Goal: Task Accomplishment & Management: Manage account settings

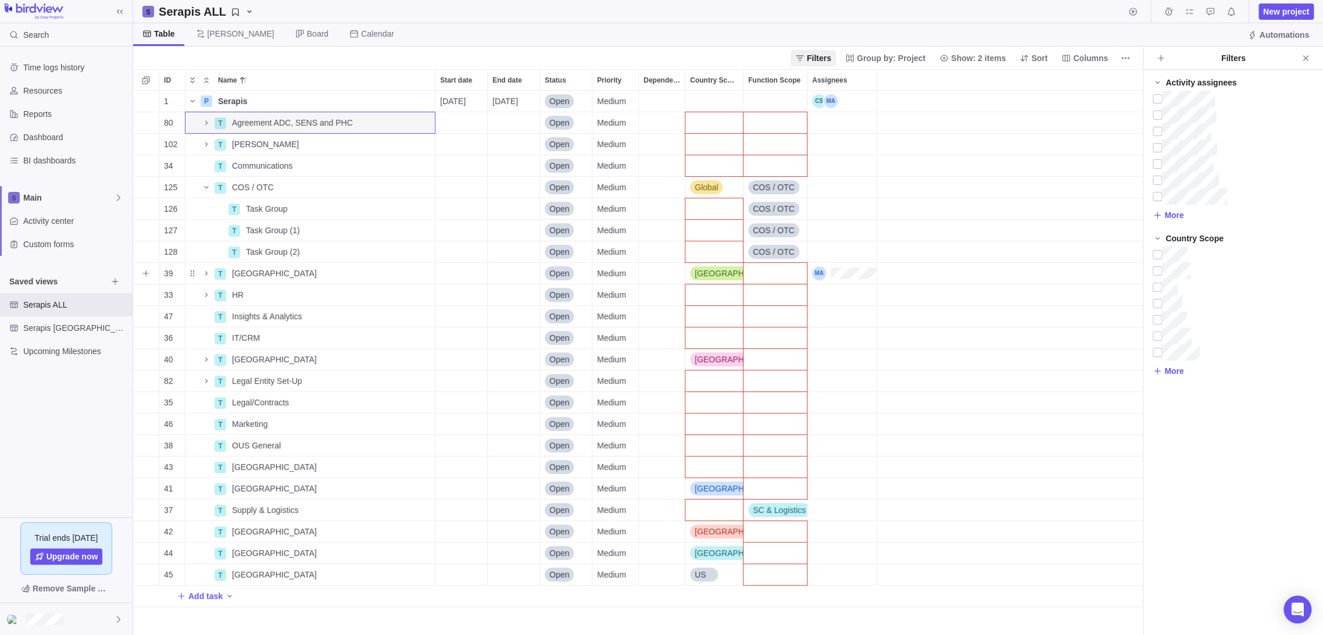
scroll to position [535, 1000]
drag, startPoint x: 1302, startPoint y: 59, endPoint x: 1294, endPoint y: 60, distance: 8.2
click at [1302, 59] on icon "Close" at bounding box center [1304, 57] width 5 height 5
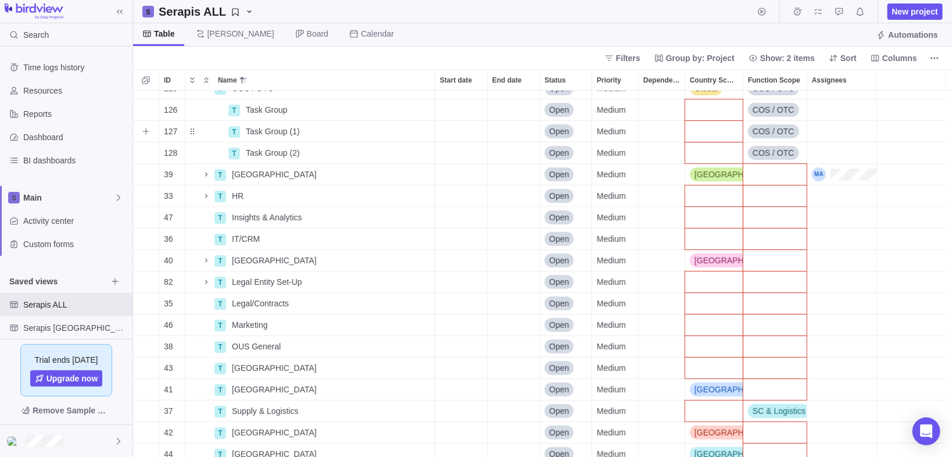
scroll to position [52, 0]
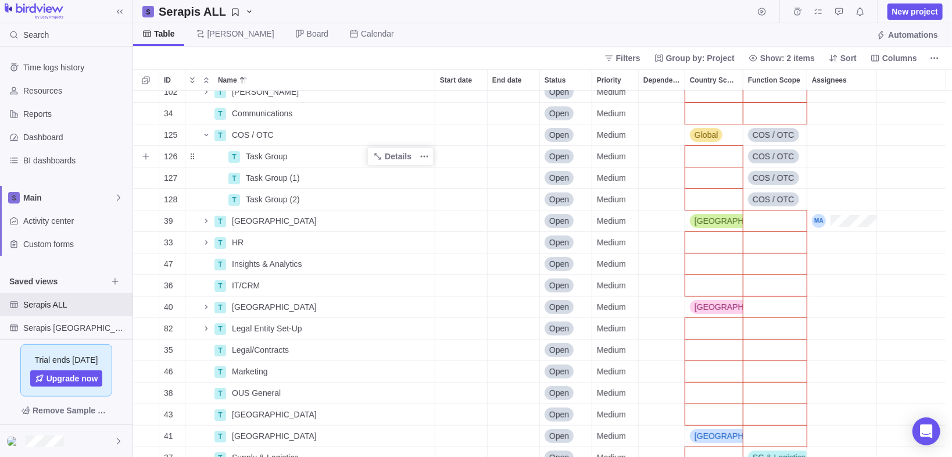
click at [268, 157] on span "Task Group" at bounding box center [267, 157] width 42 height 12
click at [275, 156] on input "Task Group" at bounding box center [338, 156] width 195 height 22
drag, startPoint x: 283, startPoint y: 155, endPoint x: 221, endPoint y: 151, distance: 62.4
click at [221, 151] on div "1 P Serapis Details [DATE] [DATE] Open Medium 80 T Agreement ADC, SENS and PHC …" at bounding box center [542, 274] width 819 height 367
type input "OUS Applications"
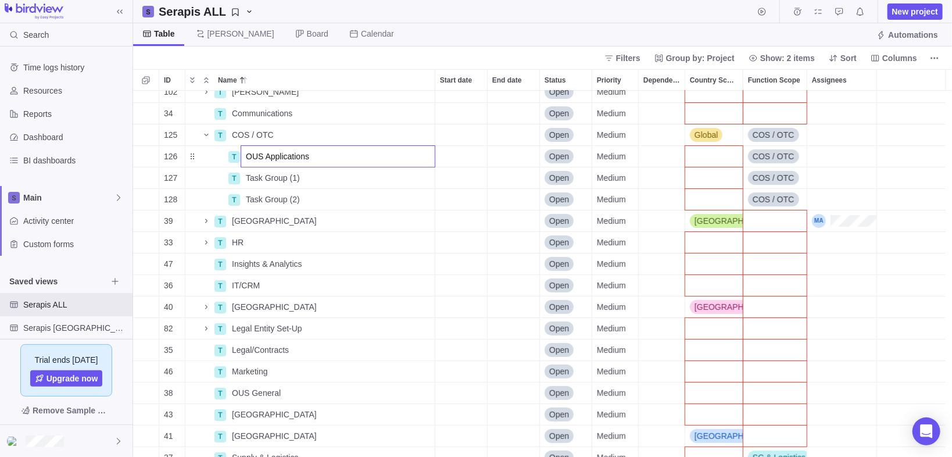
click at [218, 157] on div "1 P Serapis Details [DATE] [DATE] Open Medium 80 T Agreement ADC, SENS and PHC …" at bounding box center [542, 274] width 819 height 367
click at [141, 156] on icon "Add sub-activity" at bounding box center [145, 156] width 9 height 9
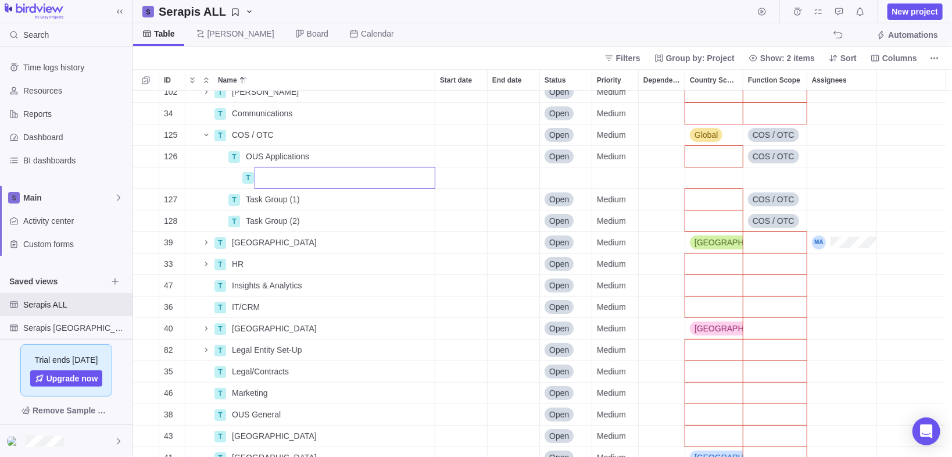
click at [763, 175] on div "1 P Serapis Details [DATE] [DATE] Open Medium 80 T Agreement ADC, SENS and PHC …" at bounding box center [542, 274] width 819 height 367
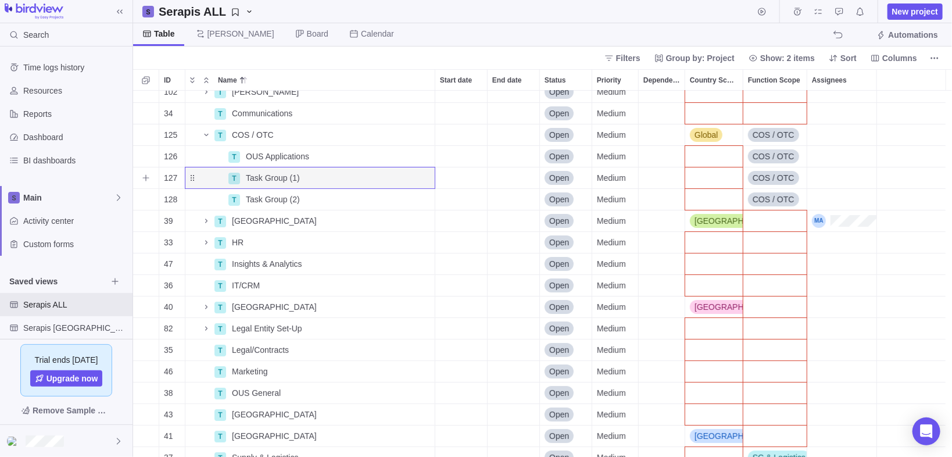
click at [767, 178] on span "COS / OTC" at bounding box center [774, 178] width 42 height 12
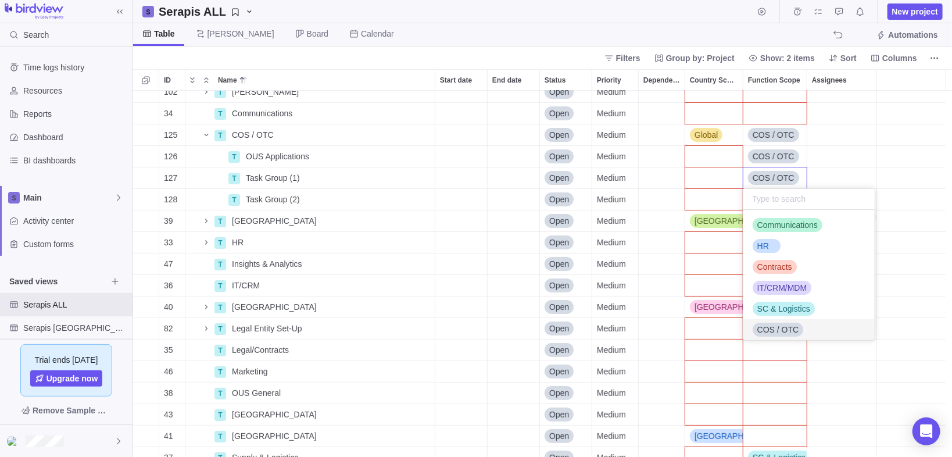
click at [239, 156] on div "1 P Serapis Details [DATE] [DATE] Open Medium 80 T Agreement ADC, SENS and PHC …" at bounding box center [542, 274] width 819 height 367
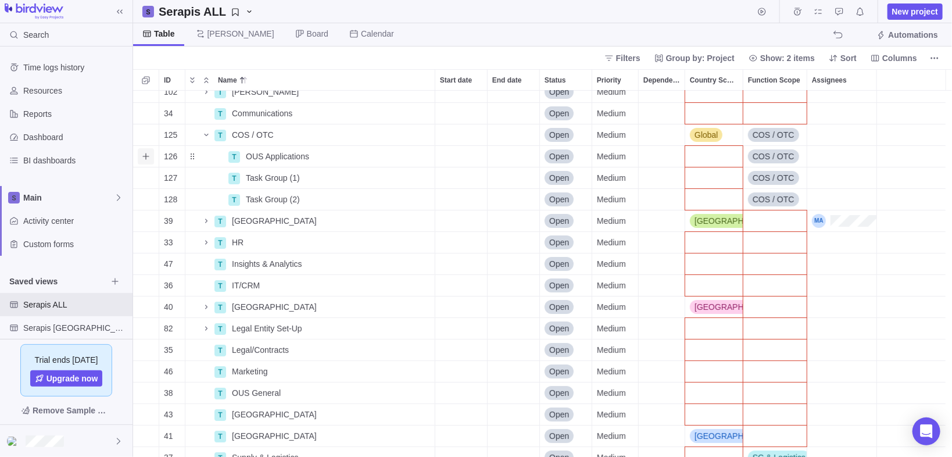
click at [145, 156] on icon "Add sub-activity" at bounding box center [145, 156] width 9 height 9
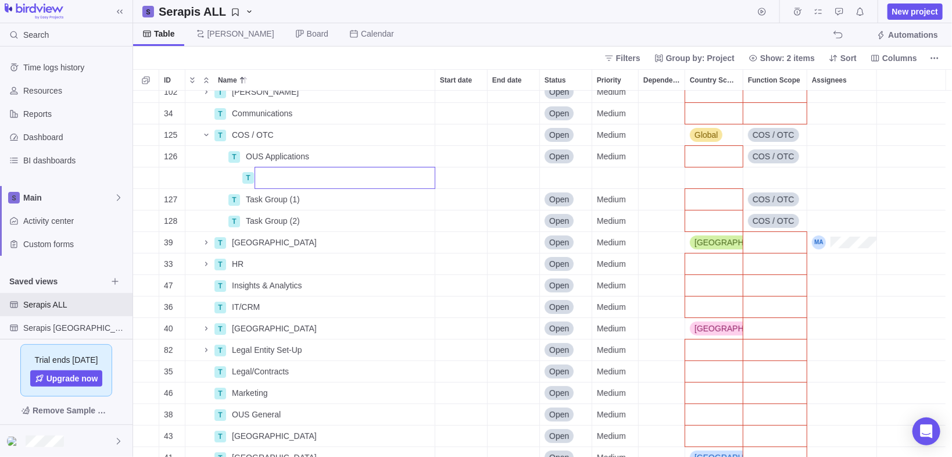
click at [296, 177] on input "Name" at bounding box center [345, 178] width 181 height 22
type input "N"
type input "NetSuite Countries Scope"
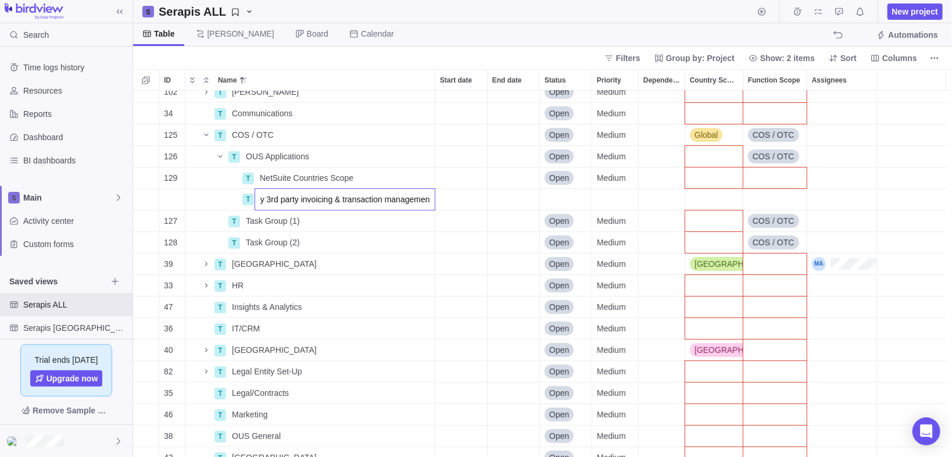
type input "Italy 3rd party invoicing & transaction management"
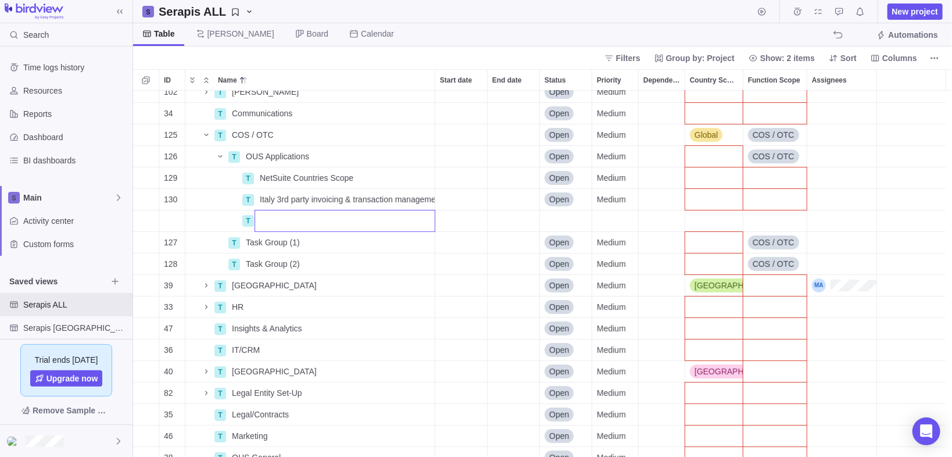
click at [196, 153] on div "1 P Serapis Details [DATE] [DATE] Open Medium 80 T Agreement ADC, SENS and PHC …" at bounding box center [542, 274] width 819 height 367
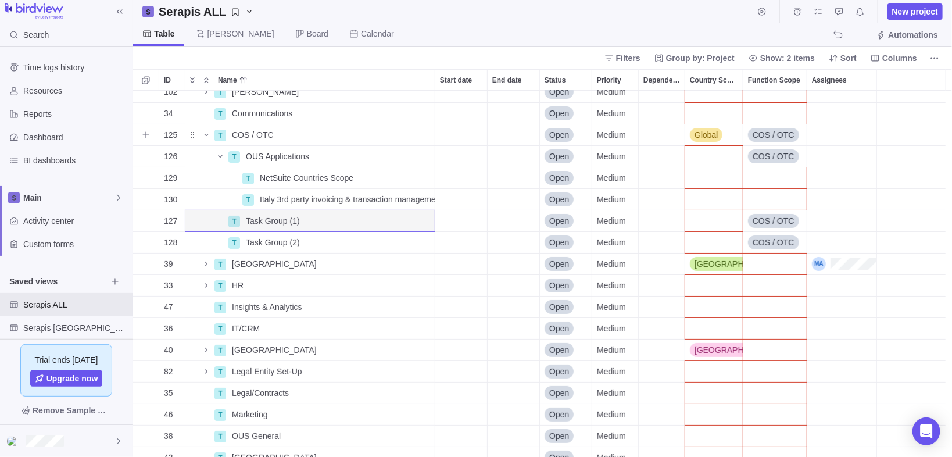
click at [146, 132] on icon "Add sub-activity" at bounding box center [145, 134] width 9 height 9
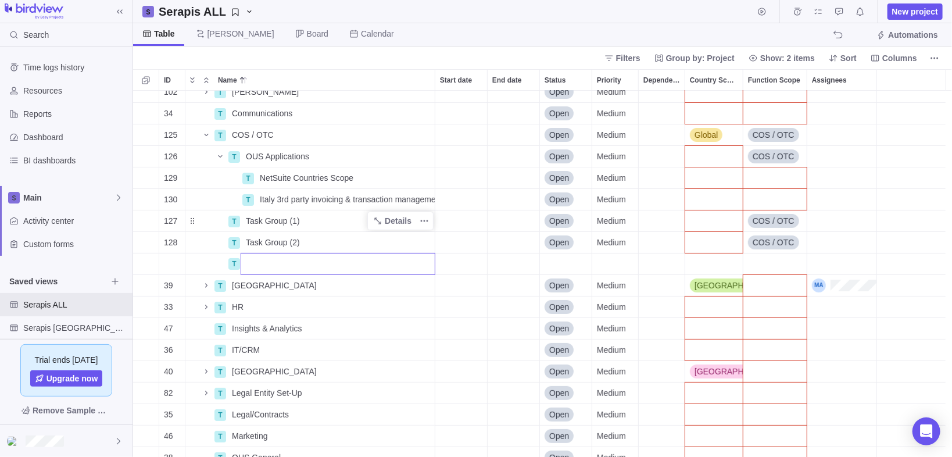
click at [296, 241] on div "1 P Serapis Details [DATE] [DATE] Open Medium 80 T Agreement ADC, SENS and PHC …" at bounding box center [542, 274] width 819 height 367
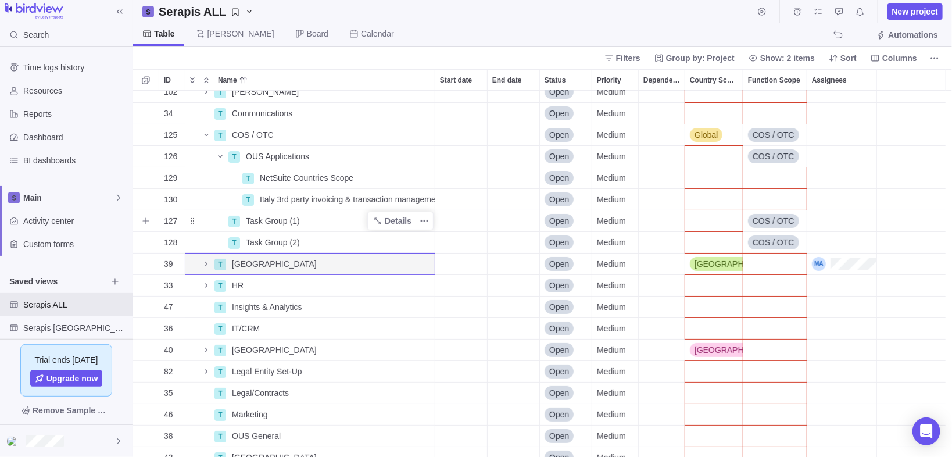
click at [292, 221] on span "Task Group (1)" at bounding box center [273, 221] width 54 height 12
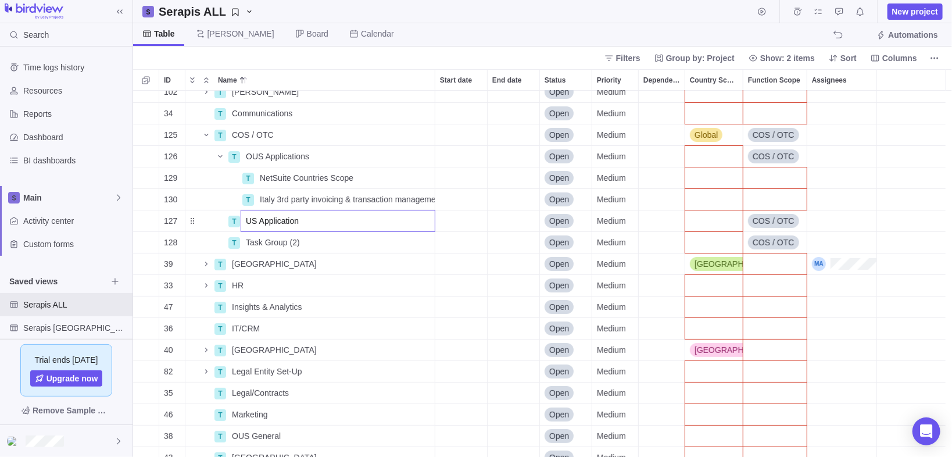
type input "US Applications"
click at [298, 223] on span "US Applications" at bounding box center [274, 221] width 57 height 12
click at [278, 224] on input "US Applications" at bounding box center [338, 221] width 195 height 22
type input "US COS"
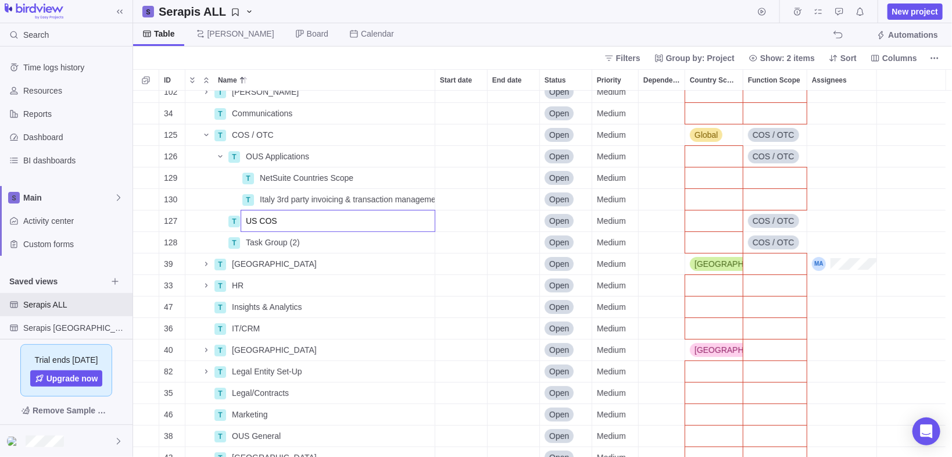
click at [213, 211] on div "1 P Serapis Details [DATE] [DATE] Open Medium 80 T Agreement ADC, SENS and PHC …" at bounding box center [542, 274] width 819 height 367
click at [146, 221] on icon "Add sub-activity" at bounding box center [145, 220] width 9 height 9
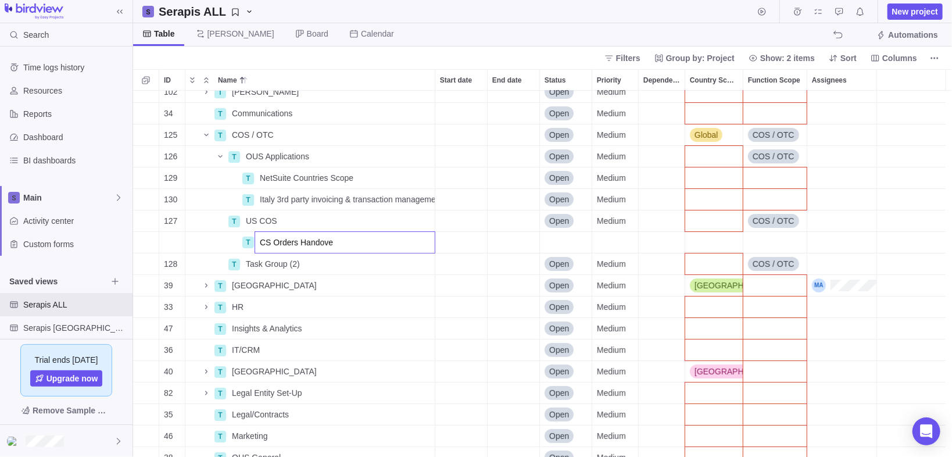
type input "CS Orders Handover"
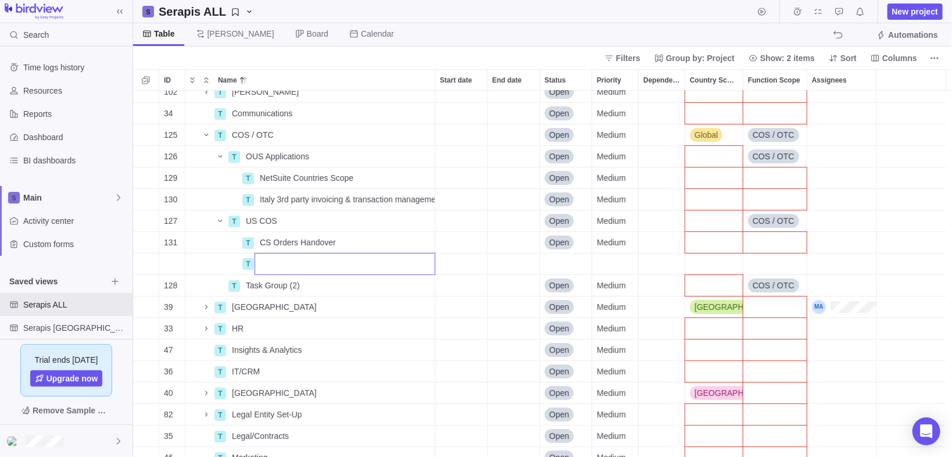
type input "O"
type input "Standard Commercial Orders"
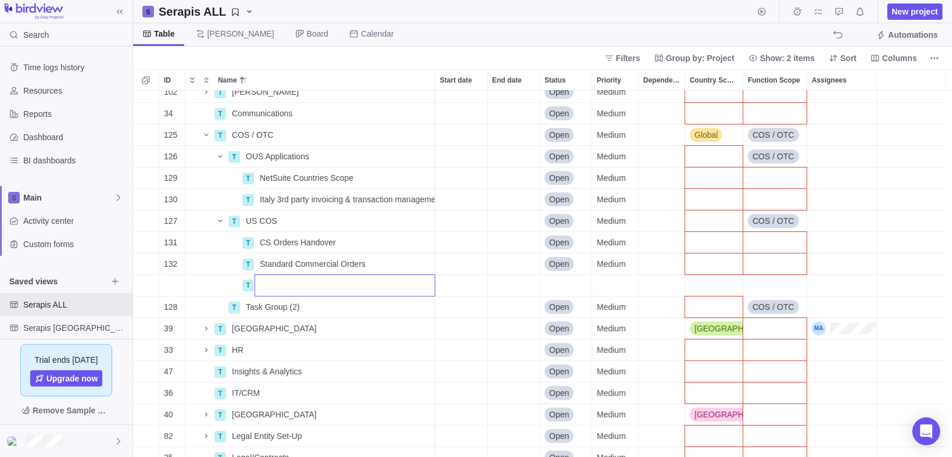
click at [267, 242] on div "1 P Serapis Details [DATE] [DATE] Open Medium 80 T Agreement ADC, SENS and PHC …" at bounding box center [542, 274] width 819 height 367
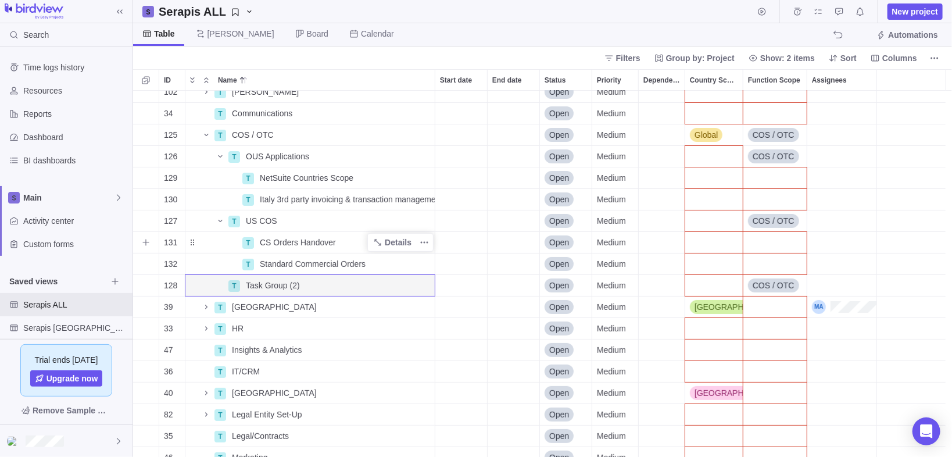
click at [286, 241] on span "CS Orders Handover" at bounding box center [298, 243] width 76 height 12
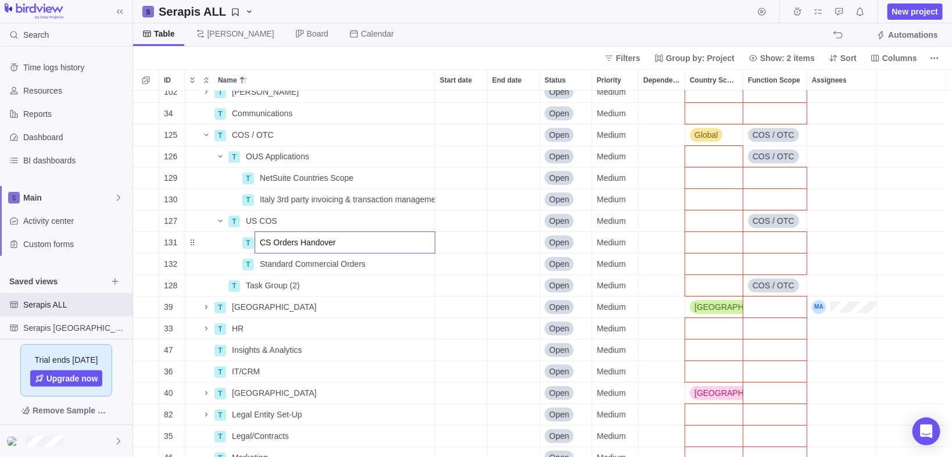
click at [343, 239] on input "CS Orders Handover" at bounding box center [345, 242] width 181 height 22
click at [307, 241] on input "CS Orders Handover" at bounding box center [345, 242] width 181 height 22
type input "CS Orders (RMA, Marketing, FOC shipments)"
click at [144, 134] on div "1 P Serapis Details [DATE] [DATE] Open Medium 80 T Agreement ADC, SENS and PHC …" at bounding box center [542, 274] width 819 height 367
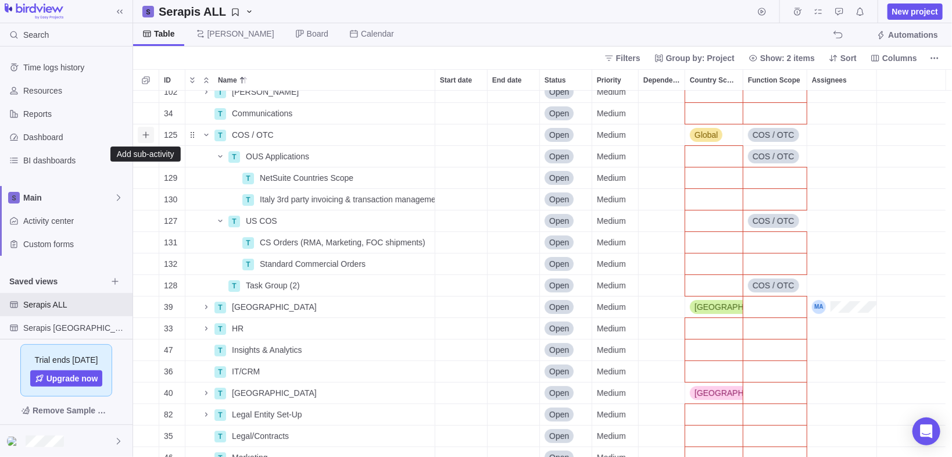
click at [149, 135] on icon "Add sub-activity" at bounding box center [145, 134] width 9 height 9
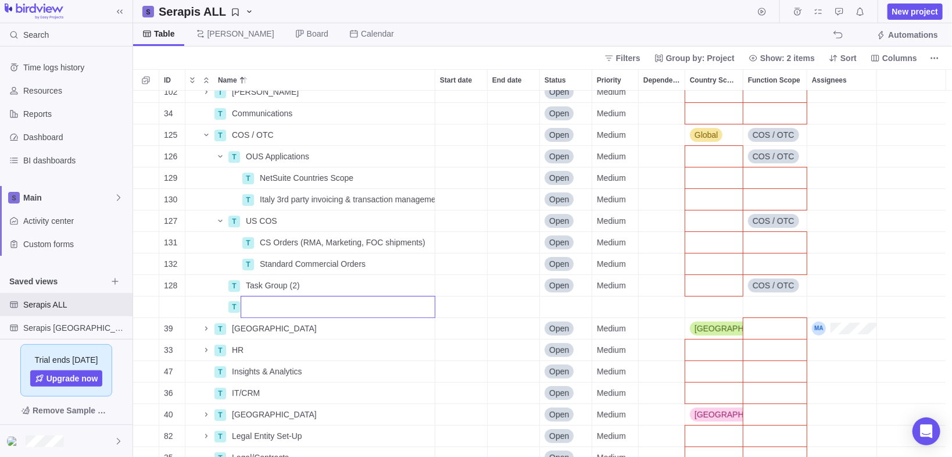
click at [149, 152] on div "1 P Serapis Details [DATE] [DATE] Open Medium 80 T Agreement ADC, SENS and PHC …" at bounding box center [542, 274] width 819 height 367
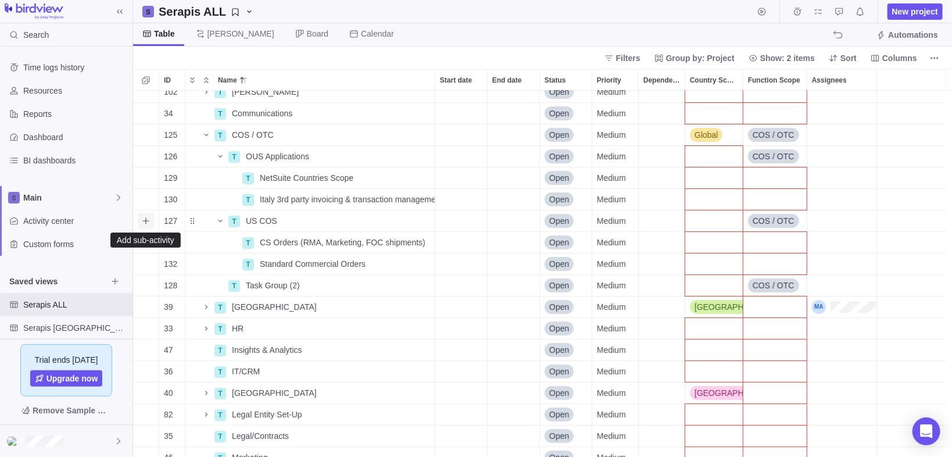
click at [145, 221] on icon "Add sub-activity" at bounding box center [145, 220] width 6 height 6
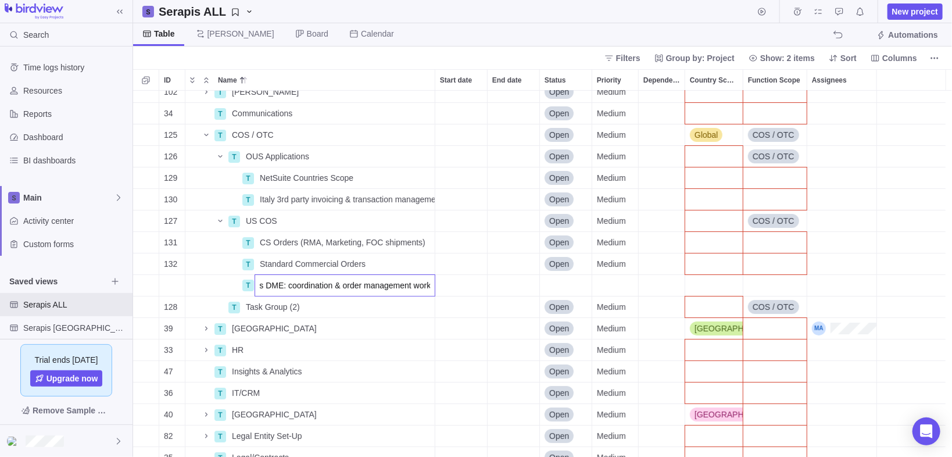
scroll to position [0, 84]
type input "SENS Order Process DME: coordination & order management workflow"
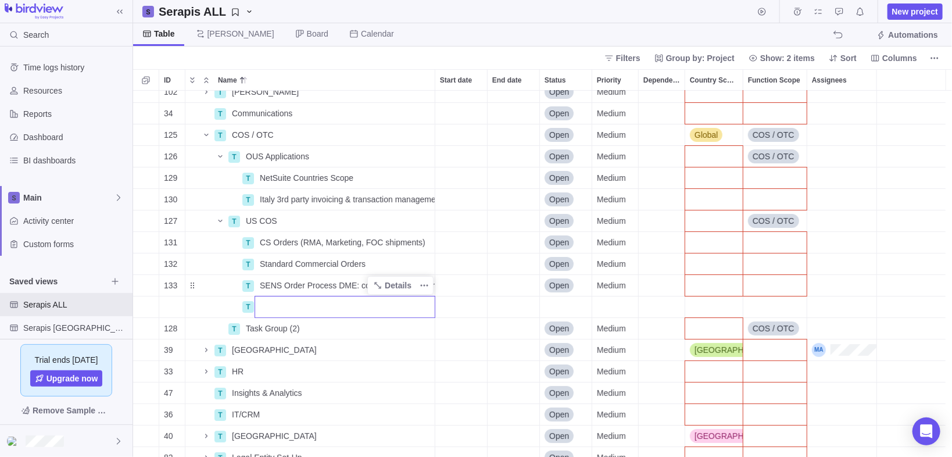
drag, startPoint x: 274, startPoint y: 282, endPoint x: 266, endPoint y: 281, distance: 8.3
click at [274, 282] on div "1 P Serapis Details [DATE] [DATE] Open Medium 80 T Agreement ADC, SENS and PHC …" at bounding box center [542, 274] width 819 height 367
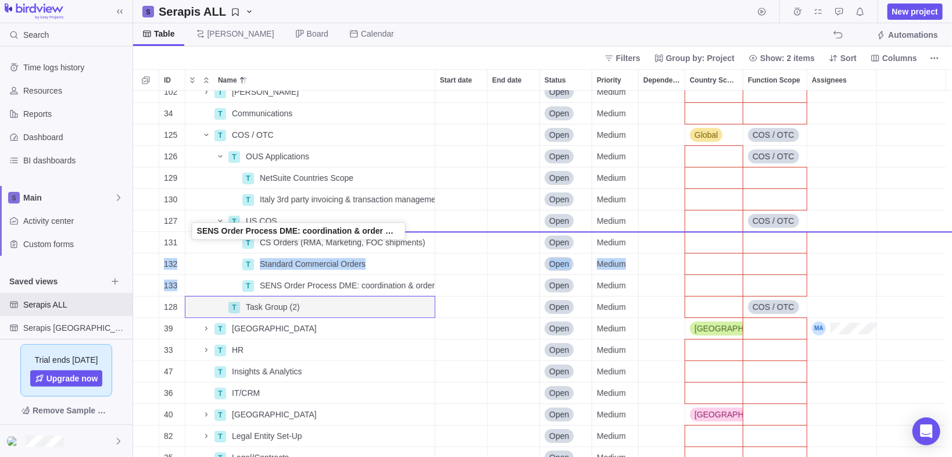
drag, startPoint x: 192, startPoint y: 286, endPoint x: 192, endPoint y: 235, distance: 51.7
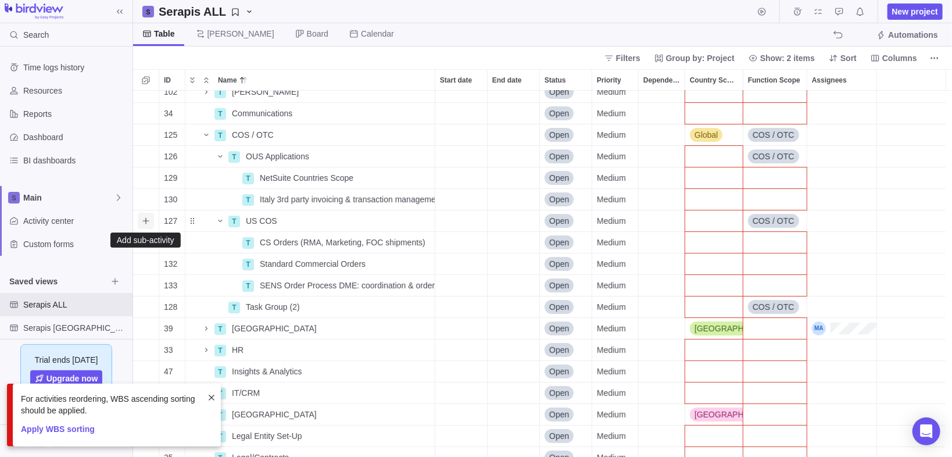
click at [146, 219] on icon "Add sub-activity" at bounding box center [145, 220] width 9 height 9
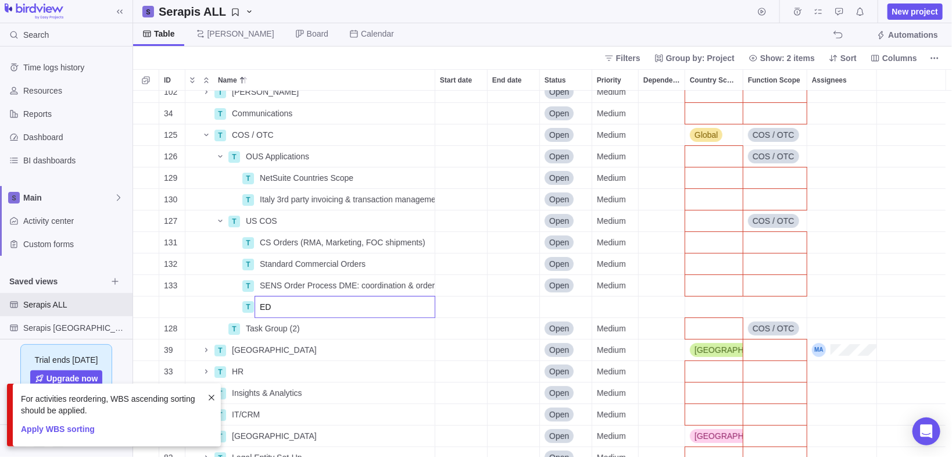
type input "E"
type input "ADC EDI Distributor Transition"
click at [149, 328] on div "1 P Serapis Details [DATE] [DATE] Open Medium 80 T Agreement ADC, SENS and PHC …" at bounding box center [542, 274] width 819 height 367
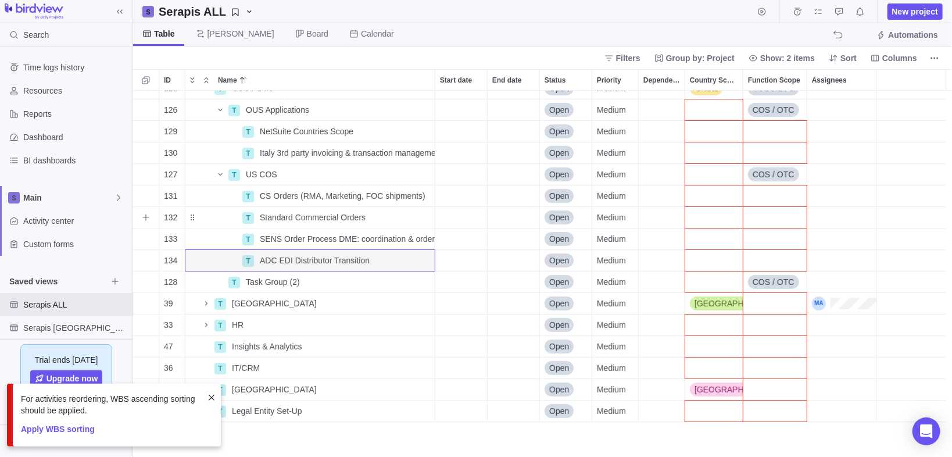
scroll to position [52, 0]
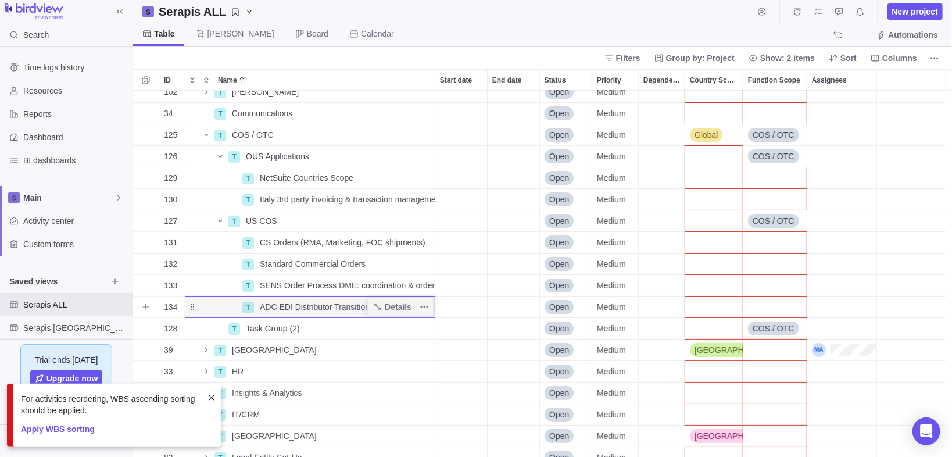
click at [339, 309] on span "ADC EDI Distributor Transition" at bounding box center [315, 307] width 110 height 12
click at [361, 307] on input "ADC EDI Distributor Transition" at bounding box center [345, 307] width 181 height 22
click at [311, 305] on input "ADC EDI Distributor Transition" at bounding box center [345, 307] width 181 height 22
click at [361, 305] on input "ADC EDI Distributor Transition" at bounding box center [345, 307] width 181 height 22
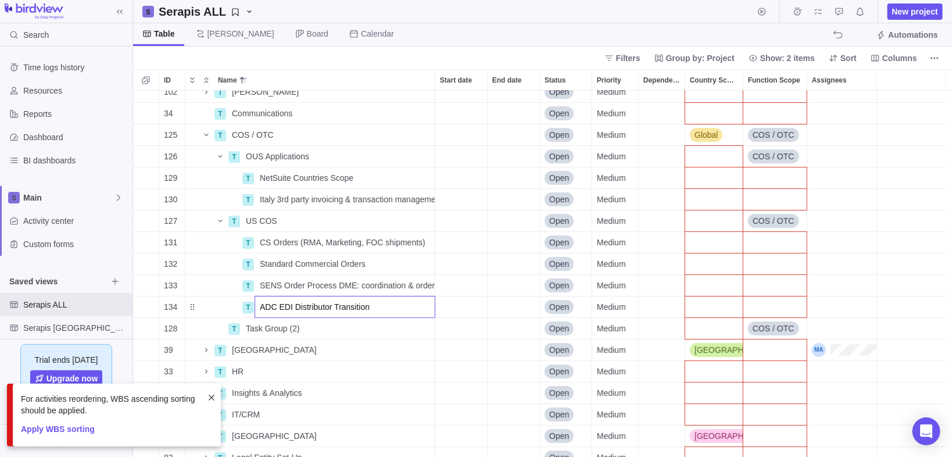
click at [366, 308] on input "ADC EDI Distributor Transition" at bounding box center [345, 307] width 181 height 22
type input "ADC EDI Distributor Transition ([PERSON_NAME])"
drag, startPoint x: 762, startPoint y: 242, endPoint x: 772, endPoint y: 241, distance: 9.4
click at [762, 242] on div "1 P Serapis Details [DATE] [DATE] Open Medium 80 T Agreement ADC, SENS and PHC …" at bounding box center [542, 274] width 819 height 367
click at [768, 241] on div "Function Scope" at bounding box center [774, 242] width 63 height 21
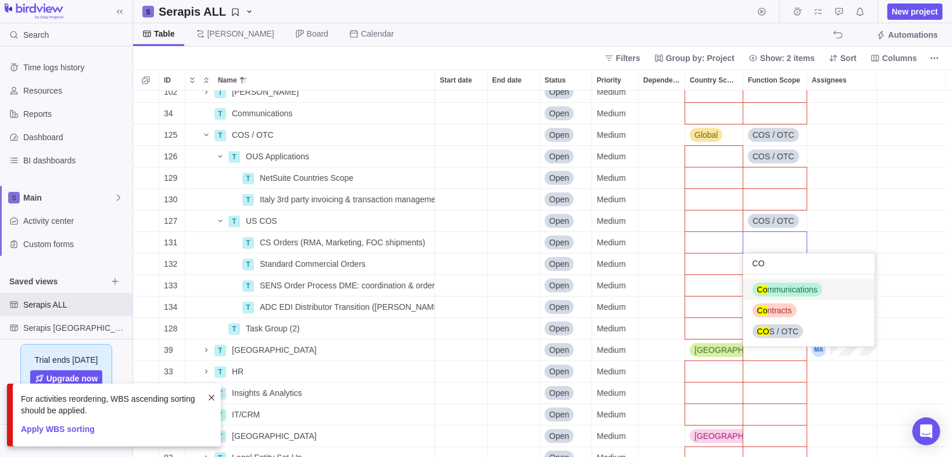
type input "COS"
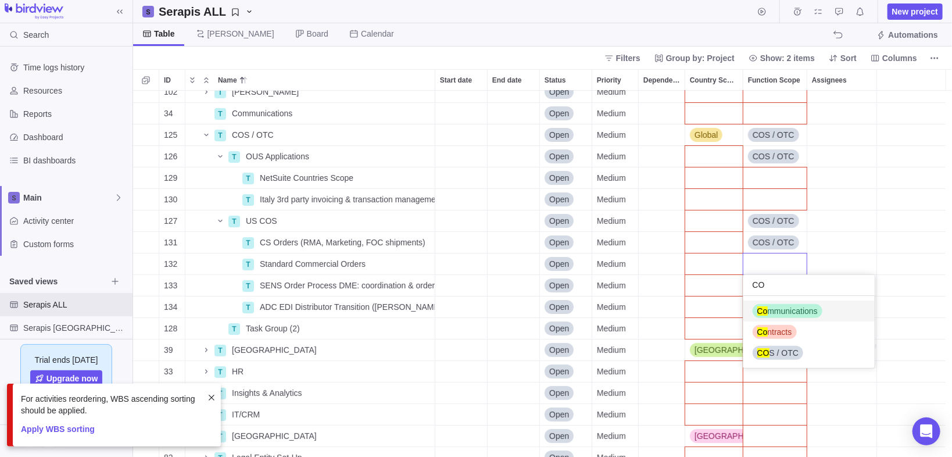
type input "COs"
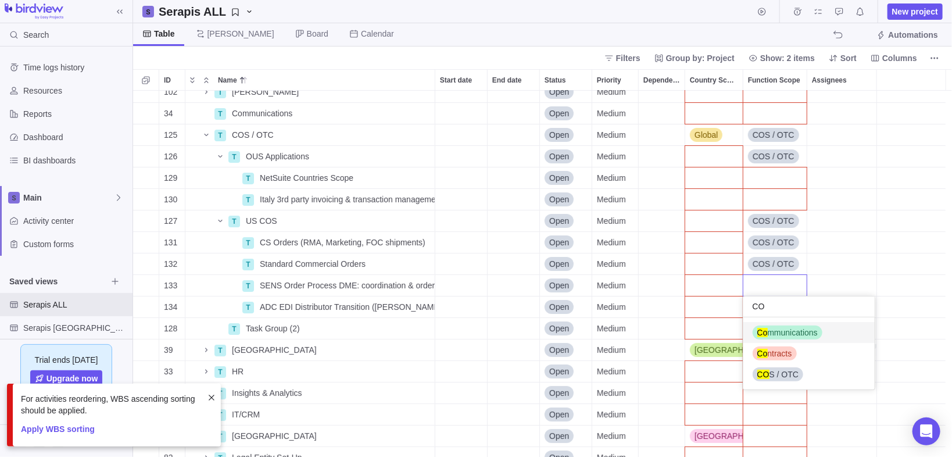
type input "COS"
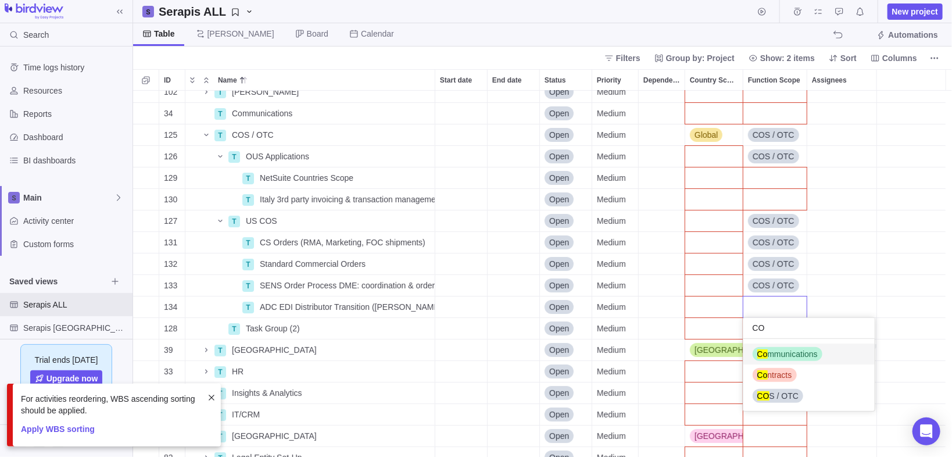
type input "COS"
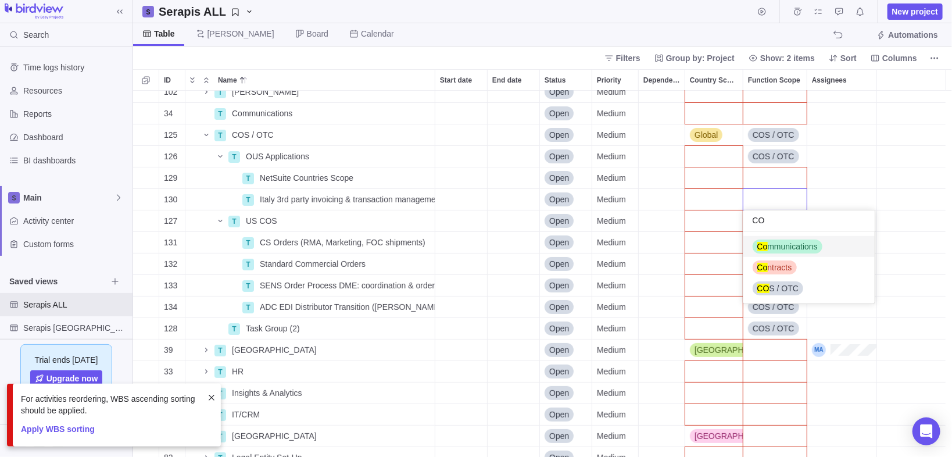
type input "COS"
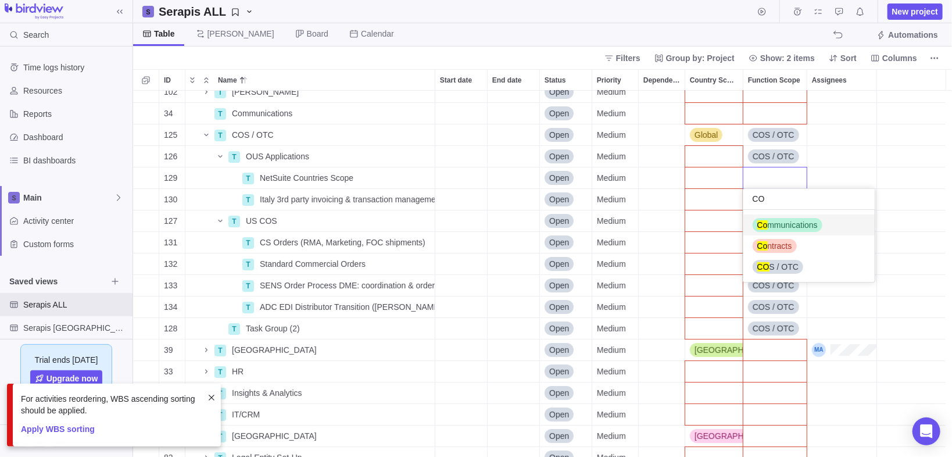
type input "COS"
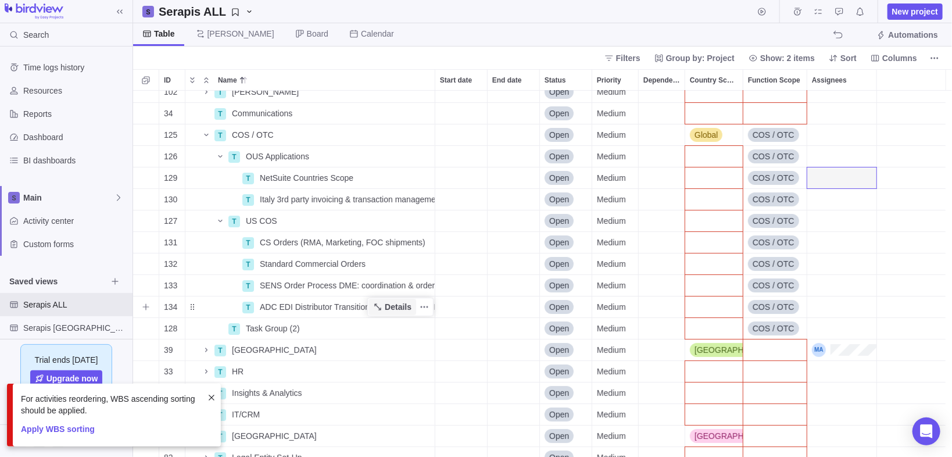
click at [391, 304] on span "Details" at bounding box center [398, 307] width 27 height 12
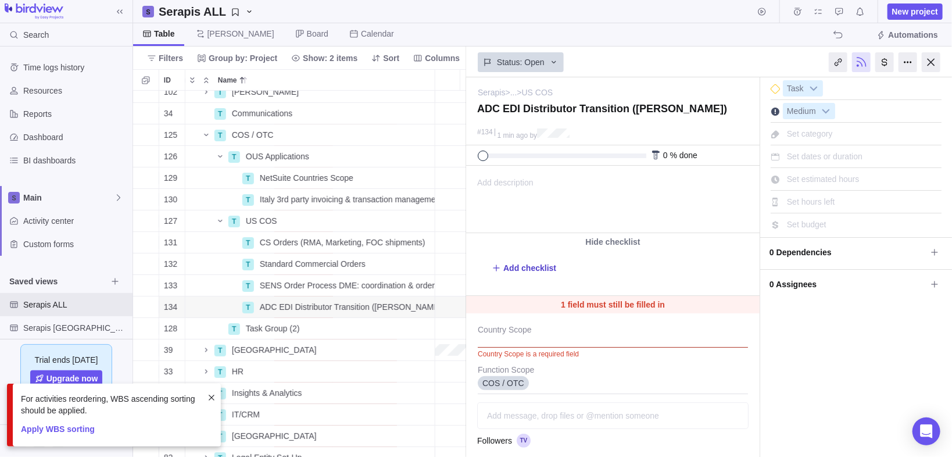
click at [527, 268] on span "Add checklist" at bounding box center [529, 268] width 53 height 12
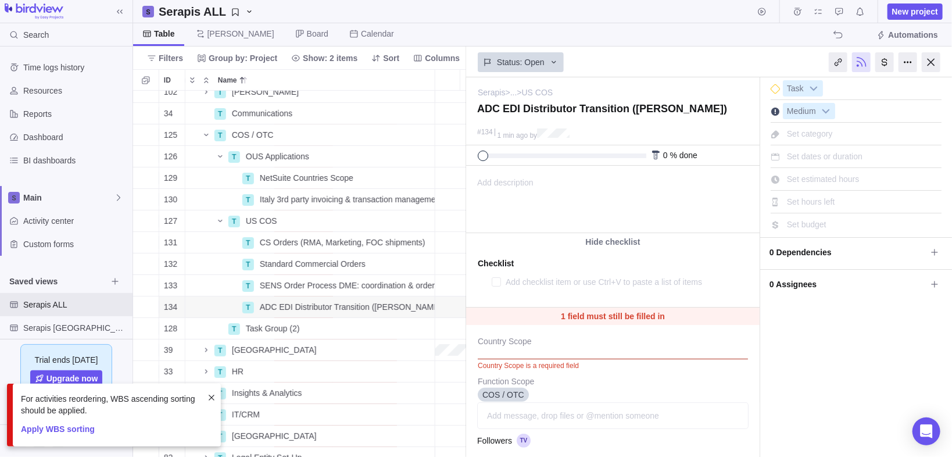
type textarea "x"
type textarea "CO"
type textarea "x"
type textarea "COm"
type textarea "x"
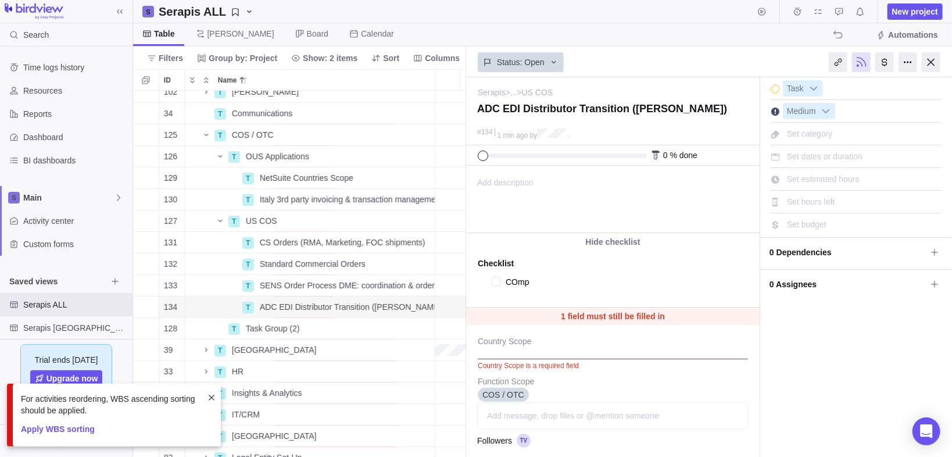
type textarea "COmpa"
type textarea "x"
type textarea "COmpar"
type textarea "x"
type textarea "COmpare"
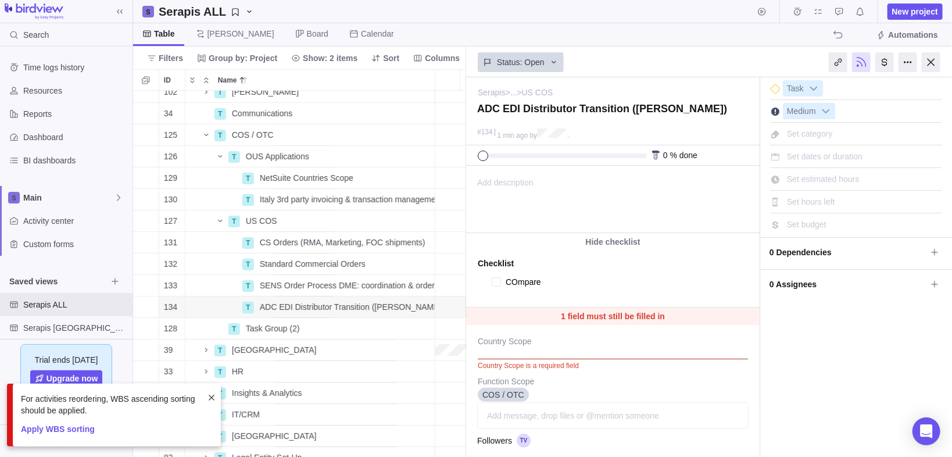
type textarea "x"
type textarea "COmpare"
type textarea "x"
type textarea "COmpare"
type textarea "x"
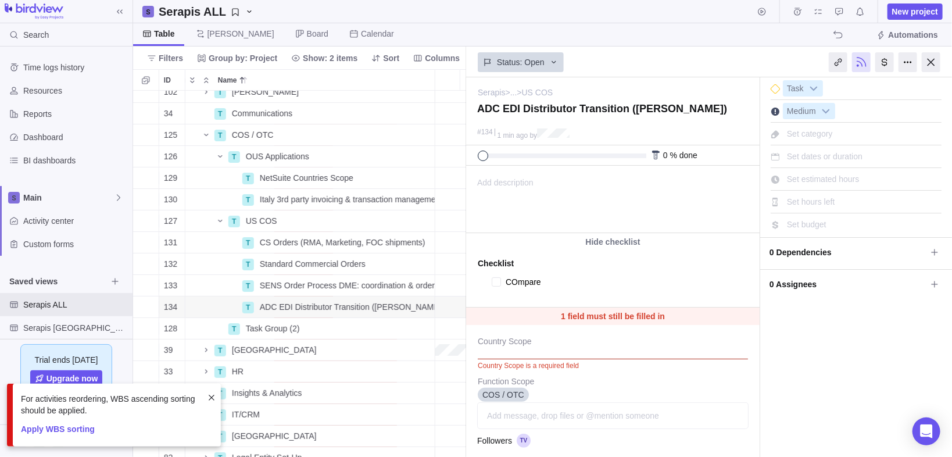
type textarea "COmpar"
type textarea "x"
type textarea "COmpa"
type textarea "x"
type textarea "COmp"
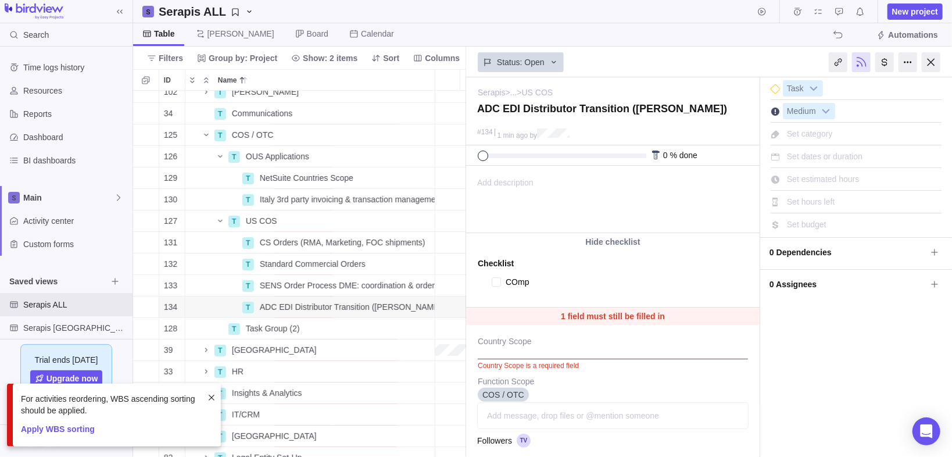
type textarea "x"
type textarea "COm"
type textarea "x"
type textarea "CO"
type textarea "x"
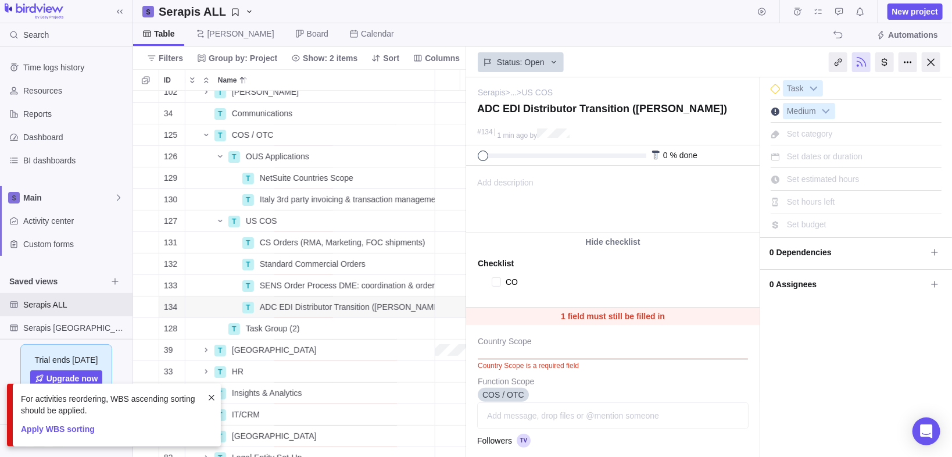
type textarea "C"
type textarea "x"
type textarea "Co"
type textarea "x"
type textarea "Com"
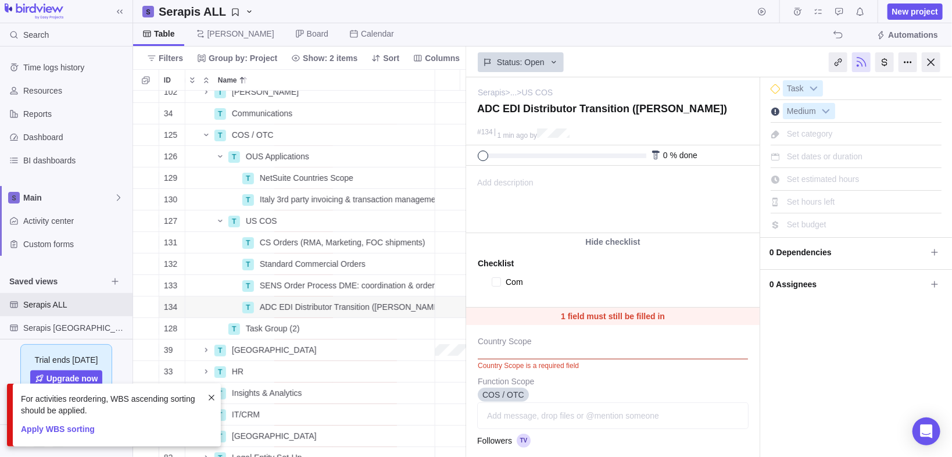
type textarea "x"
type textarea "Comp"
type textarea "x"
type textarea "Compa"
type textarea "x"
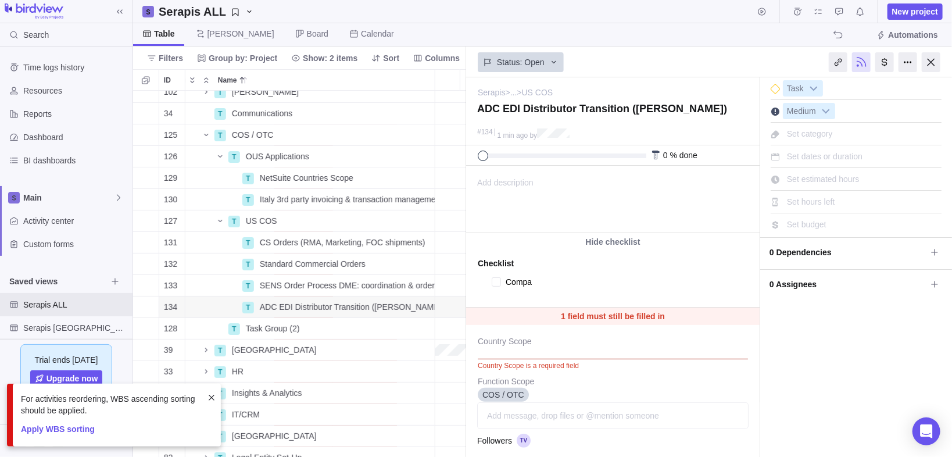
type textarea "Compar"
type textarea "x"
type textarea "Compare"
type textarea "x"
type textarea "Compare"
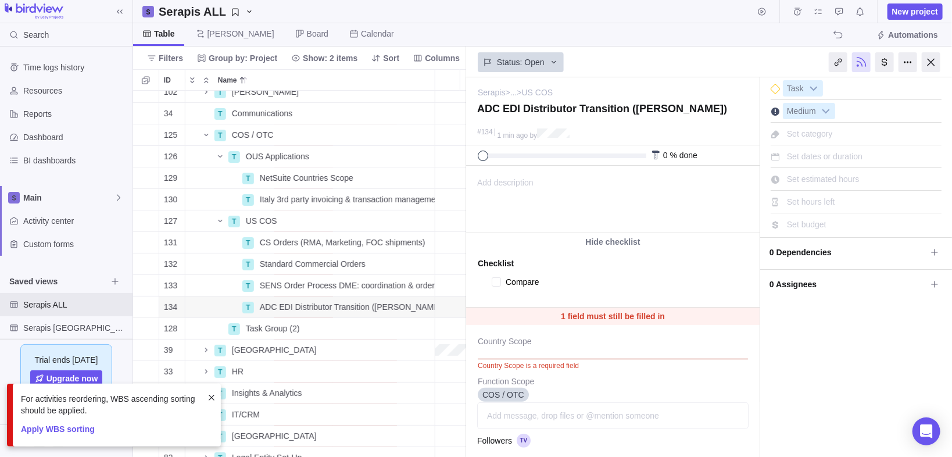
type textarea "x"
type textarea "Compare A"
type textarea "x"
type textarea "Compare AD"
type textarea "x"
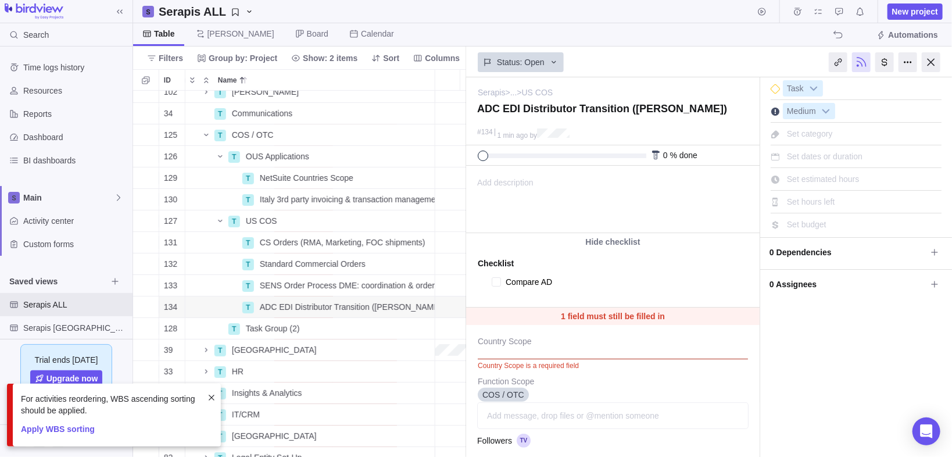
type textarea "Compare ADC"
type textarea "x"
type textarea "Compare ADC"
type textarea "x"
type textarea "Compare ADC N"
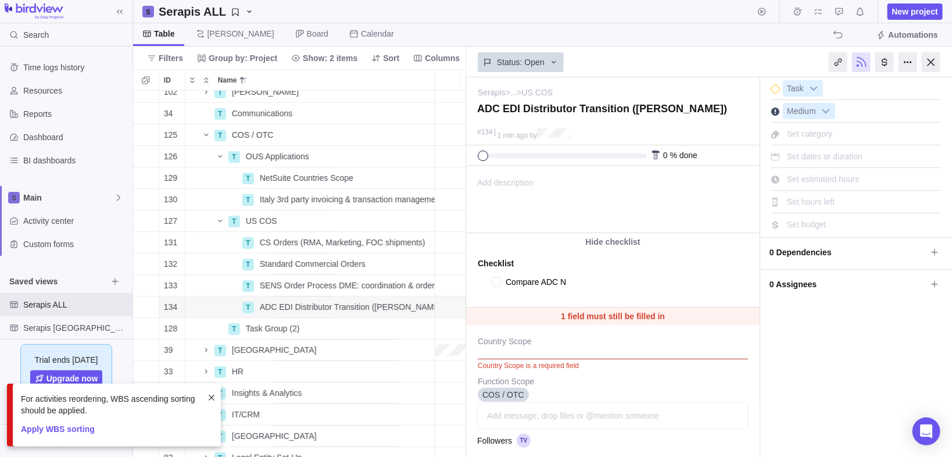
type textarea "x"
type textarea "Compare ADC NS"
type textarea "x"
type textarea "Compare ADC NS"
type textarea "x"
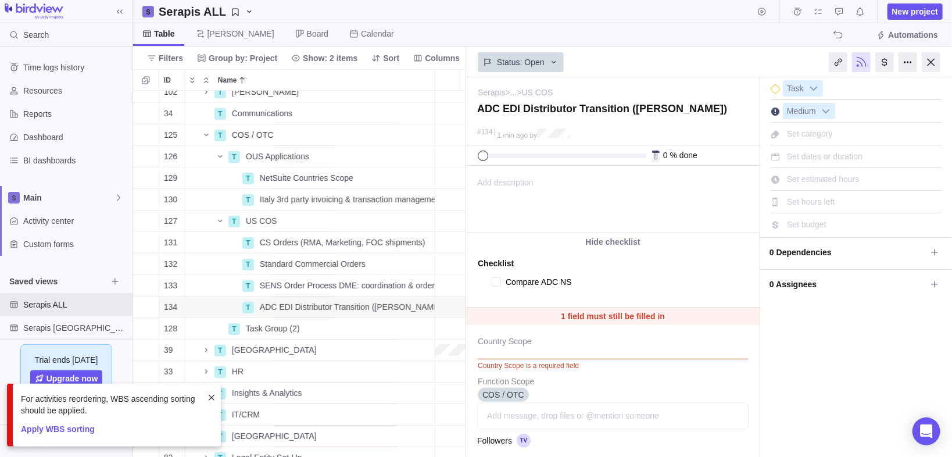
type textarea "Compare ADC NS S"
type textarea "x"
type textarea "Compare ADC NS Sc"
type textarea "x"
type textarea "Compare ADC NS Scri"
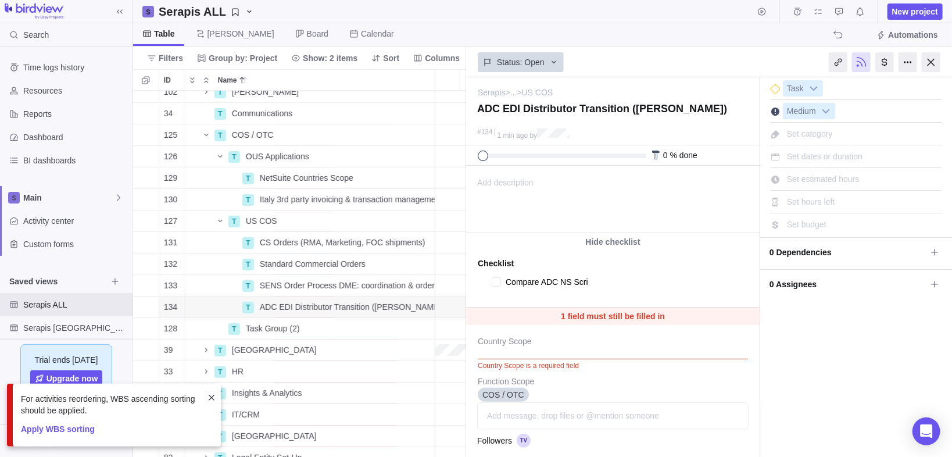
type textarea "x"
type textarea "Compare ADC NS Scrip"
type textarea "x"
type textarea "Compare ADC NS Script"
type textarea "x"
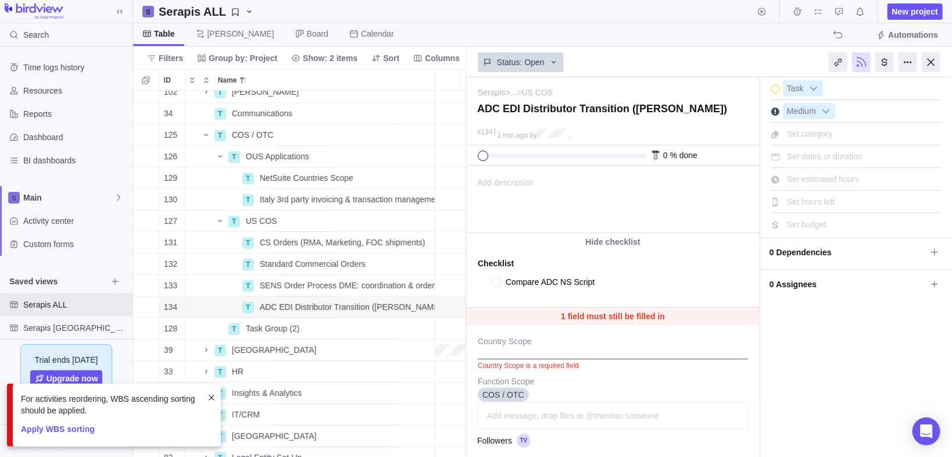
type textarea "Compare ADC NS Script"
type textarea "x"
type textarea "Compare ADC NS Script t"
type textarea "x"
type textarea "Compare ADC NS Script to"
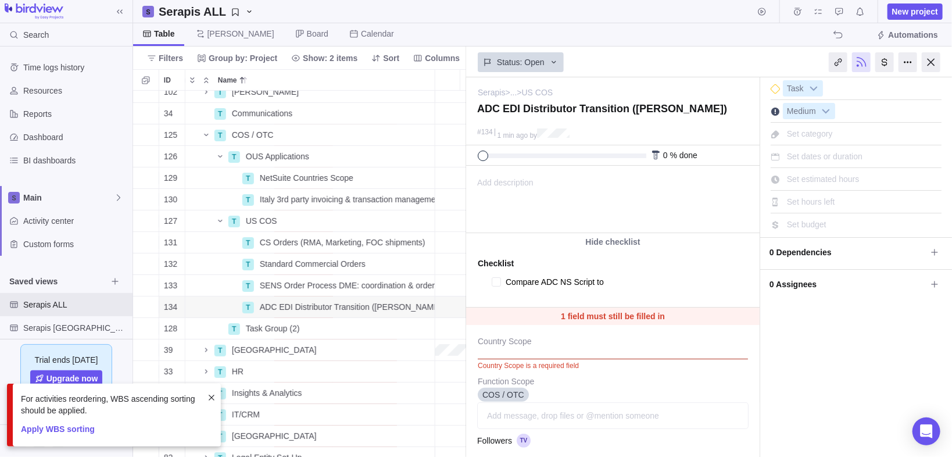
type textarea "x"
type textarea "Compare ADC NS Script to"
type textarea "x"
type textarea "Compare ADC NS Script to A"
type textarea "x"
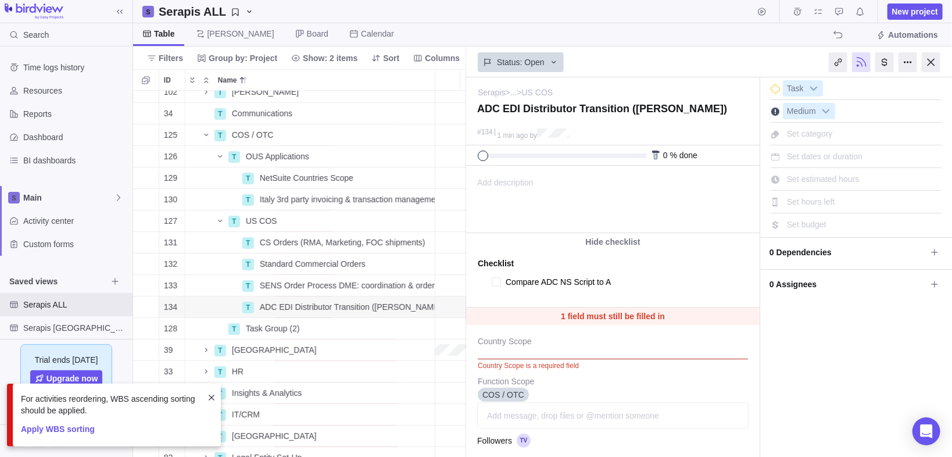
type textarea "Compare ADC NS Script to"
type textarea "x"
type textarea "Compare ADC NS Script to S"
type textarea "x"
type textarea "Compare ADC NS Script to SEN"
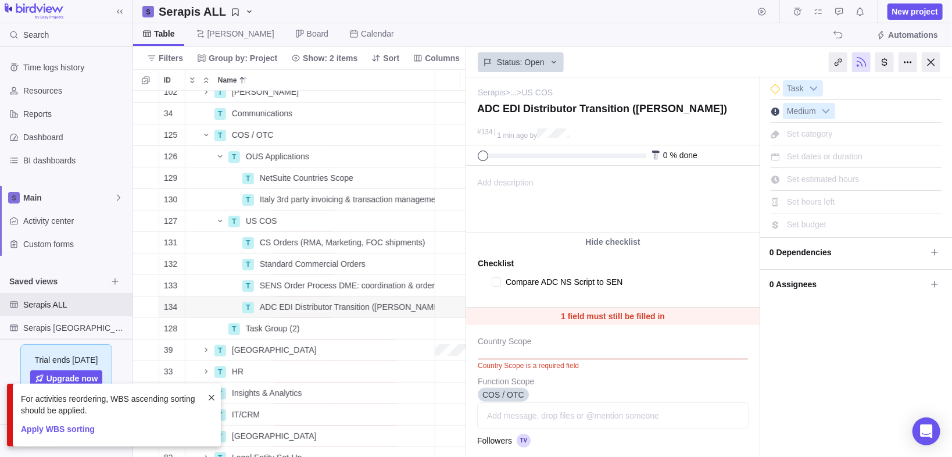
type textarea "x"
type textarea "Compare ADC NS Script to SENS"
type textarea "x"
type textarea "Compare ADC NS Script to SENS"
type textarea "x"
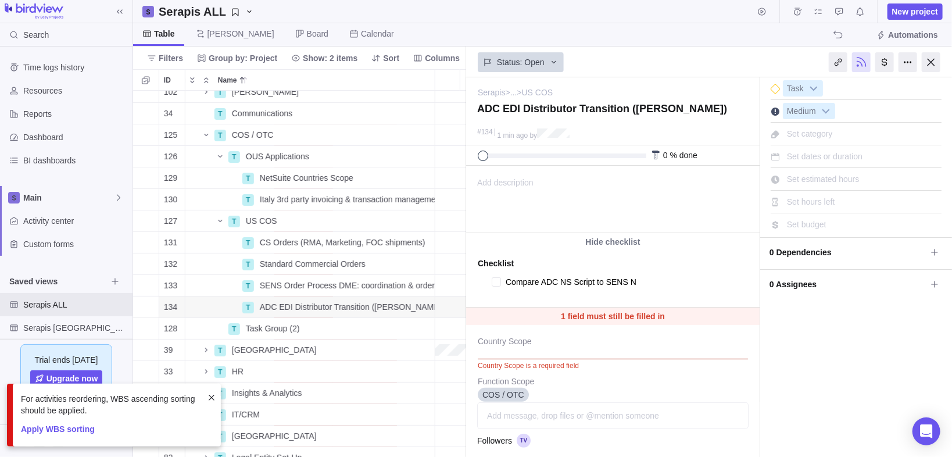
type textarea "Compare ADC NS Script to SENS NS"
type textarea "x"
type textarea "Compare ADC NS Script to SENS NS"
type textarea "x"
type textarea "Compare ADC NS Script to SENS NS S"
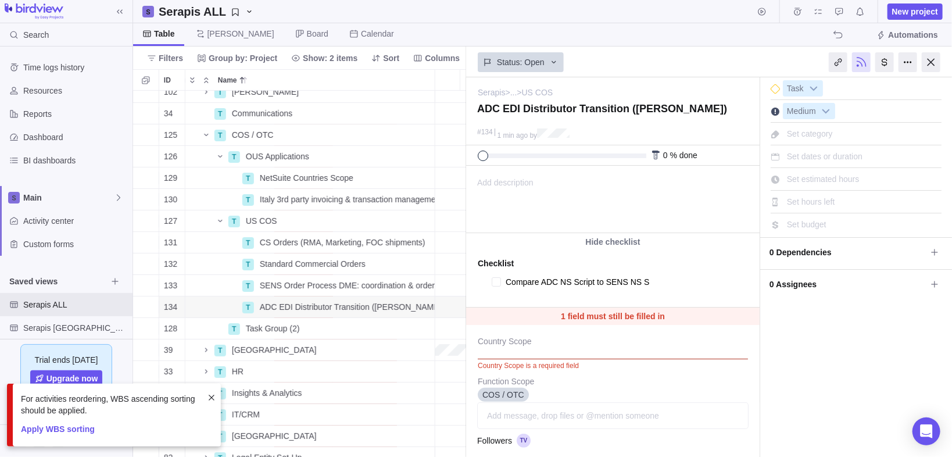
type textarea "x"
type textarea "Compare ADC NS Script to SENS NS Sc"
type textarea "x"
type textarea "Compare ADC NS Script to SENS NS Scr"
type textarea "x"
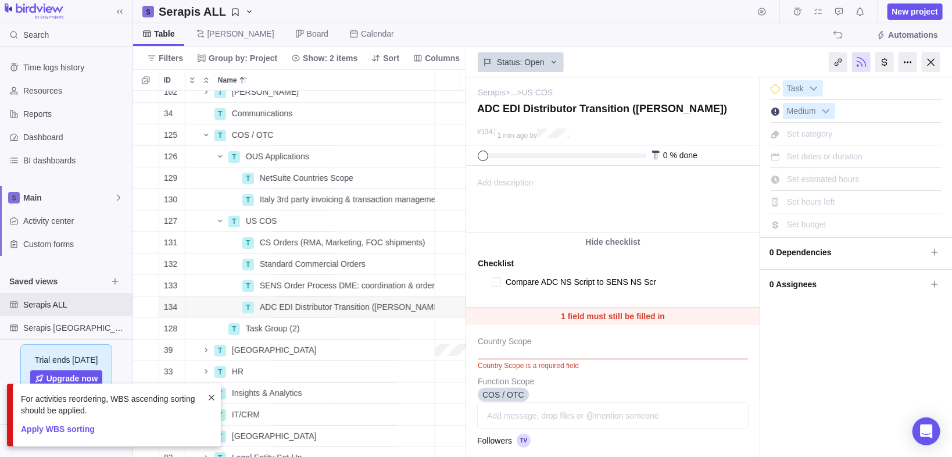
type textarea "Compare ADC NS Script to SENS NS Scri"
type textarea "x"
type textarea "Compare ADC NS Script to SENS NS Scrip"
type textarea "x"
type textarea "Compare ADC NS Script to SENS NS Script"
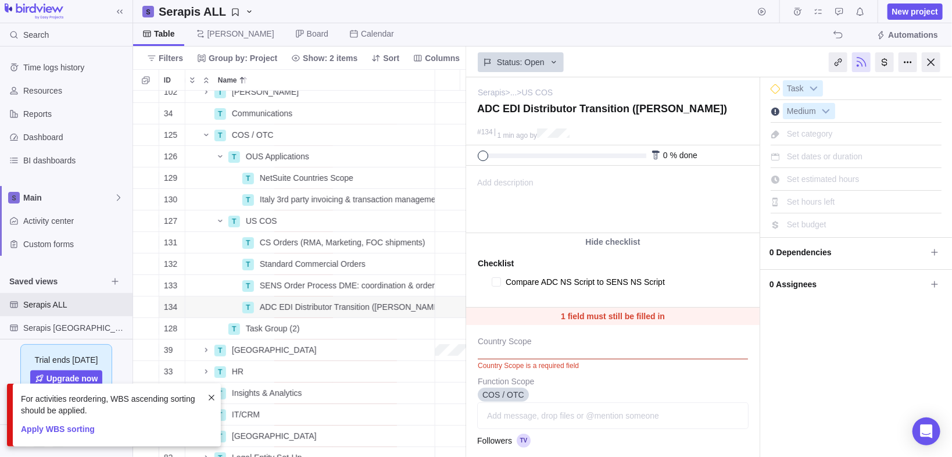
type textarea "x"
type textarea "Compare ADC NS Script to SENS NS Script"
type textarea "x"
type textarea "Compare ADC NS Script to SENS NS Script t"
type textarea "x"
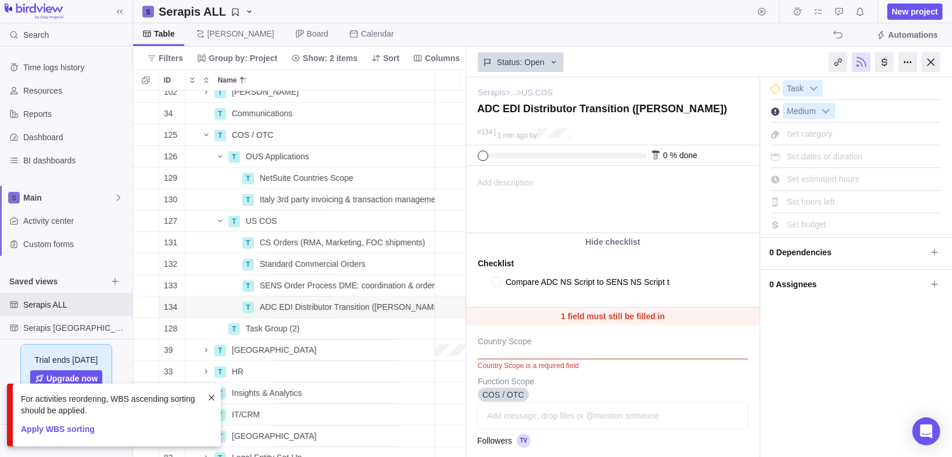
type textarea "Compare ADC NS Script to SENS NS Script to"
type textarea "x"
type textarea "Compare ADC NS Script to SENS NS Script to"
type textarea "x"
type textarea "Compare ADC NS Script to SENS NS Script to d"
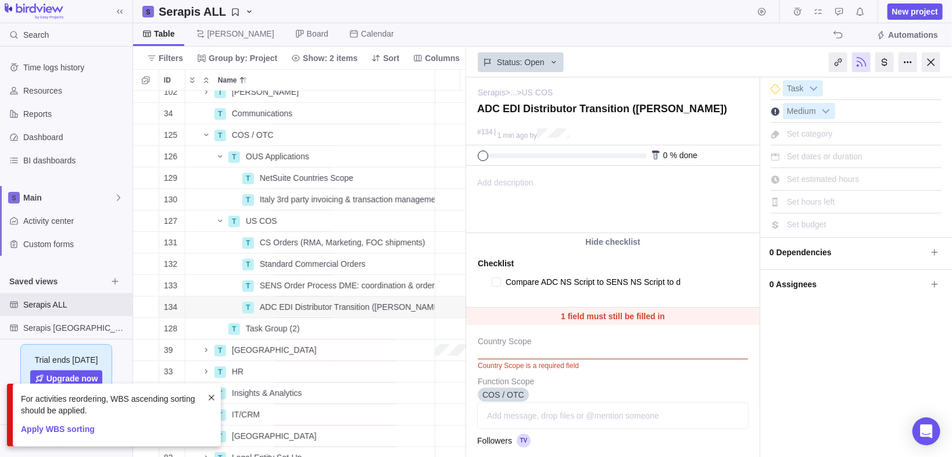
type textarea "x"
type textarea "Compare ADC NS Script to SENS NS Script to de"
type textarea "x"
type textarea "Compare ADC NS Script to SENS NS Script to det"
type textarea "x"
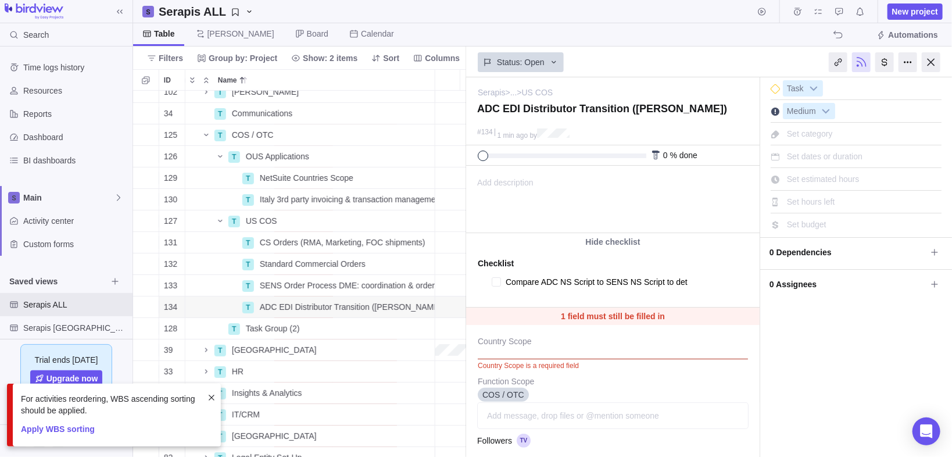
type textarea "Compare ADC NS Script to SENS NS Script to dete"
type textarea "x"
type textarea "Compare ADC NS Script to SENS NS Script to deter"
type textarea "x"
type textarea "Compare ADC NS Script to SENS NS Script to determi"
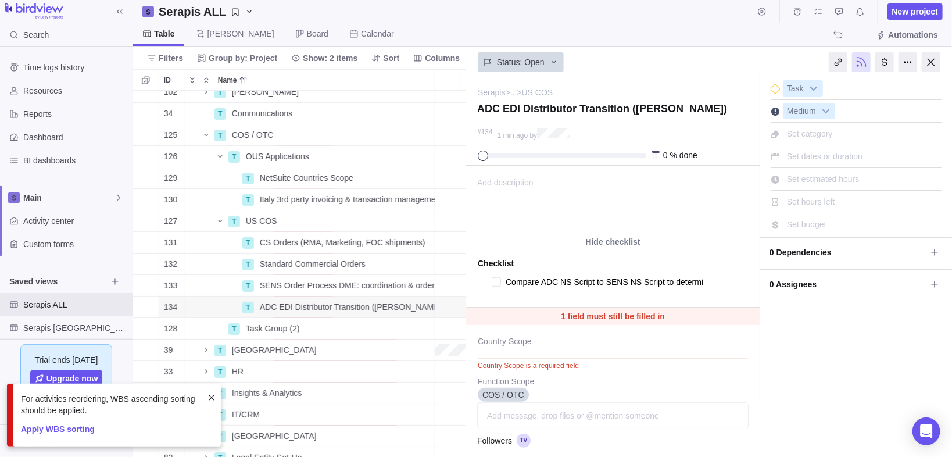
type textarea "x"
type textarea "Compare ADC NS Script to SENS NS Script to determin"
type textarea "x"
type textarea "Compare ADC NS Script to SENS NS Script to determine"
type textarea "x"
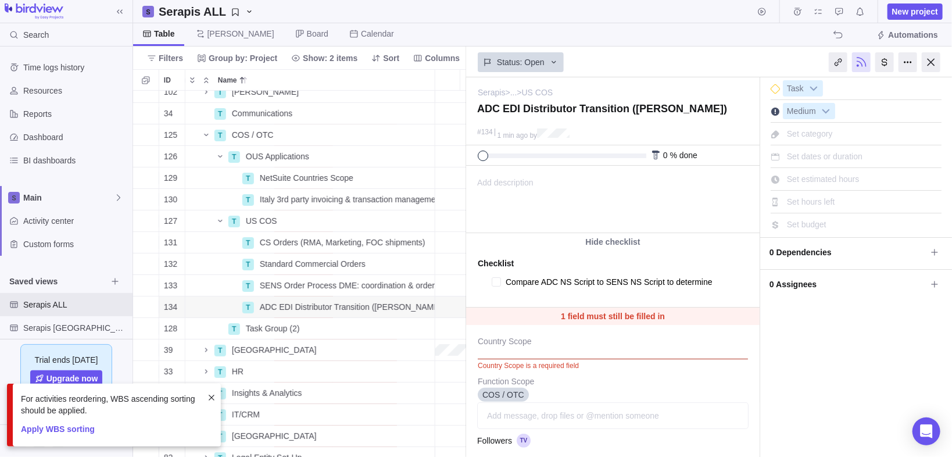
type textarea "Compare ADC NS Script to SENS NS Script to determine"
type textarea "x"
type textarea "Compare ADC NS Script to SENS NS Script to determine h"
type textarea "x"
type textarea "Compare ADC NS Script to SENS NS Script to determine how"
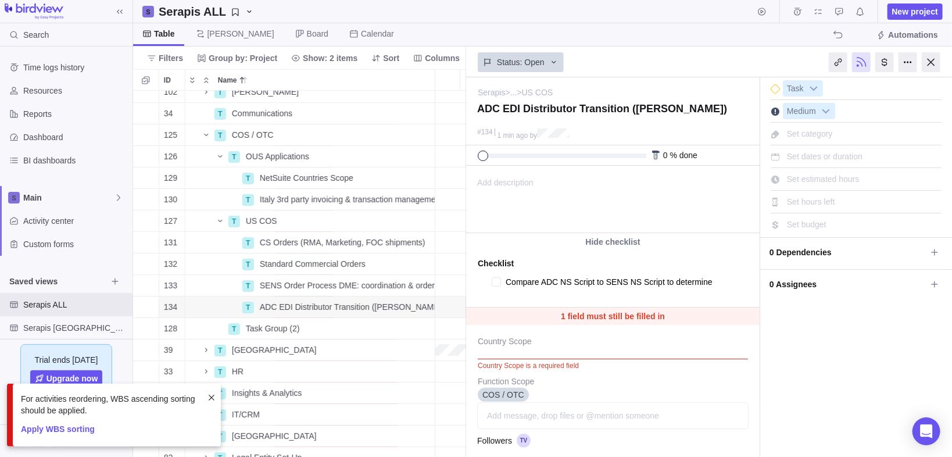
type textarea "x"
type textarea "Compare ADC NS Script to SENS NS Script to determine how"
type textarea "x"
type textarea "Compare ADC NS Script to SENS NS Script to determine how e"
type textarea "x"
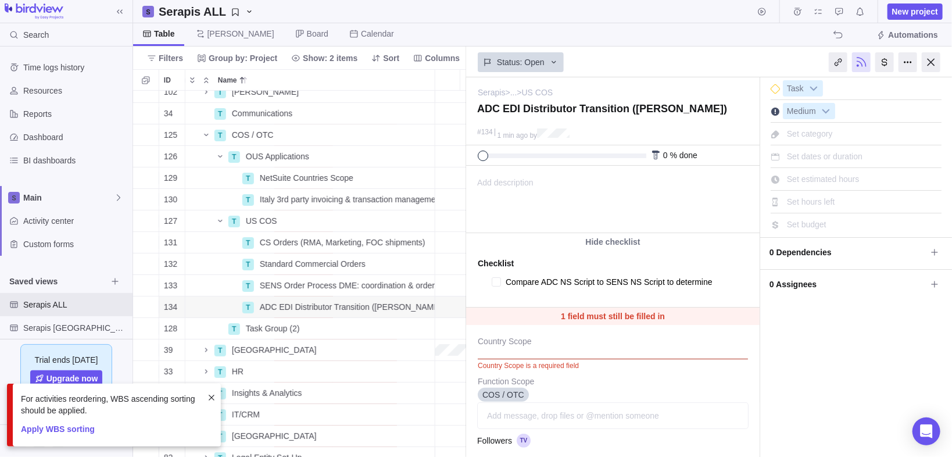
type textarea "Compare ADC NS Script to SENS NS Script to determine how eas"
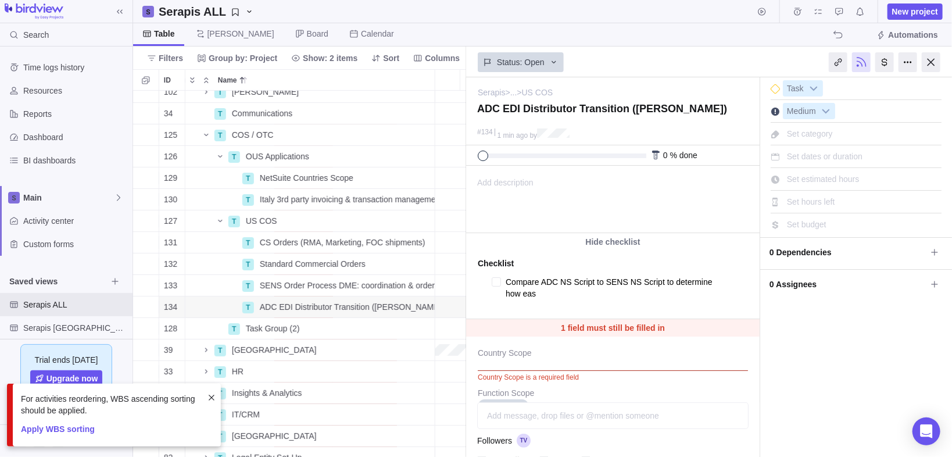
type textarea "x"
type textarea "Compare ADC NS Script to SENS NS Script to determine how easy"
type textarea "x"
type textarea "Compare ADC NS Script to SENS NS Script to determine how easy"
type textarea "x"
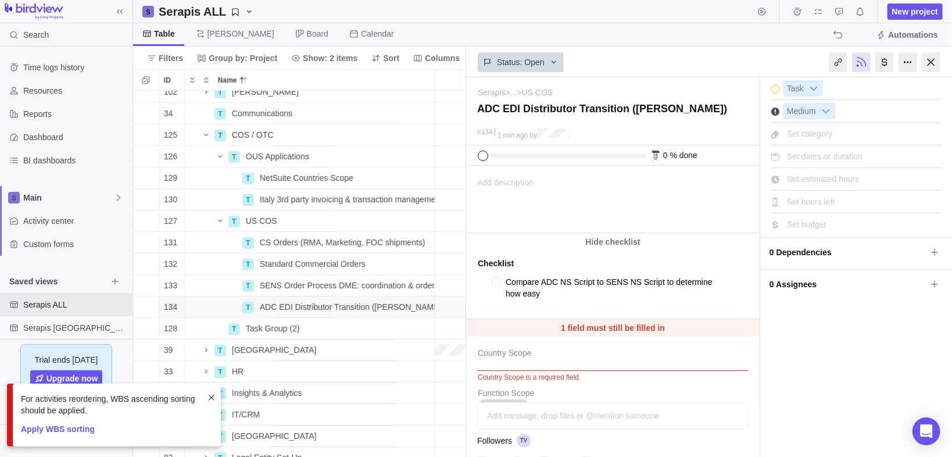
type textarea "Compare ADC NS Script to SENS NS Script to determine how easy i"
type textarea "x"
type textarea "Compare ADC NS Script to SENS NS Script to determine how easy it"
type textarea "x"
type textarea "Compare ADC NS Script to SENS NS Script to determine how easy it"
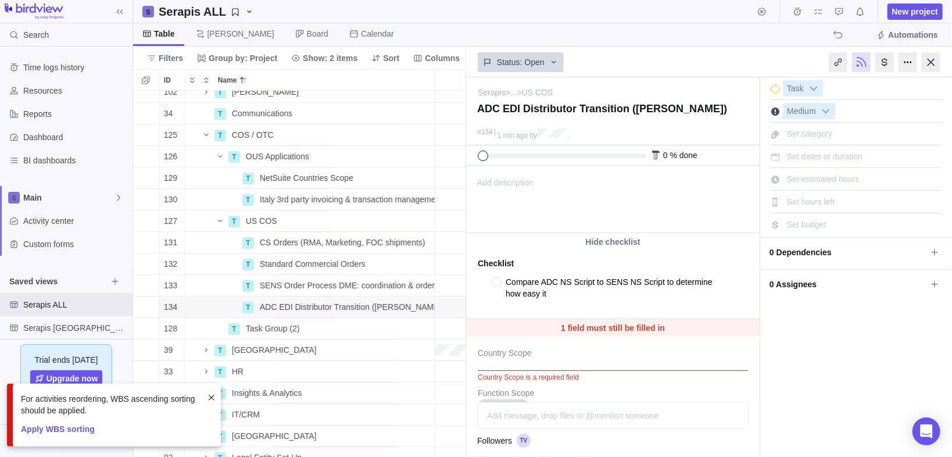
type textarea "x"
type textarea "Compare ADC NS Script to SENS NS Script to determine how easy it i"
type textarea "x"
type textarea "Compare ADC NS Script to SENS NS Script to determine how easy it is"
type textarea "x"
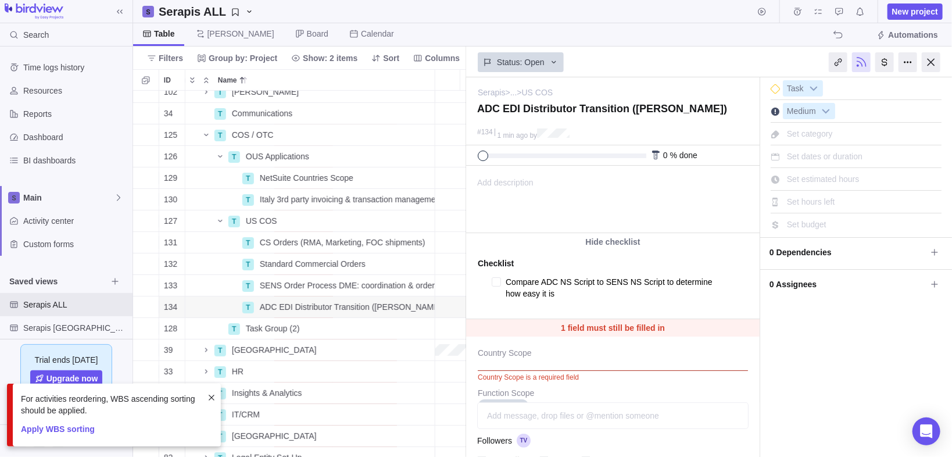
type textarea "Compare ADC NS Script to SENS NS Script to determine how easy it is f"
type textarea "x"
type textarea "Compare ADC NS Script to SENS NS Script to determine how easy it is fi"
type textarea "x"
type textarea "Compare ADC NS Script to SENS NS Script to determine how easy it is fir"
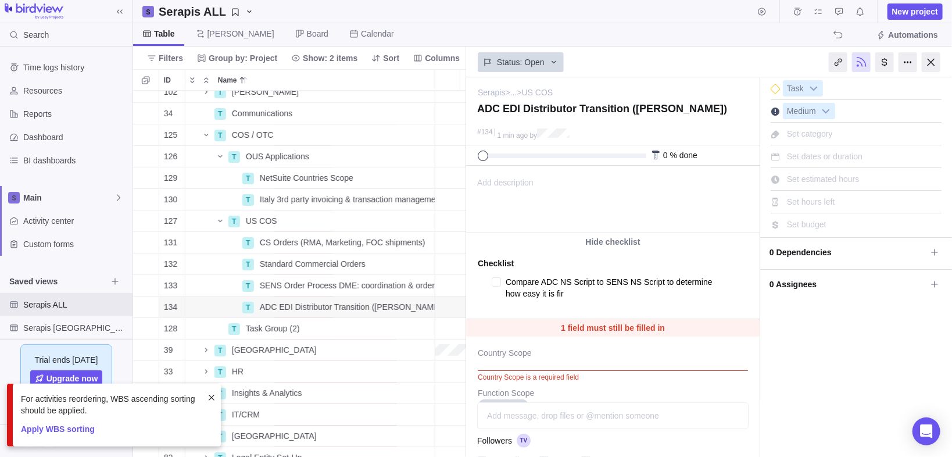
type textarea "x"
type textarea "Compare ADC NS Script to SENS NS Script to determine how easy it is fi"
type textarea "x"
type textarea "Compare ADC NS Script to SENS NS Script to determine how easy it is f"
type textarea "x"
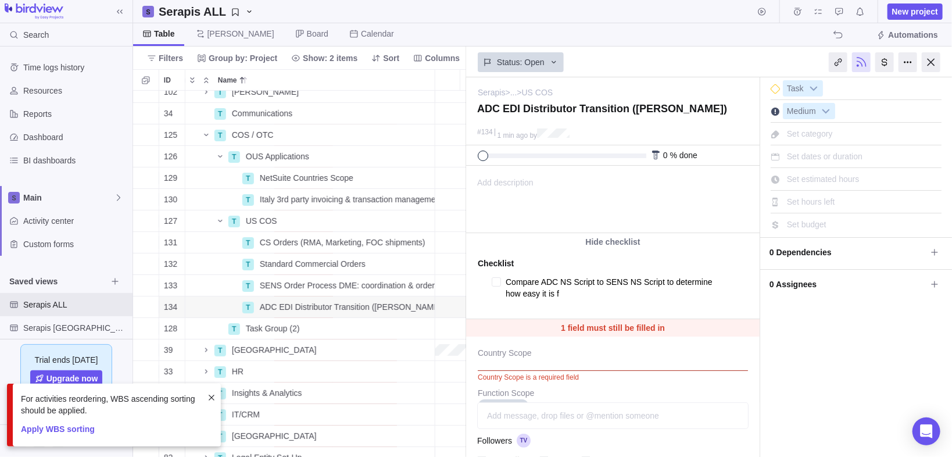
type textarea "Compare ADC NS Script to SENS NS Script to determine how easy it is fo"
type textarea "x"
type textarea "Compare ADC NS Script to SENS NS Script to determine how easy it is for"
type textarea "x"
type textarea "Compare ADC NS Script to SENS NS Script to determine how easy it is for"
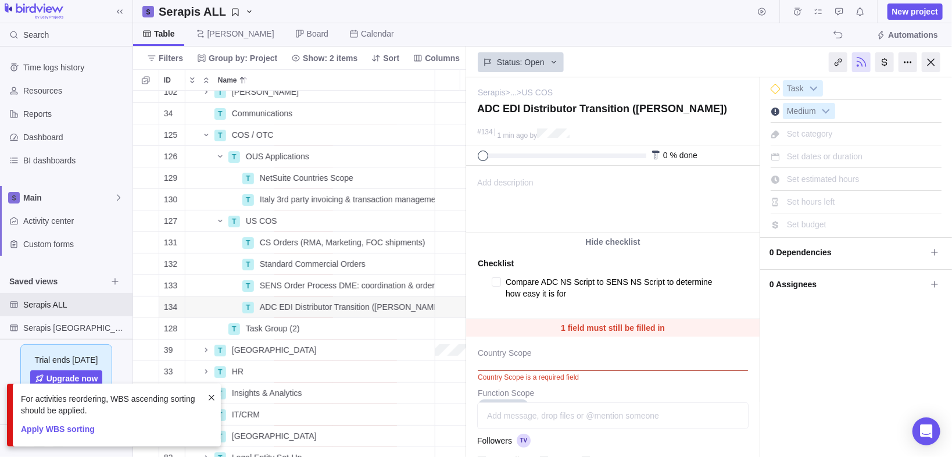
type textarea "x"
type textarea "Compare ADC NS Script to SENS NS Script to determine how easy it is for B"
type textarea "x"
type textarea "Compare ADC NS Script to SENS NS Script to determine how easy it is for By"
type textarea "x"
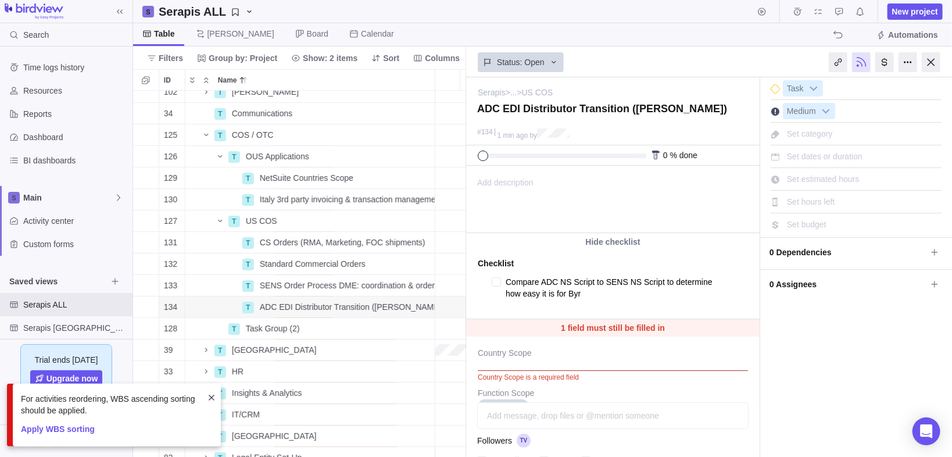
type textarea "Compare ADC NS Script to SENS NS Script to determine how easy it is for [PERSON…"
type textarea "x"
type textarea "Compare ADC NS Script to SENS NS Script to determine how easy it is for [PERSON…"
type textarea "x"
type textarea "Compare ADC NS Script to SENS NS Script to determine how easy it is for [PERSON…"
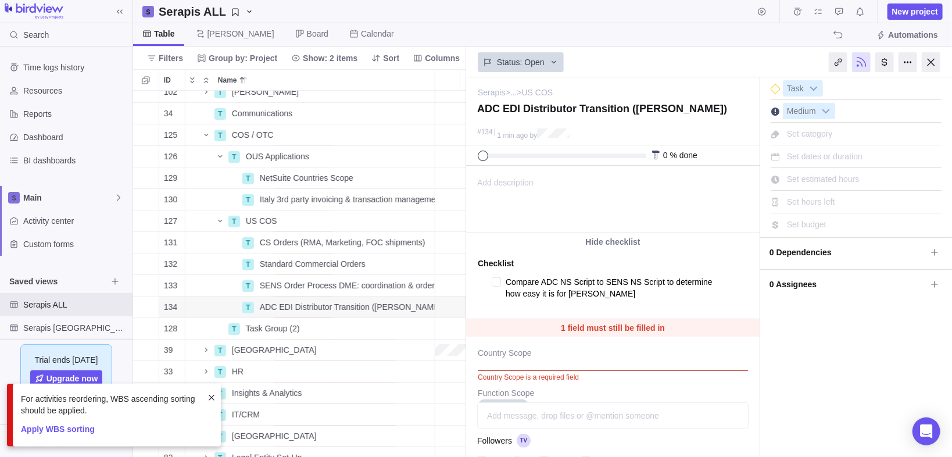
type textarea "x"
type textarea "Compare ADC NS Script to SENS NS Script to determine how easy it is for [PERSON…"
type textarea "x"
type textarea "Compare ADC NS Script to SENS NS Script to determine how easy it is for [PERSON…"
click at [614, 292] on textarea "Compare ADC NS Script to SENS NS Script to determine how easy it is for [PERSON…" at bounding box center [615, 288] width 219 height 28
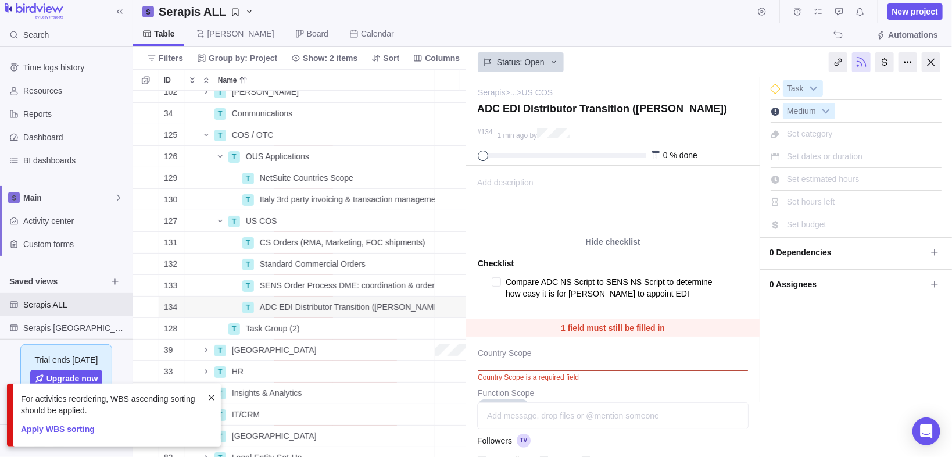
click at [707, 294] on textarea "Compare ADC NS Script to SENS NS Script to determine how easy it is for [PERSON…" at bounding box center [615, 288] width 219 height 28
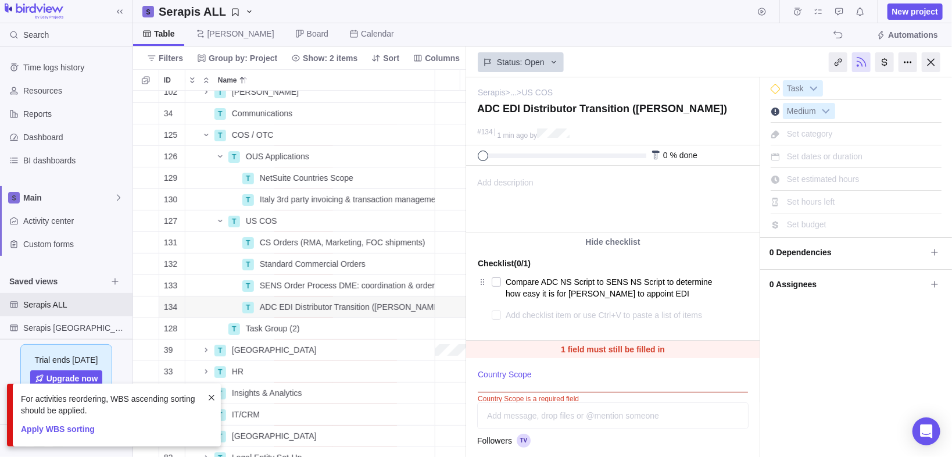
click at [561, 360] on div "Country Scope" at bounding box center [613, 375] width 270 height 35
click at [530, 383] on div at bounding box center [613, 377] width 270 height 29
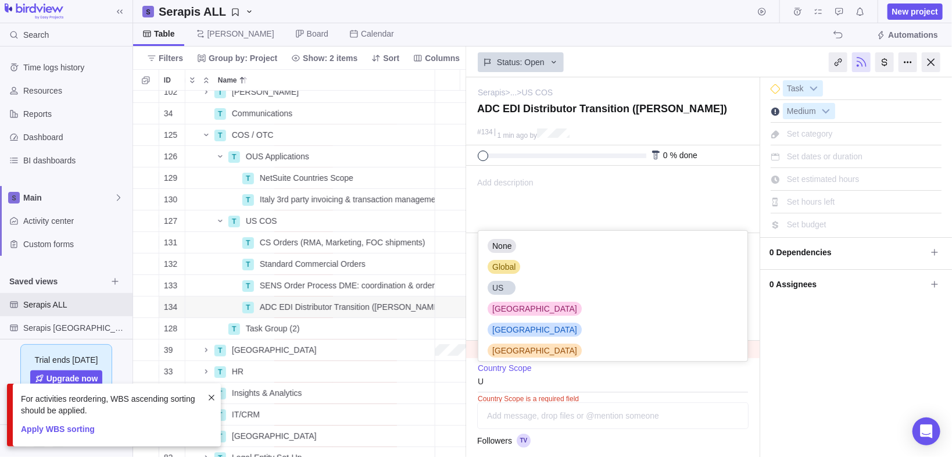
scroll to position [23, 262]
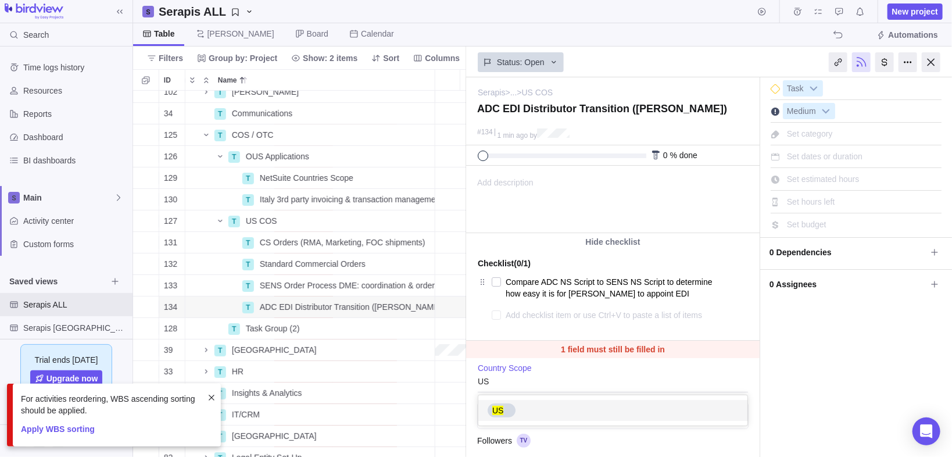
click at [524, 400] on div "US" at bounding box center [613, 410] width 270 height 21
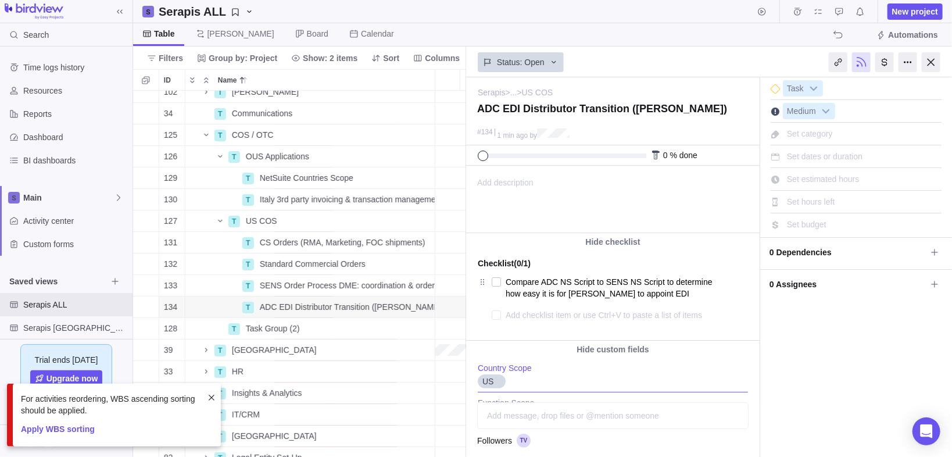
click at [512, 317] on textarea at bounding box center [615, 315] width 219 height 16
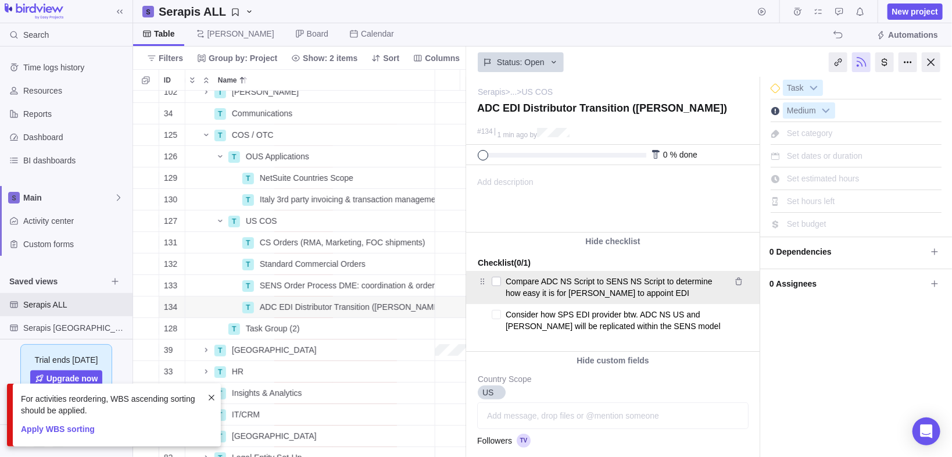
scroll to position [0, 0]
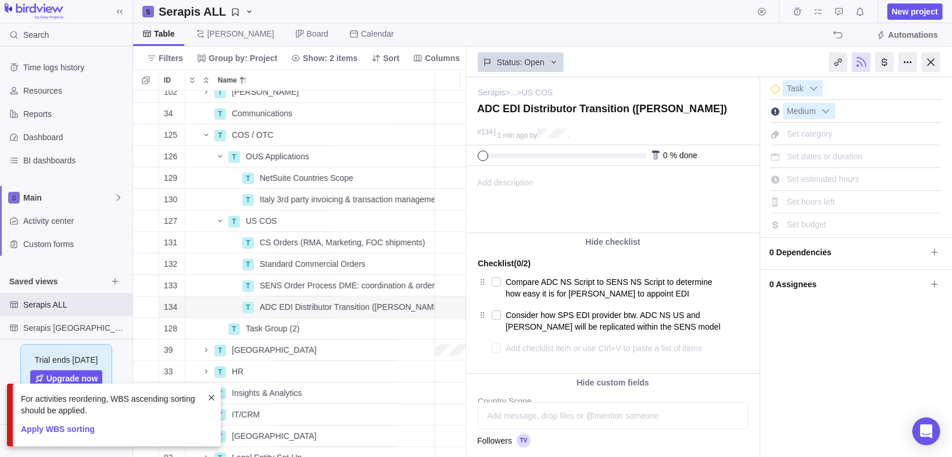
click at [219, 400] on div "For activities reordering, WBS ascending sorting should be applied. Apply WBS s…" at bounding box center [114, 415] width 214 height 63
click at [213, 399] on span at bounding box center [211, 397] width 9 height 9
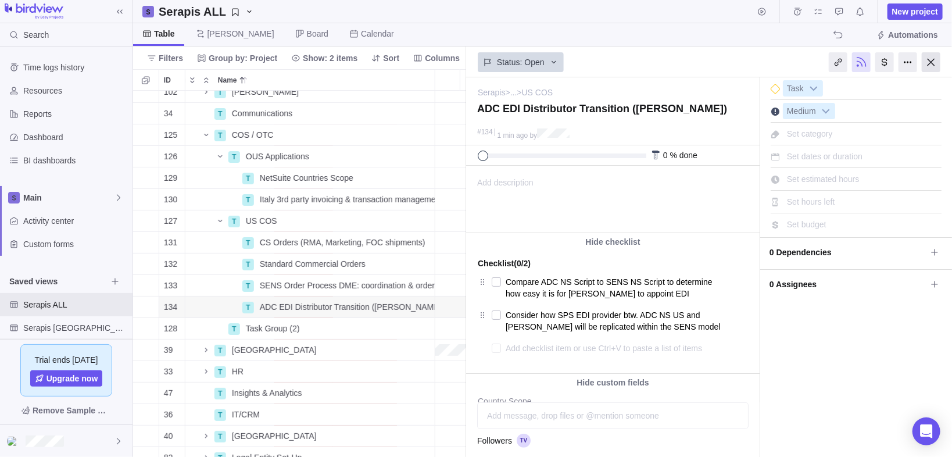
click at [933, 64] on div at bounding box center [931, 62] width 19 height 20
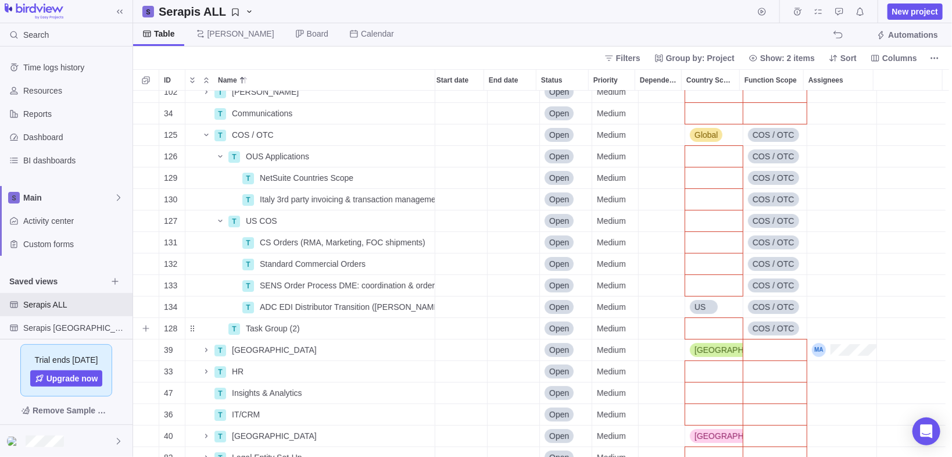
scroll to position [52, 0]
drag, startPoint x: 148, startPoint y: 219, endPoint x: 214, endPoint y: 285, distance: 94.1
click at [148, 219] on icon "Add sub-activity" at bounding box center [145, 220] width 9 height 9
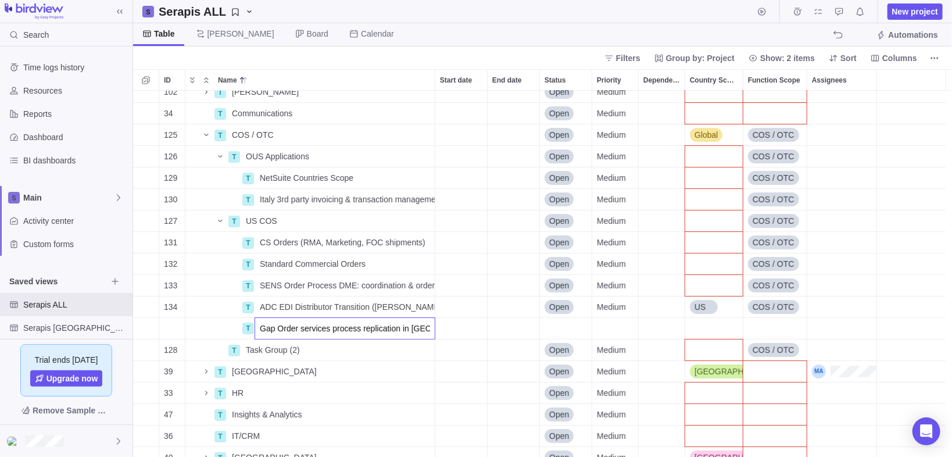
click at [509, 338] on div "1 P Serapis Details [DATE] [DATE] Open Medium 80 T Agreement ADC, SENS and PHC …" at bounding box center [542, 274] width 819 height 367
click at [719, 323] on div "Country Scope" at bounding box center [714, 328] width 58 height 21
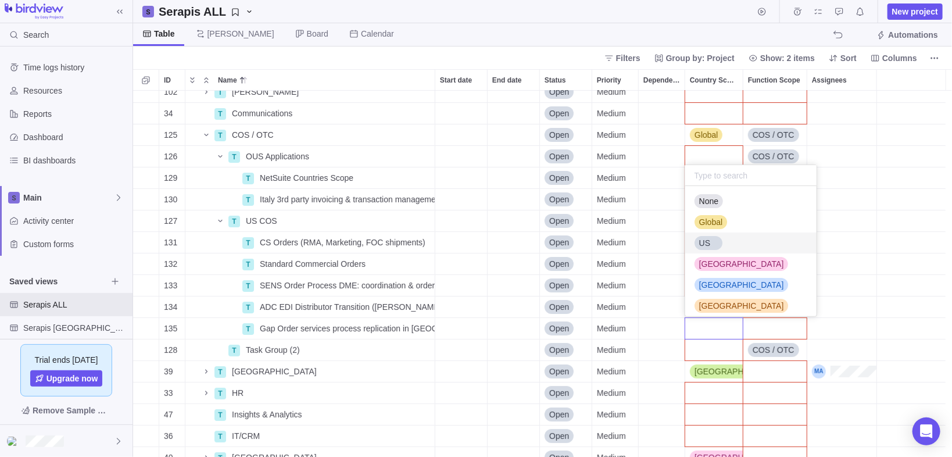
click at [707, 242] on span "US" at bounding box center [704, 243] width 11 height 12
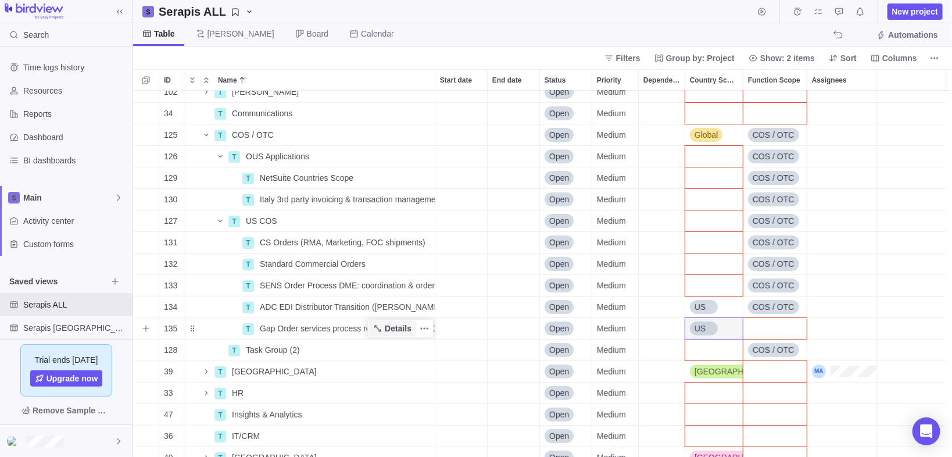
click at [373, 325] on span "Details" at bounding box center [392, 328] width 48 height 16
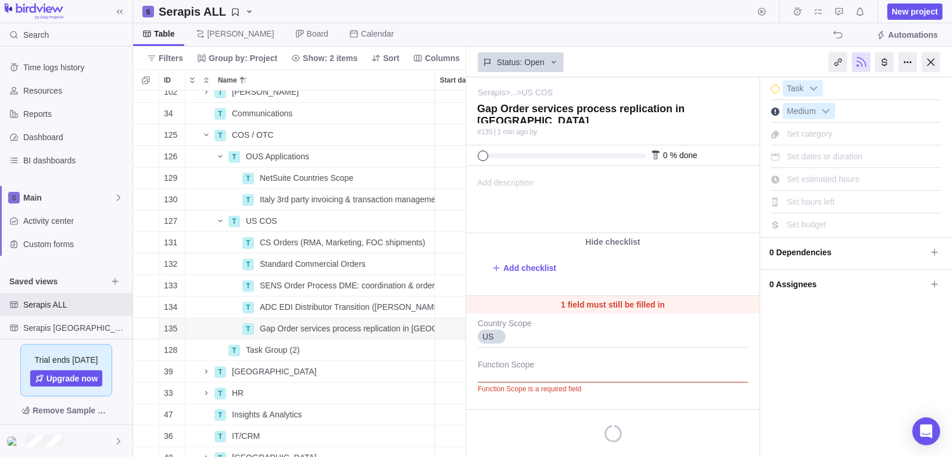
scroll to position [0, 284]
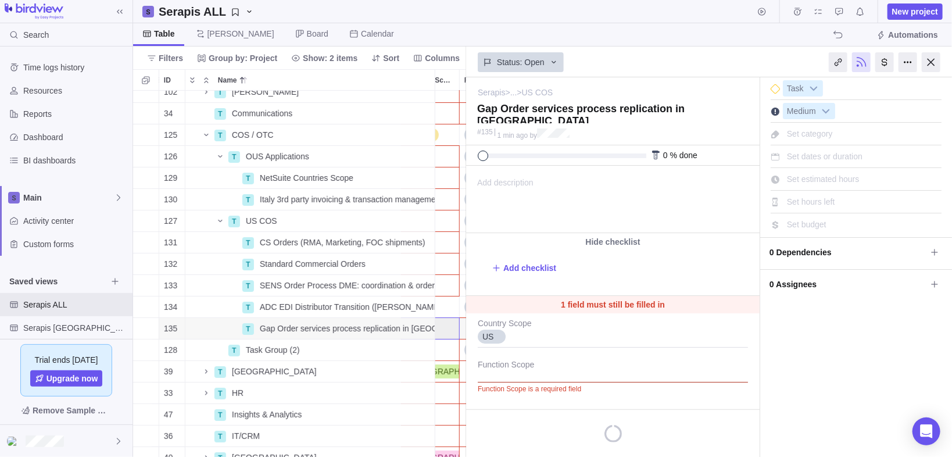
click at [549, 193] on div "Add description ... read all" at bounding box center [612, 199] width 291 height 66
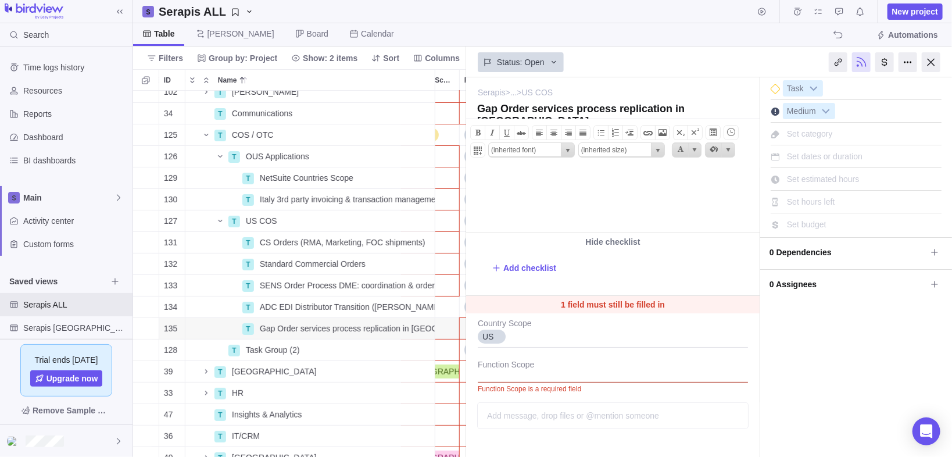
scroll to position [0, 0]
click at [536, 179] on body at bounding box center [611, 175] width 291 height 19
click at [486, 182] on body "MIght be expanding the Finance Consignment process from SENS side." at bounding box center [611, 175] width 291 height 19
click at [732, 184] on body "Might be expanding the Finance Consignment process from SENS side." at bounding box center [611, 175] width 291 height 19
click at [934, 60] on div at bounding box center [931, 62] width 19 height 20
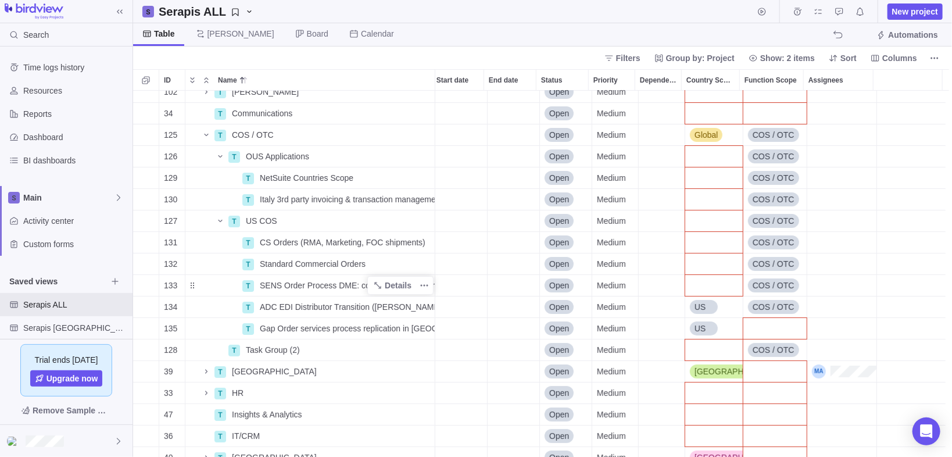
scroll to position [52, 0]
click at [143, 173] on icon "Add sub-activity" at bounding box center [145, 177] width 9 height 9
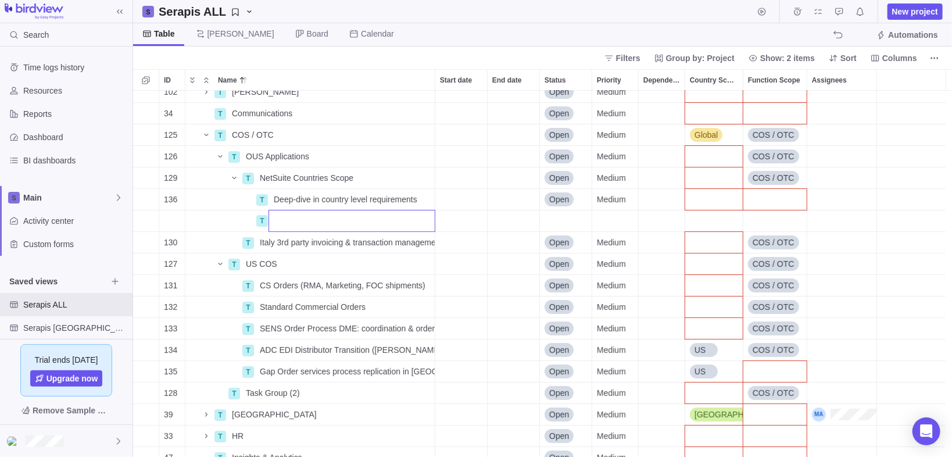
click at [504, 202] on div "1 P Serapis Details [DATE] [DATE] Open Medium 80 T Agreement ADC, SENS and PHC …" at bounding box center [542, 274] width 819 height 367
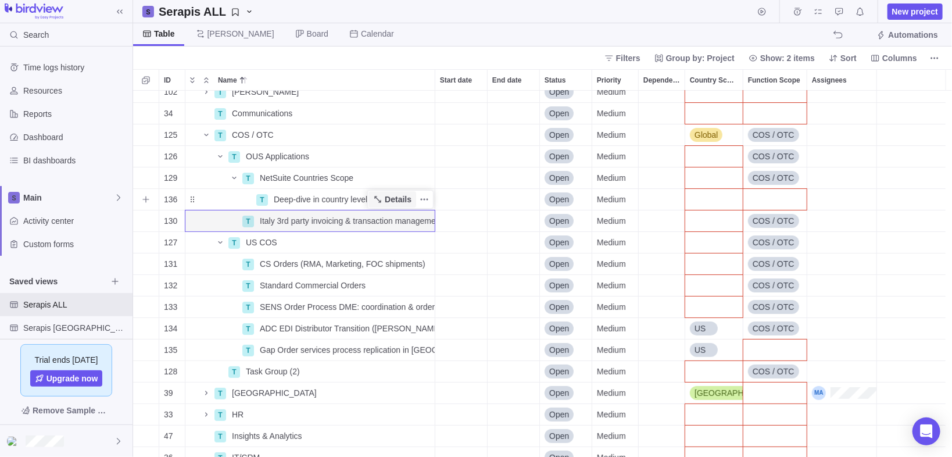
click at [413, 199] on span "Details" at bounding box center [392, 199] width 48 height 16
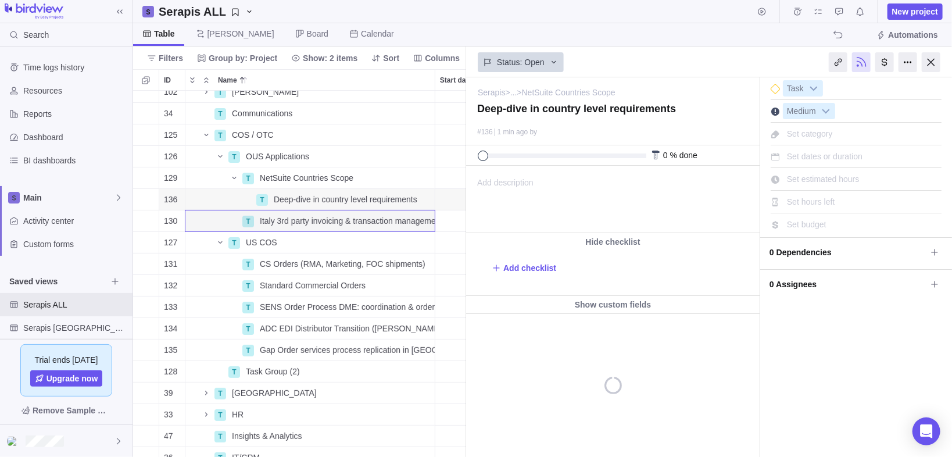
scroll to position [8, 7]
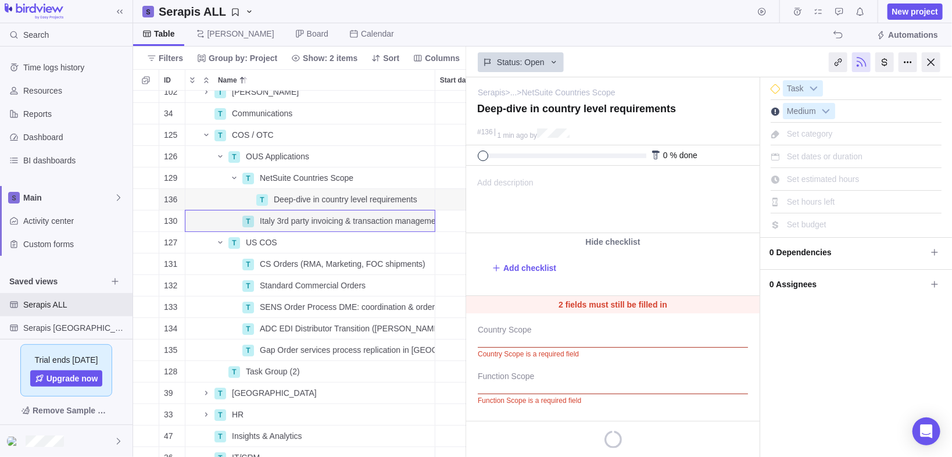
click at [490, 182] on span "Add description" at bounding box center [500, 199] width 67 height 66
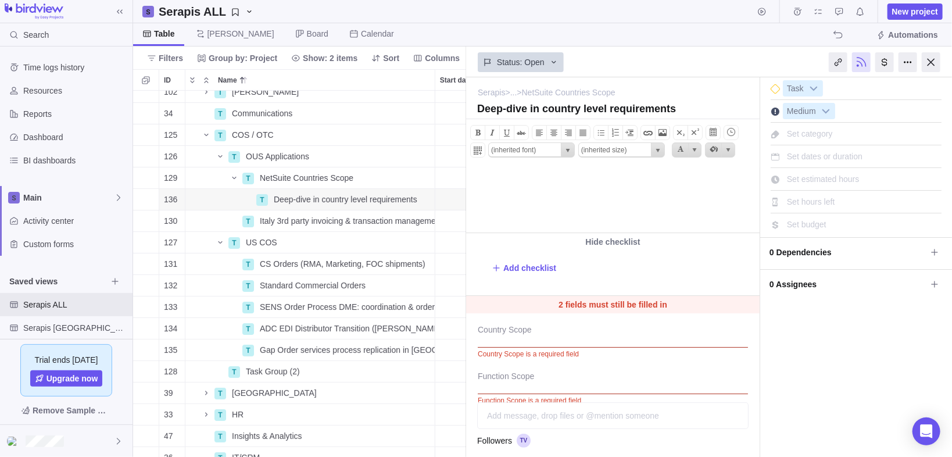
scroll to position [0, 0]
drag, startPoint x: 934, startPoint y: 59, endPoint x: 350, endPoint y: 178, distance: 595.9
click at [934, 59] on div at bounding box center [931, 62] width 19 height 20
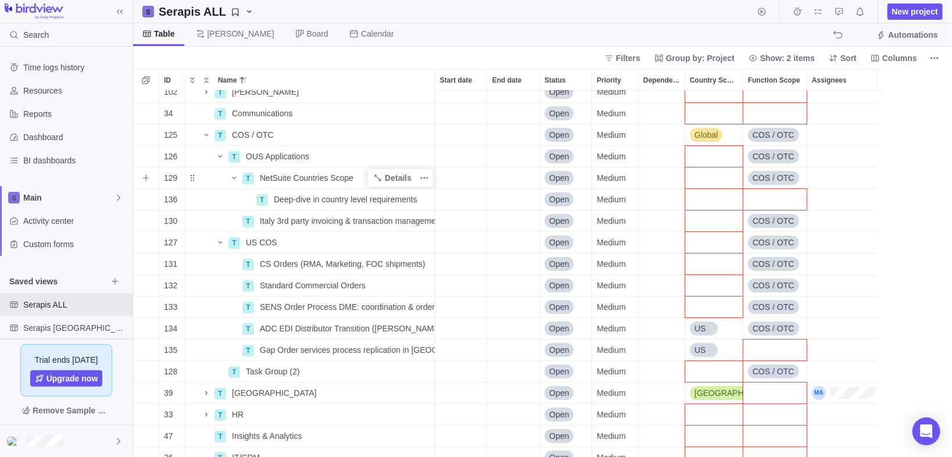
scroll to position [360, 812]
click at [393, 195] on span "Details" at bounding box center [398, 200] width 27 height 12
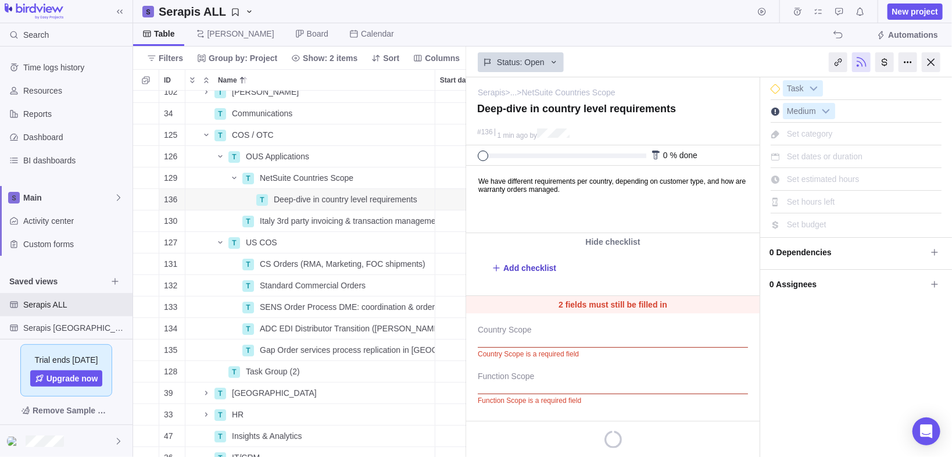
click at [513, 264] on span "Add checklist" at bounding box center [529, 268] width 53 height 12
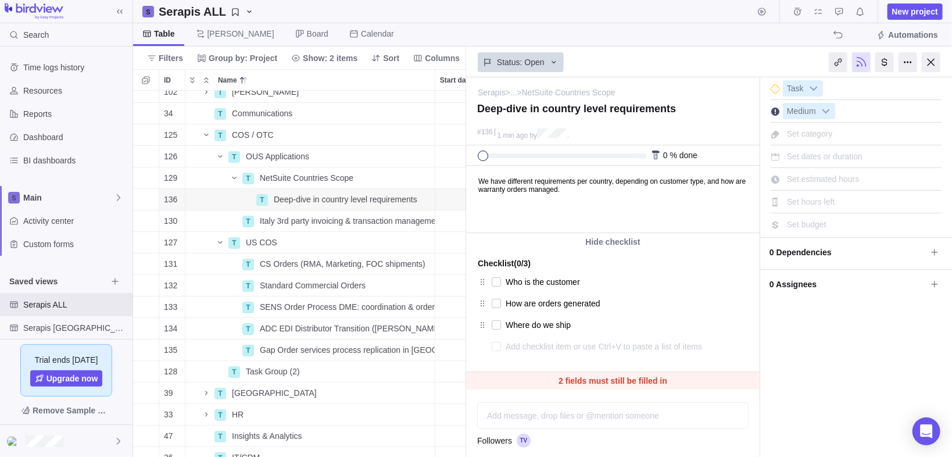
click at [714, 35] on div "Table [PERSON_NAME] Board Calendar Automations" at bounding box center [542, 34] width 819 height 23
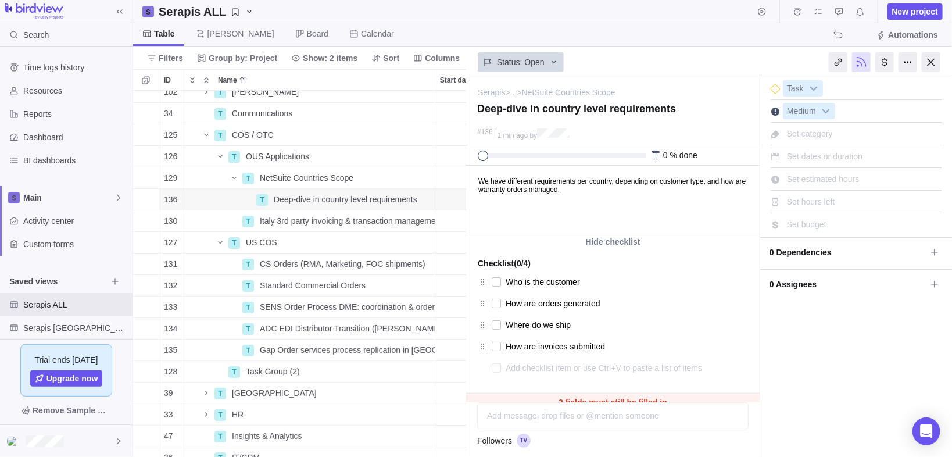
click at [642, 191] on body "We have different requirements per country, depending on customer type, and how…" at bounding box center [611, 179] width 291 height 27
click at [606, 194] on html "We have different requirements per country, depending on customer type, and how…" at bounding box center [611, 199] width 291 height 66
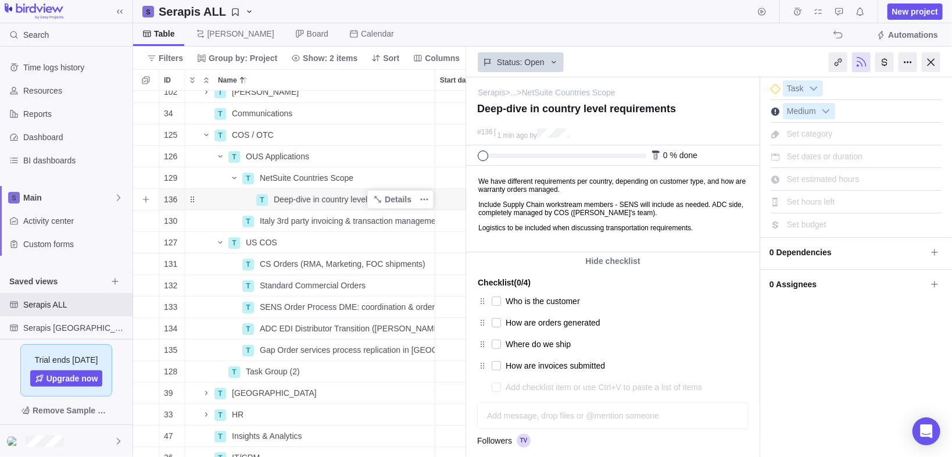
click at [296, 202] on span "Deep-dive in country level requirements" at bounding box center [346, 200] width 144 height 12
click at [309, 198] on input "Deep-dive in country level requirements" at bounding box center [351, 199] width 167 height 22
click at [419, 200] on input "Deep-dive in country level requirements" at bounding box center [351, 199] width 167 height 22
click at [636, 39] on body "Search Time logs history Resources Reports Dashboard BI dashboards Main Activit…" at bounding box center [476, 228] width 952 height 457
click at [621, 61] on div "Status: Open" at bounding box center [612, 61] width 293 height 27
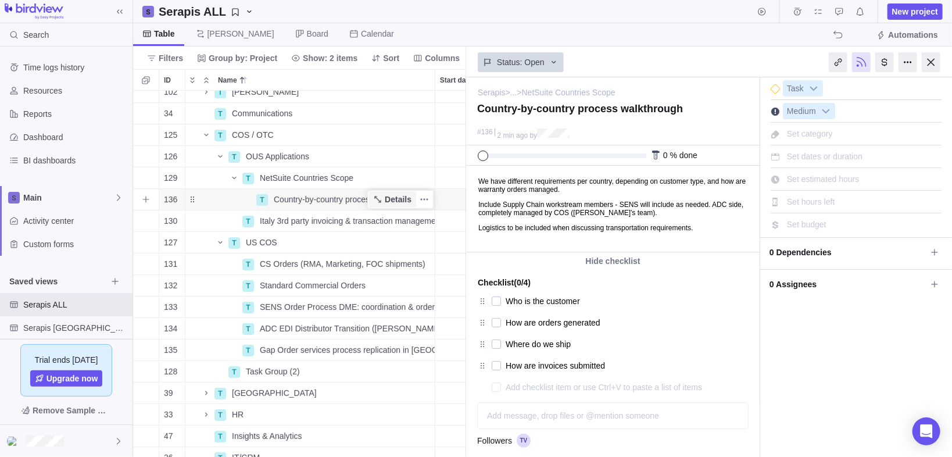
click at [388, 198] on span "Details" at bounding box center [398, 200] width 27 height 12
click at [144, 198] on icon "Add sub-activity" at bounding box center [145, 199] width 6 height 6
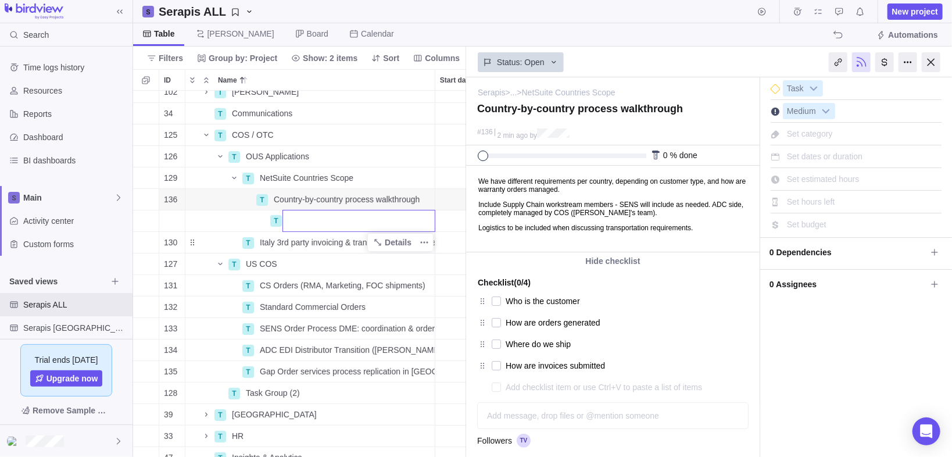
drag, startPoint x: 217, startPoint y: 225, endPoint x: 211, endPoint y: 229, distance: 6.8
click at [217, 225] on div "1 P Serapis Details [DATE] [DATE] Open Medium 80 T Agreement ADC, SENS and PHC …" at bounding box center [300, 274] width 334 height 367
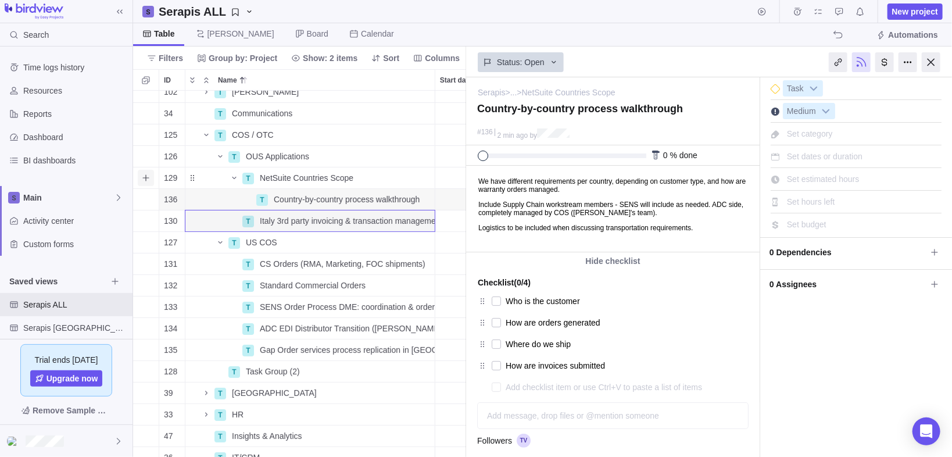
click at [144, 176] on icon "Add sub-activity" at bounding box center [145, 177] width 9 height 9
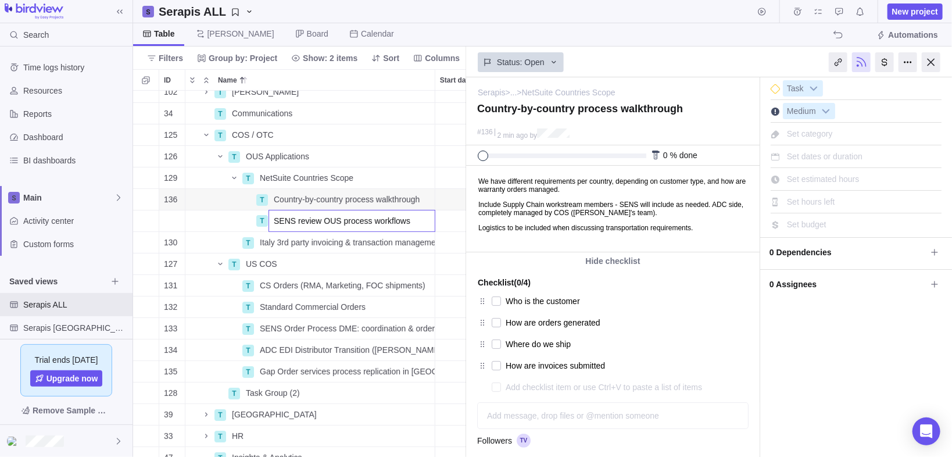
click at [574, 260] on body "Search Time logs history Resources Reports Dashboard BI dashboards Main Activit…" at bounding box center [476, 228] width 952 height 457
click at [169, 243] on span "130" at bounding box center [170, 243] width 13 height 12
click at [198, 216] on div "Name" at bounding box center [220, 220] width 70 height 9
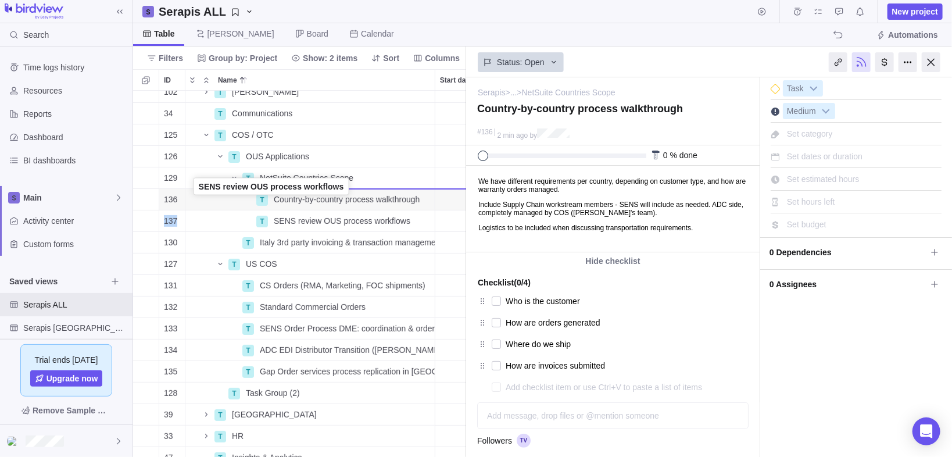
drag, startPoint x: 191, startPoint y: 221, endPoint x: 193, endPoint y: 189, distance: 32.0
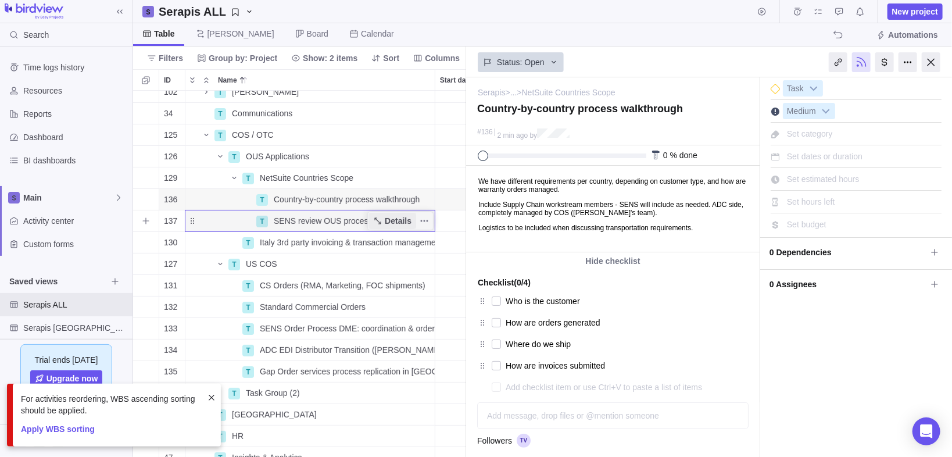
click at [401, 216] on span "Details" at bounding box center [398, 221] width 27 height 12
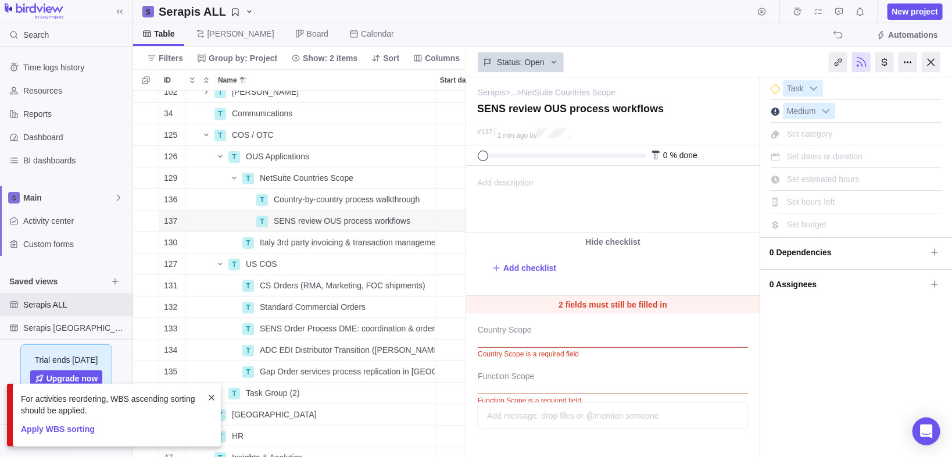
drag, startPoint x: 512, startPoint y: 181, endPoint x: 45, endPoint y: 16, distance: 495.7
click at [512, 181] on span "Add description" at bounding box center [500, 199] width 67 height 66
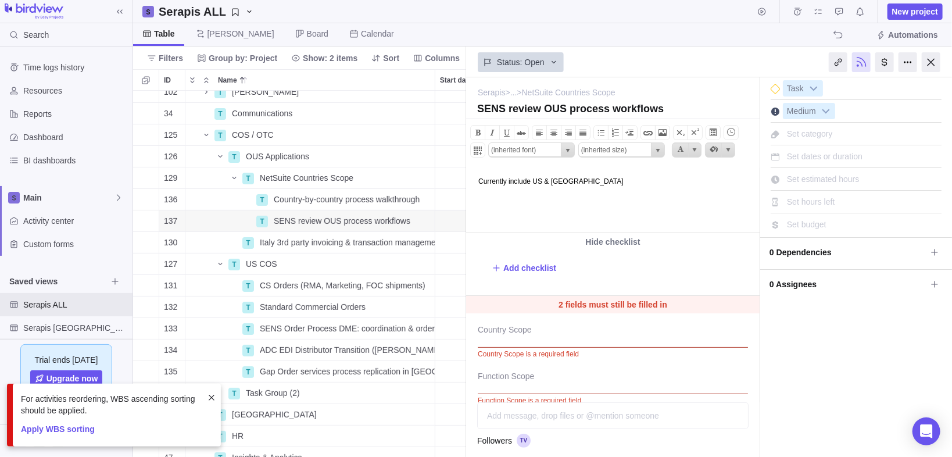
click at [511, 179] on body "Currently include US & [GEOGRAPHIC_DATA]" at bounding box center [611, 175] width 291 height 19
drag, startPoint x: 723, startPoint y: 186, endPoint x: 706, endPoint y: 182, distance: 17.9
click at [715, 185] on html "Currently process flows sent to [GEOGRAPHIC_DATA] include US & [GEOGRAPHIC_DATA]" at bounding box center [611, 199] width 291 height 66
click at [704, 181] on body "Currently process flows sent to [GEOGRAPHIC_DATA] include US & [GEOGRAPHIC_DATA]" at bounding box center [611, 179] width 291 height 27
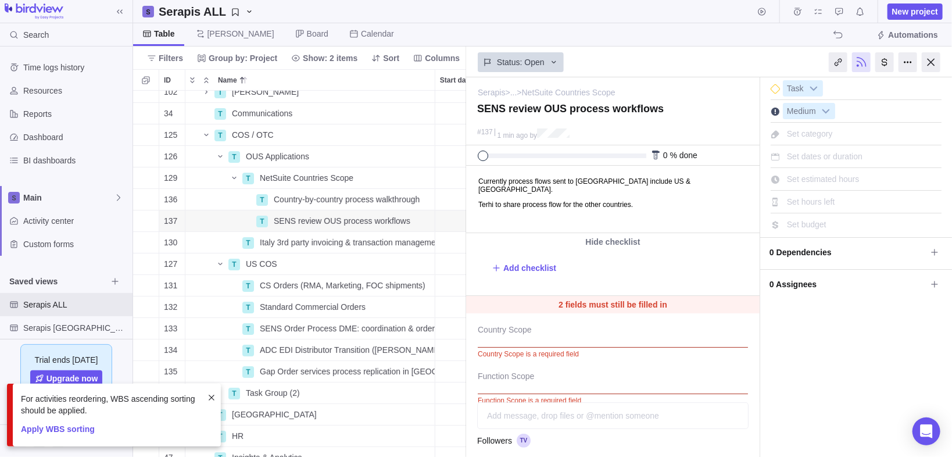
click at [812, 356] on div "I'm done Task Medium Set category Set dates or duration Set estimated hours Set…" at bounding box center [856, 300] width 192 height 447
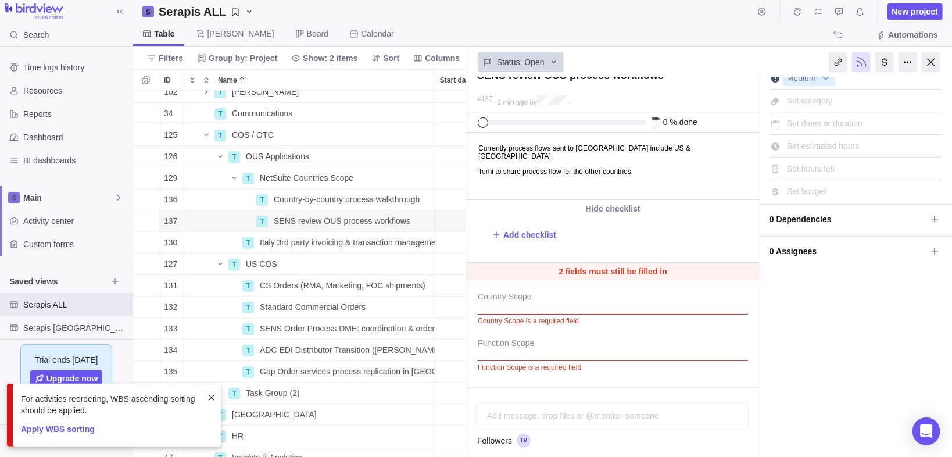
scroll to position [65, 0]
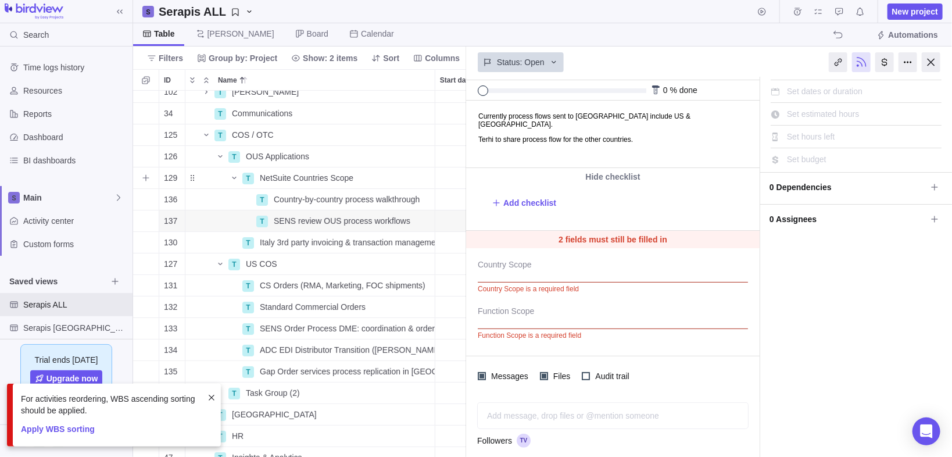
drag, startPoint x: 145, startPoint y: 180, endPoint x: 146, endPoint y: 187, distance: 7.1
click at [145, 180] on icon "Add sub-activity" at bounding box center [145, 177] width 9 height 9
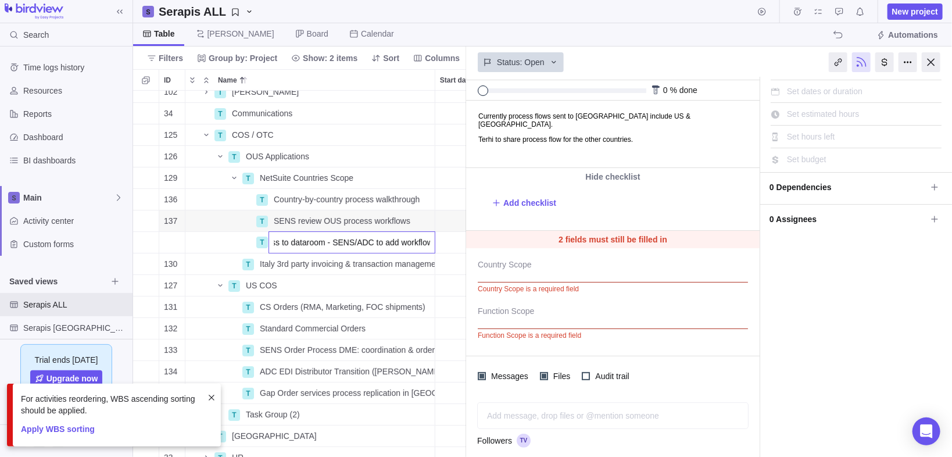
scroll to position [0, 63]
click at [619, 199] on body "Search Time logs history Resources Reports Dashboard BI dashboards Main Activit…" at bounding box center [476, 228] width 952 height 457
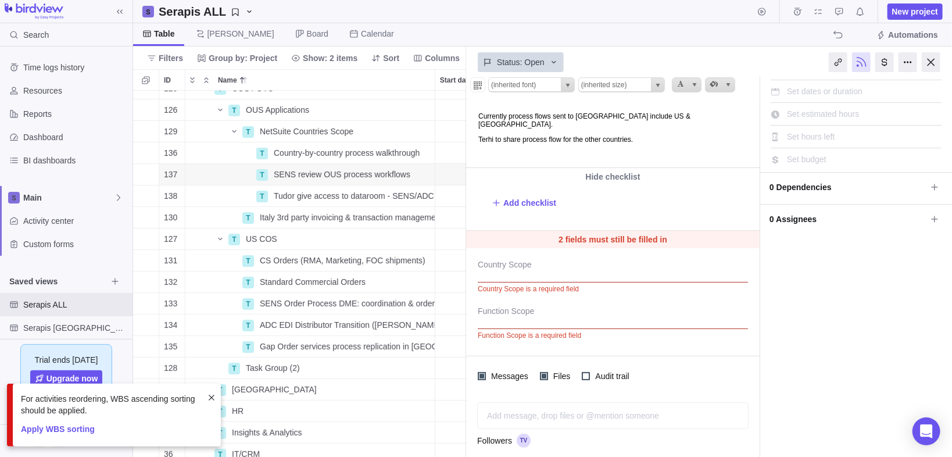
click at [685, 136] on html "Currently process flows sent to [GEOGRAPHIC_DATA] include US & [GEOGRAPHIC_DATA…" at bounding box center [611, 134] width 291 height 66
click at [339, 152] on span "Country-by-country process walkthrough" at bounding box center [347, 153] width 146 height 12
click at [410, 138] on div "125 T COS / OTC Details Open Medium Global COS / OTC 126 T OUS Applications Det…" at bounding box center [300, 274] width 334 height 367
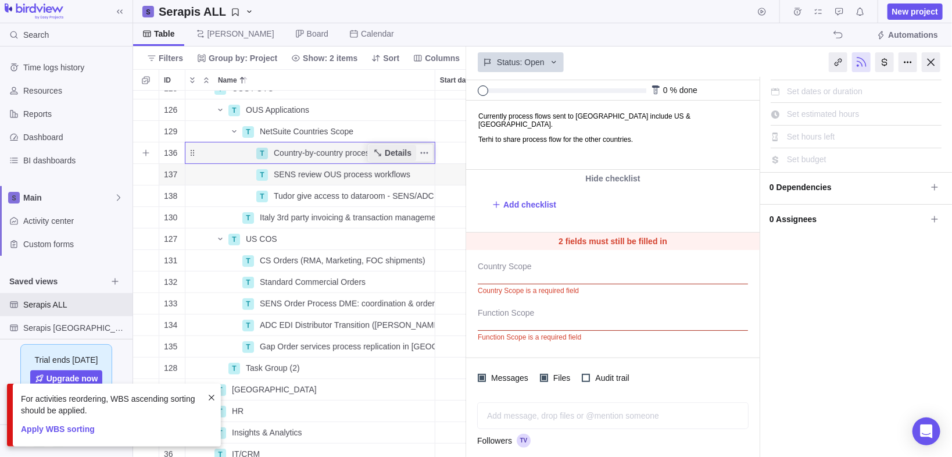
click at [399, 155] on span "Details" at bounding box center [398, 153] width 27 height 12
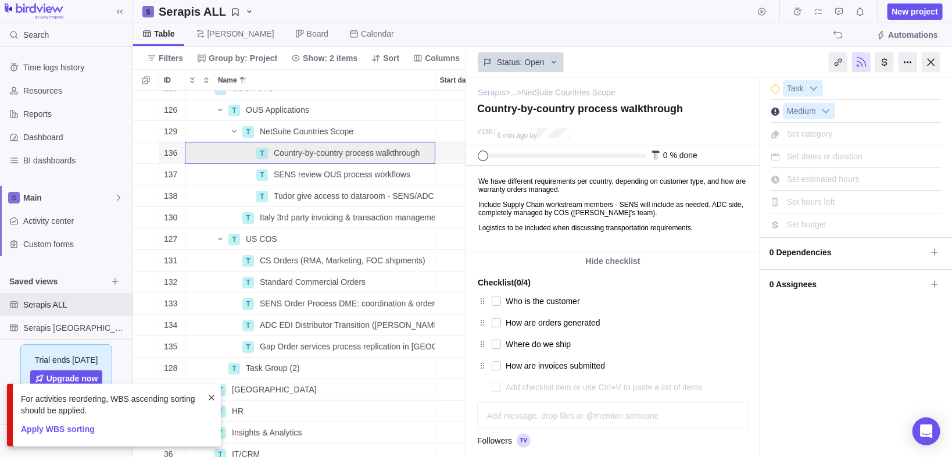
click at [729, 230] on p "Logistics to be included when discussing transportation requirements." at bounding box center [617, 227] width 278 height 8
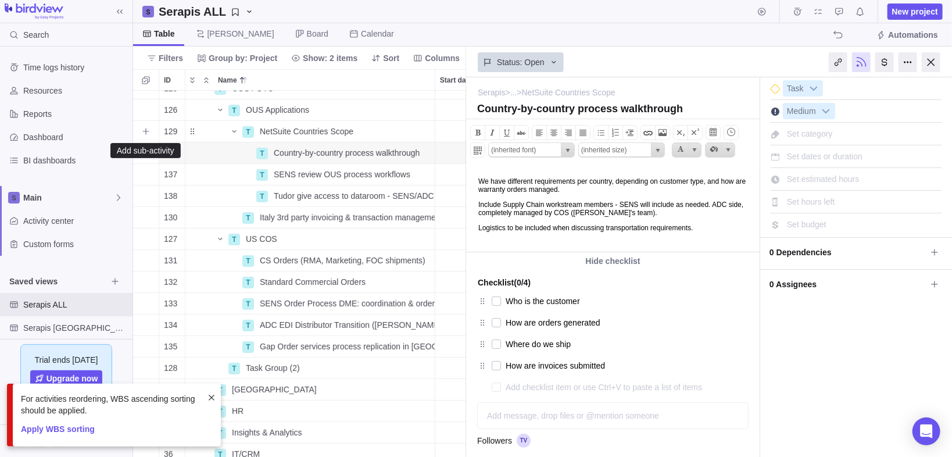
drag, startPoint x: 147, startPoint y: 132, endPoint x: 215, endPoint y: 210, distance: 103.4
click at [147, 132] on icon "Add sub-activity" at bounding box center [145, 131] width 9 height 9
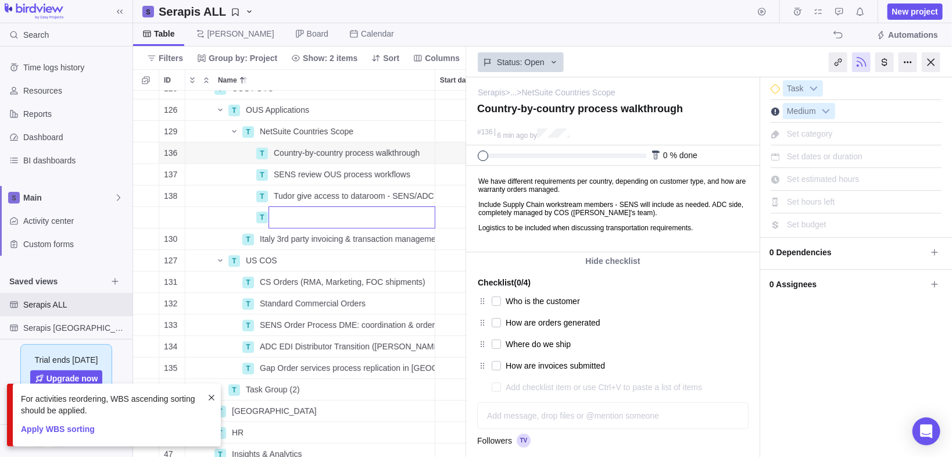
click at [296, 216] on input "Name" at bounding box center [351, 217] width 167 height 22
click at [341, 149] on div "125 T COS / OTC Details Open Medium Global COS / OTC 126 T OUS Applications Det…" at bounding box center [300, 274] width 334 height 367
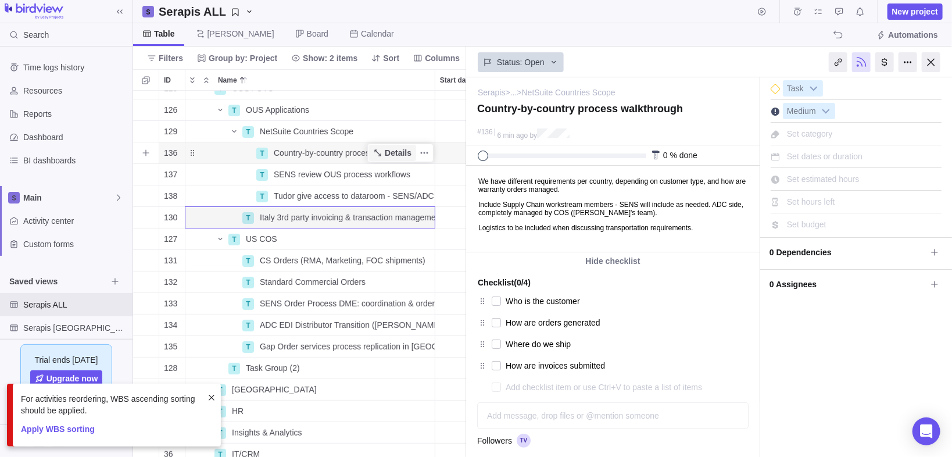
click at [382, 151] on icon "Name" at bounding box center [377, 152] width 9 height 9
click at [382, 148] on icon "Name" at bounding box center [377, 152] width 9 height 9
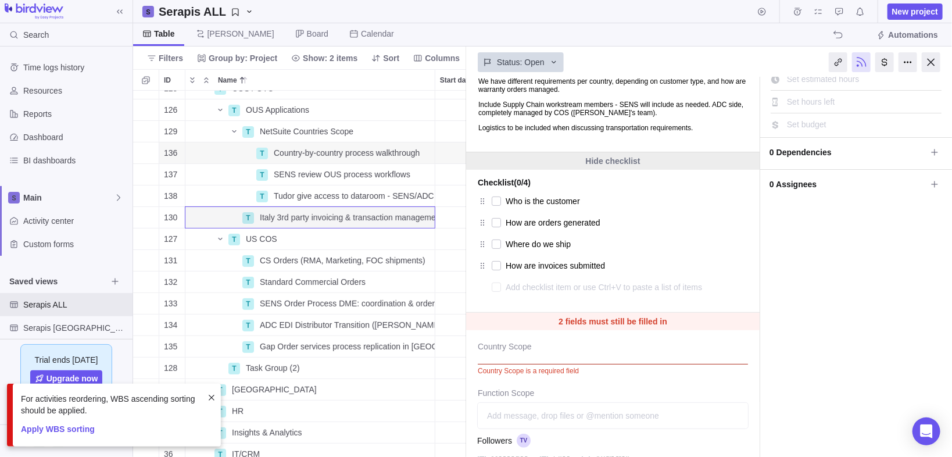
scroll to position [46, 0]
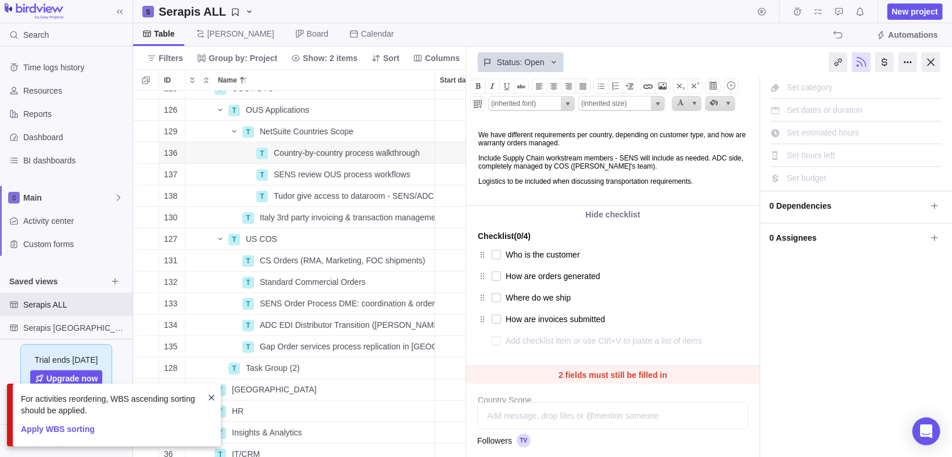
click at [733, 179] on p "Logistics to be included when discussing transportation requirements." at bounding box center [617, 181] width 278 height 8
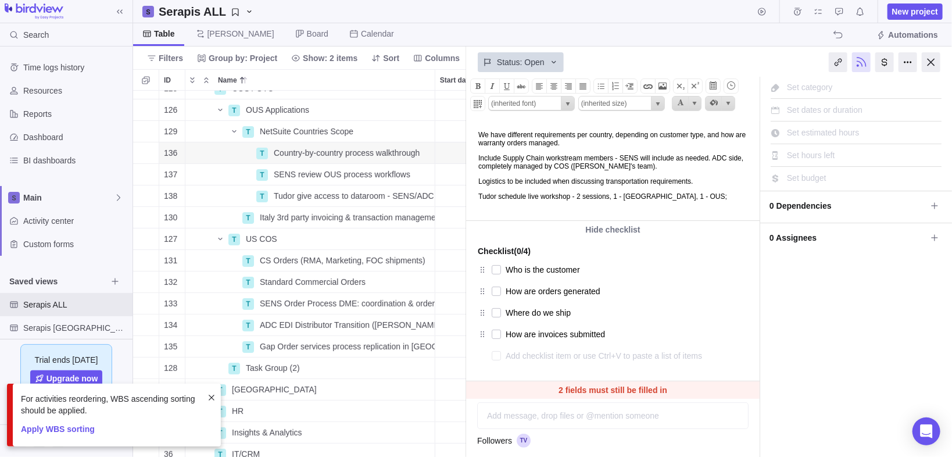
click at [653, 197] on p "Tudor schedule live workshop - 2 sessions, 1 - [GEOGRAPHIC_DATA], 1 - OUS;" at bounding box center [617, 196] width 278 height 8
click at [499, 206] on html "We have different requirements per country, depending on customer type, and how…" at bounding box center [611, 169] width 291 height 101
click at [755, 200] on p "Tudor schedule live workshop - 2 sessions, 1 - US (90min) , 1 - OUS (90min);" at bounding box center [617, 196] width 278 height 8
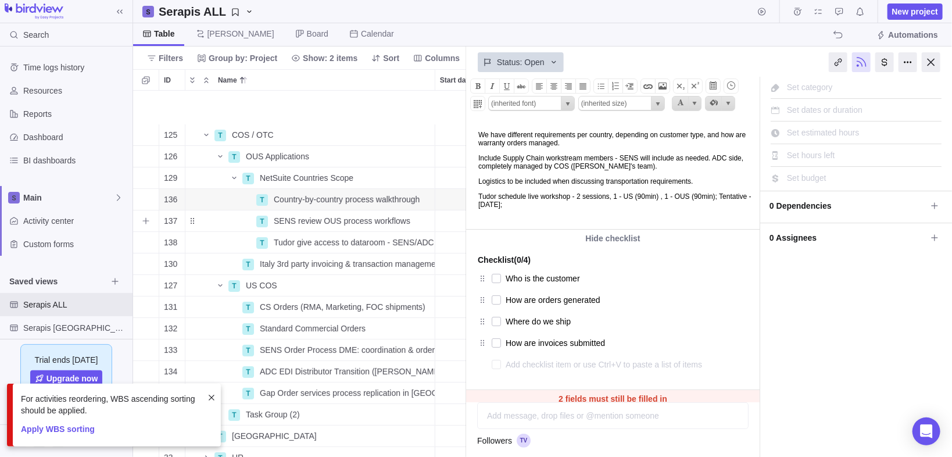
scroll to position [99, 0]
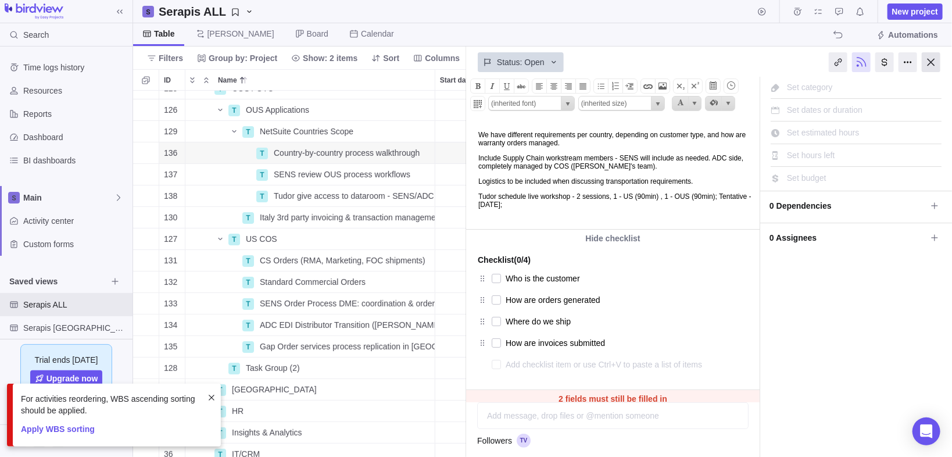
click at [925, 66] on div at bounding box center [931, 62] width 19 height 20
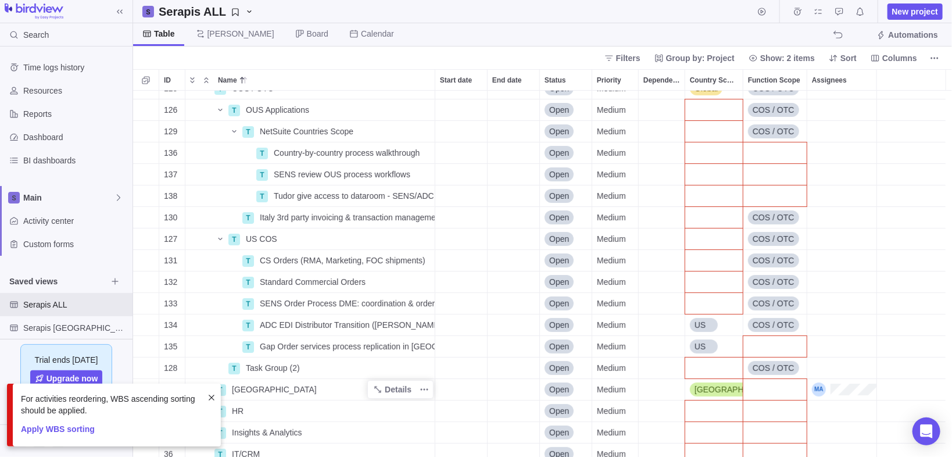
scroll to position [360, 812]
click at [422, 368] on icon "More actions" at bounding box center [424, 367] width 9 height 9
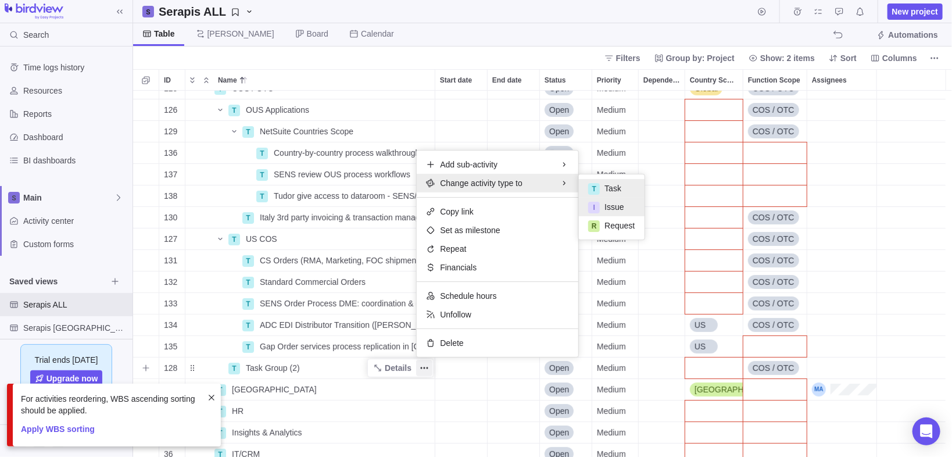
click at [612, 208] on span "Issue" at bounding box center [613, 207] width 19 height 12
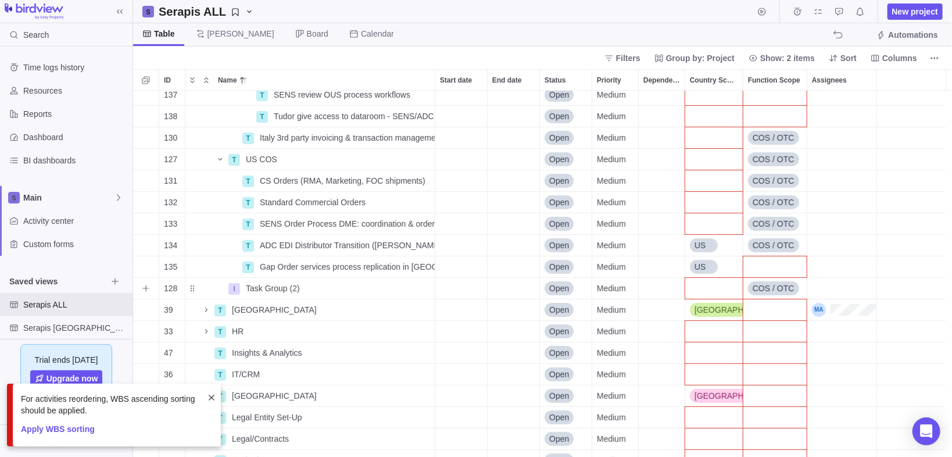
scroll to position [192, 0]
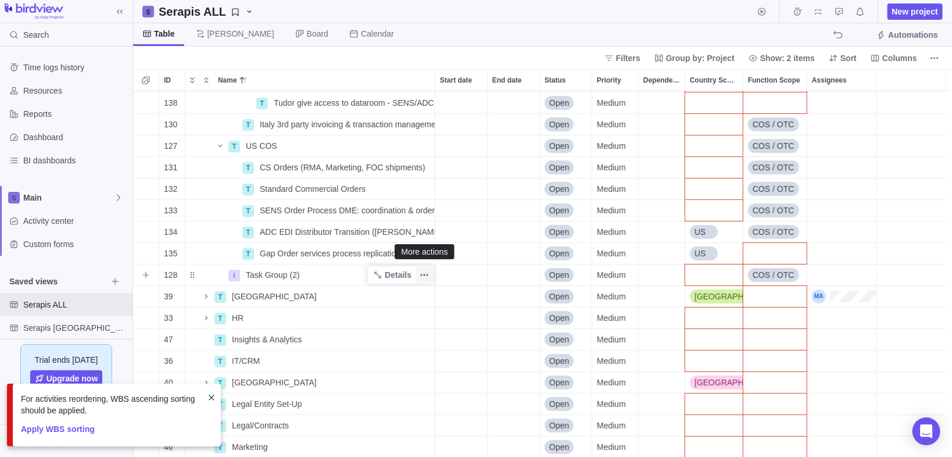
click at [422, 277] on icon "More actions" at bounding box center [424, 274] width 9 height 9
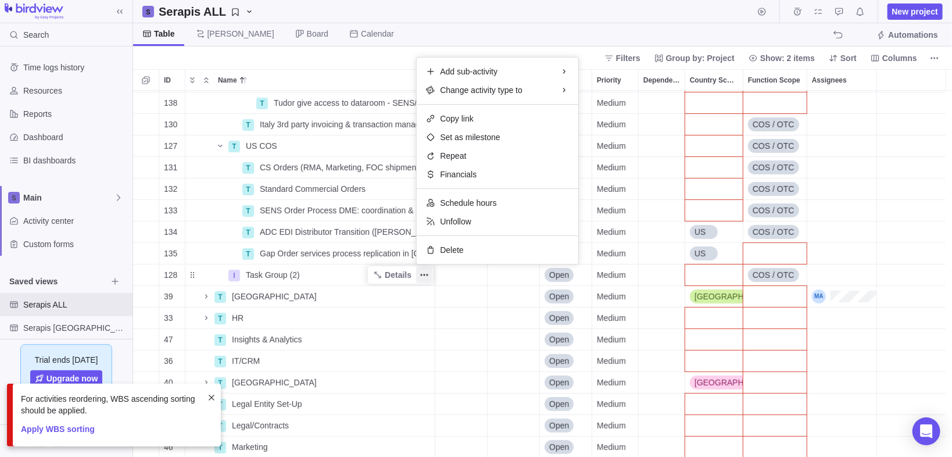
click at [290, 272] on div "137 T SENS review OUS process workflows Details Open Medium 138 T Tudor give ac…" at bounding box center [542, 274] width 819 height 367
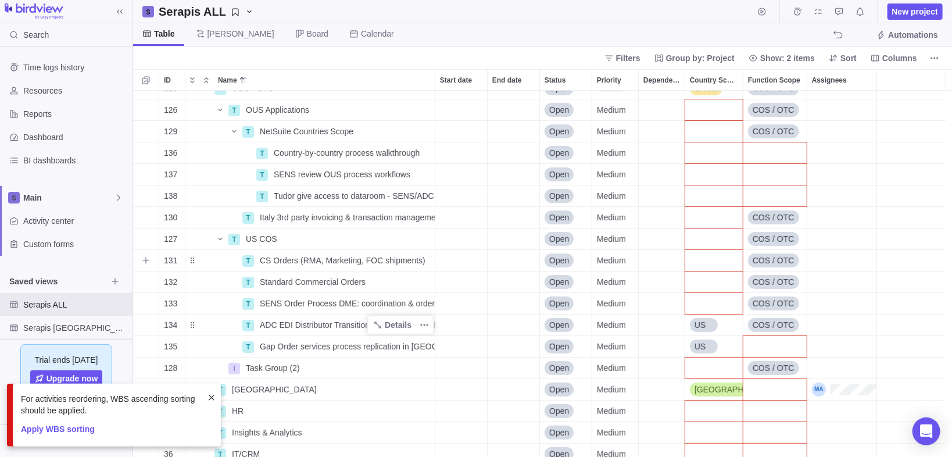
scroll to position [52, 0]
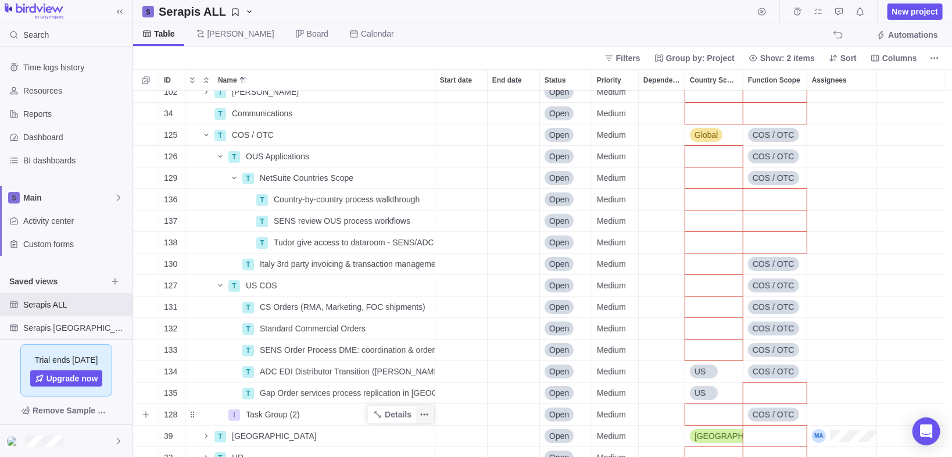
click at [421, 416] on icon "More actions" at bounding box center [424, 414] width 9 height 9
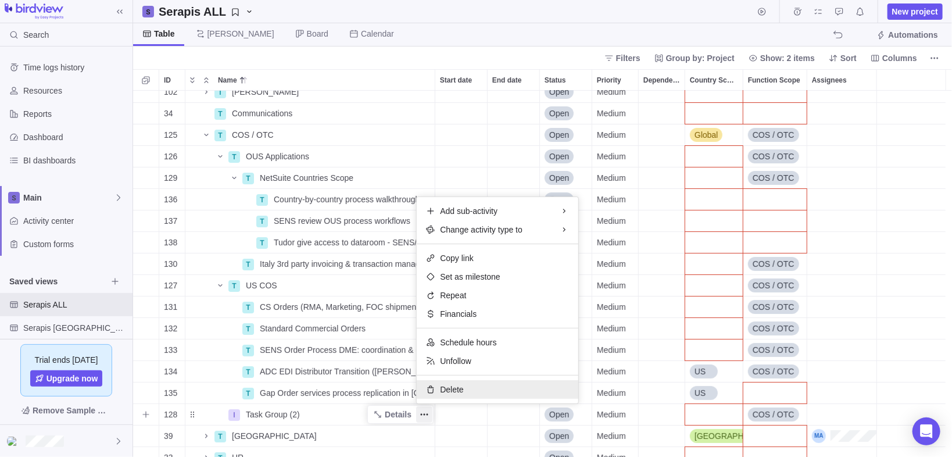
click at [465, 384] on div "Delete" at bounding box center [498, 389] width 162 height 19
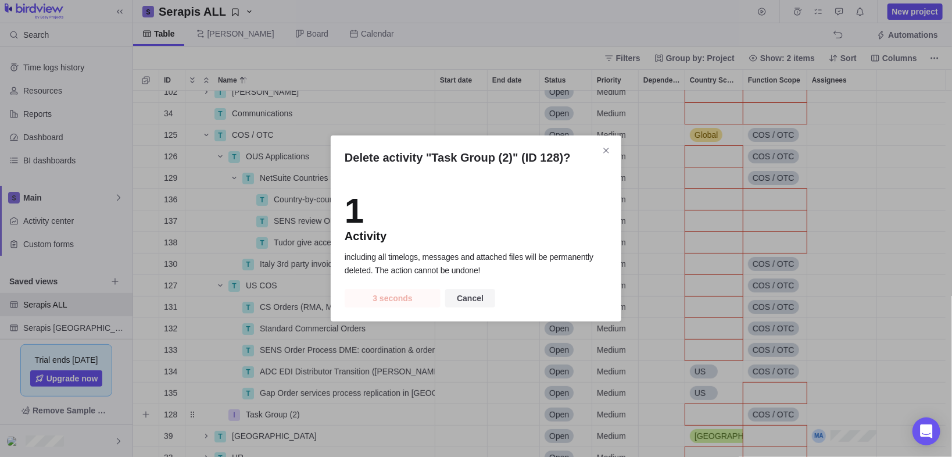
click at [479, 297] on span "Cancel" at bounding box center [470, 298] width 27 height 14
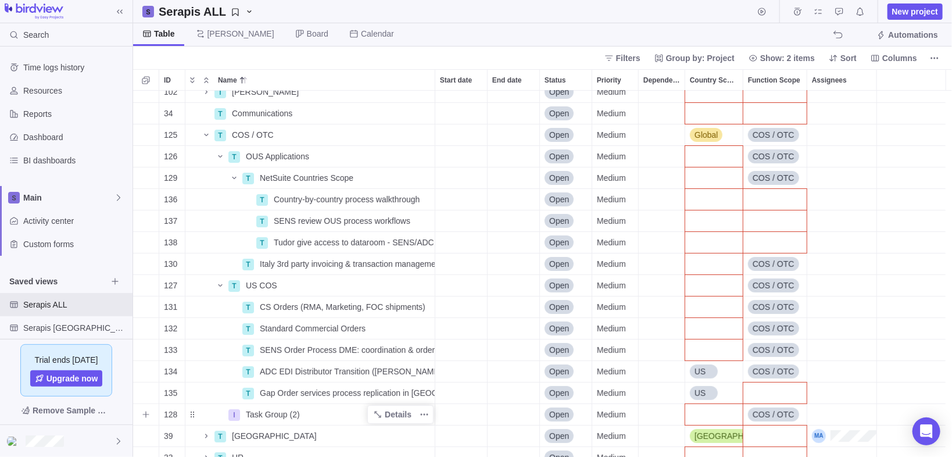
click at [277, 411] on span "Task Group (2)" at bounding box center [273, 415] width 54 height 12
click at [721, 407] on div "1 P Serapis Details [DATE] [DATE] Open Medium 80 T Agreement ADC, SENS and PHC …" at bounding box center [542, 274] width 819 height 367
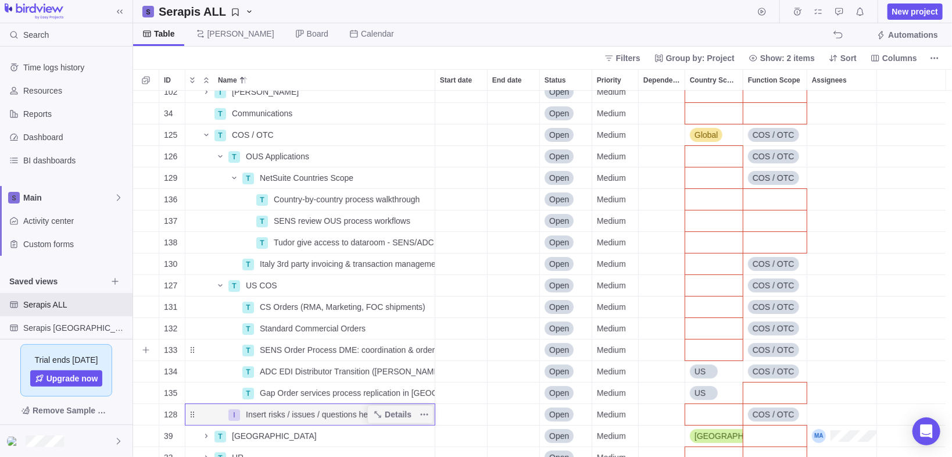
click at [716, 349] on div "Country Scope" at bounding box center [714, 349] width 58 height 21
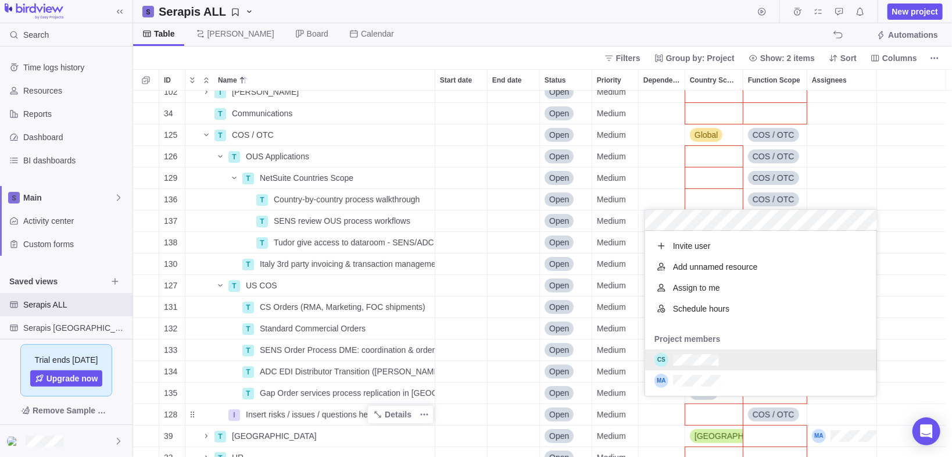
scroll to position [158, 224]
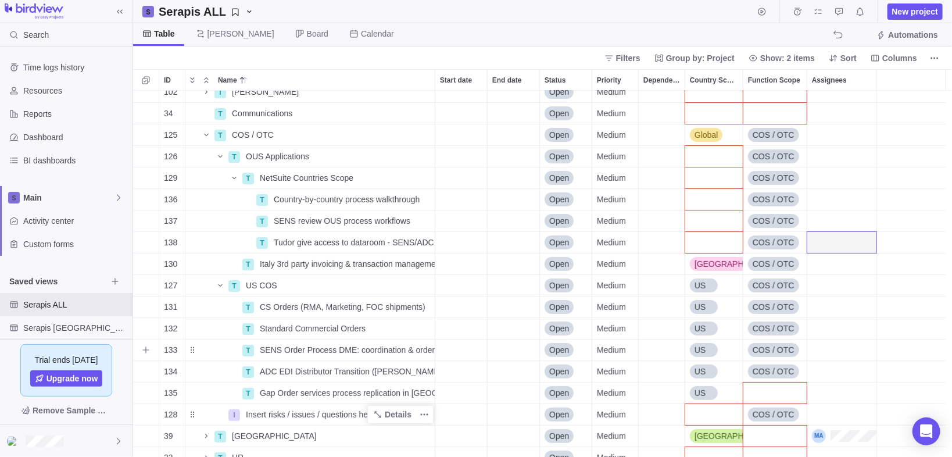
drag, startPoint x: 716, startPoint y: 349, endPoint x: 815, endPoint y: 310, distance: 106.7
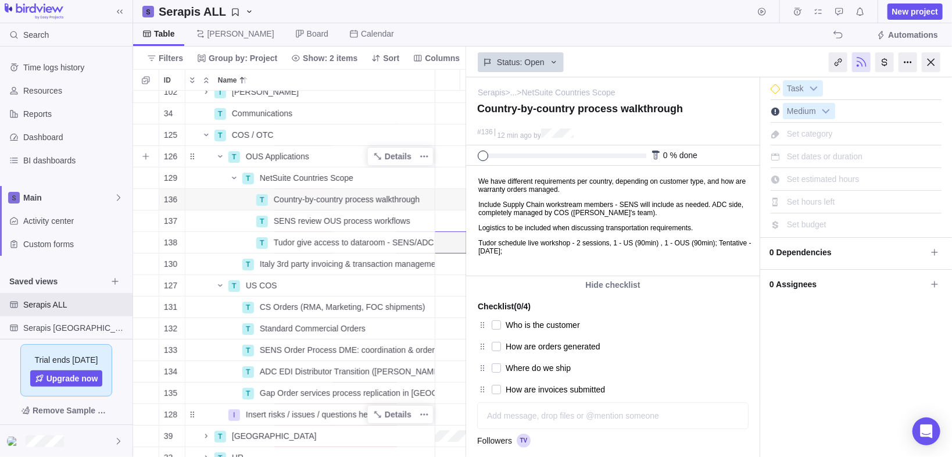
click at [275, 152] on span "OUS Applications" at bounding box center [277, 157] width 63 height 12
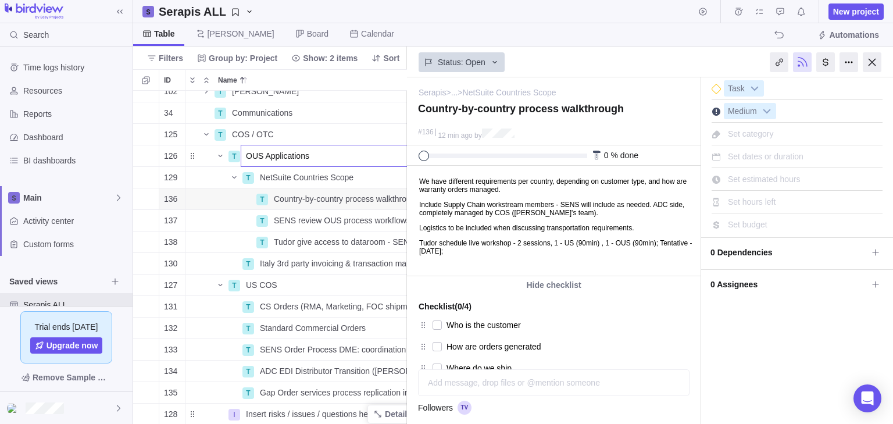
scroll to position [0, 35]
click at [874, 60] on body "Search Time logs history Resources Reports Dashboard BI dashboards Main Activit…" at bounding box center [446, 212] width 893 height 424
click at [867, 62] on div at bounding box center [871, 62] width 19 height 20
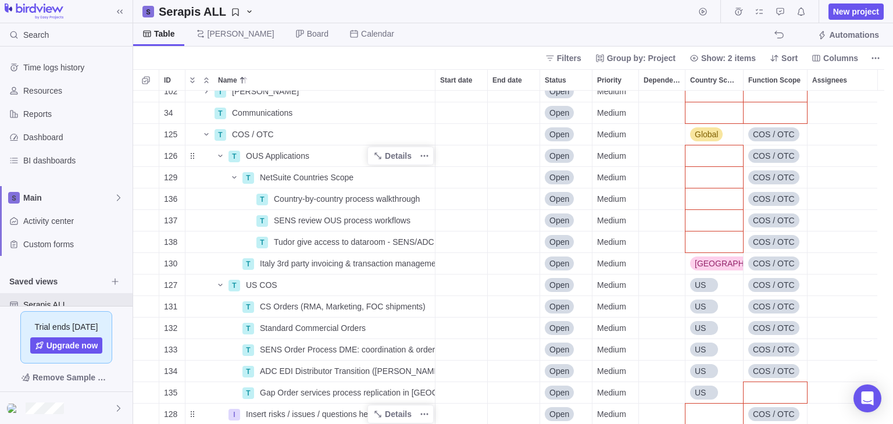
scroll to position [53, 0]
click at [459, 200] on div "Start date" at bounding box center [461, 198] width 52 height 21
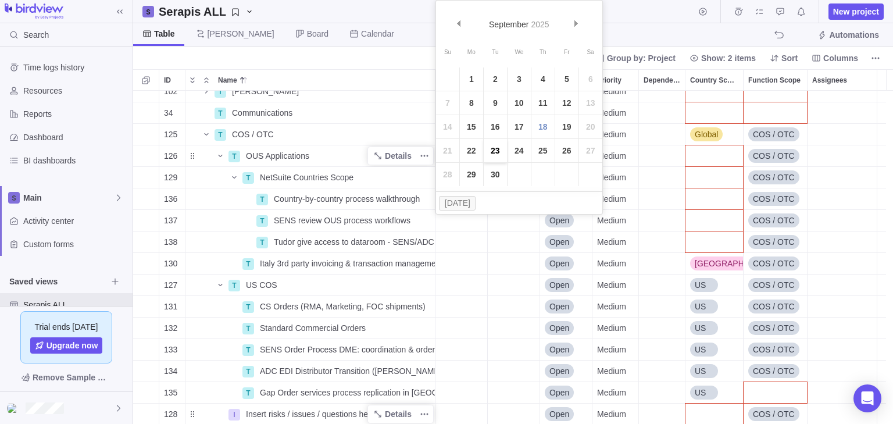
click at [496, 153] on link "23" at bounding box center [494, 150] width 23 height 23
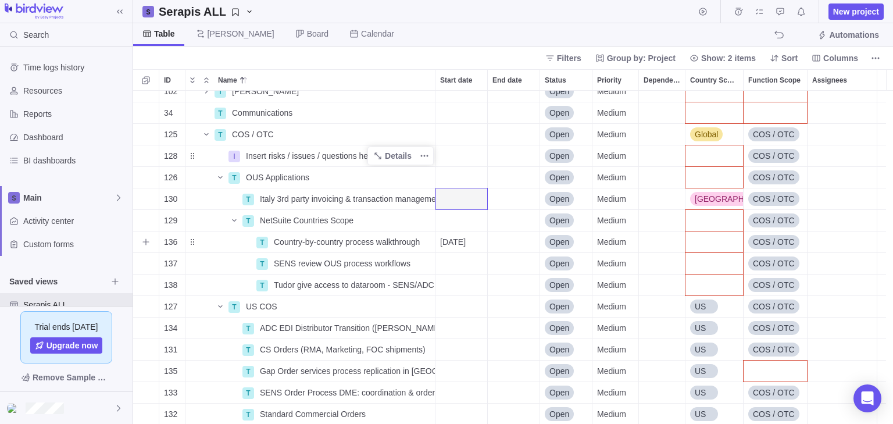
click at [504, 241] on div "End date" at bounding box center [514, 241] width 52 height 21
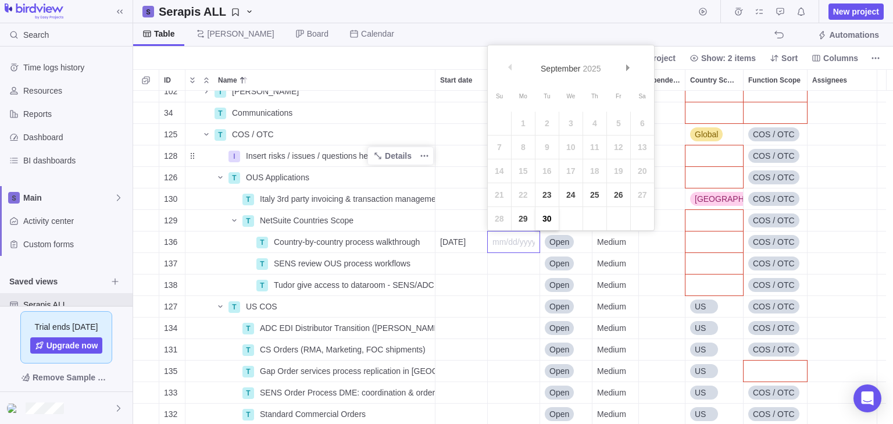
click at [547, 214] on link "30" at bounding box center [546, 218] width 23 height 23
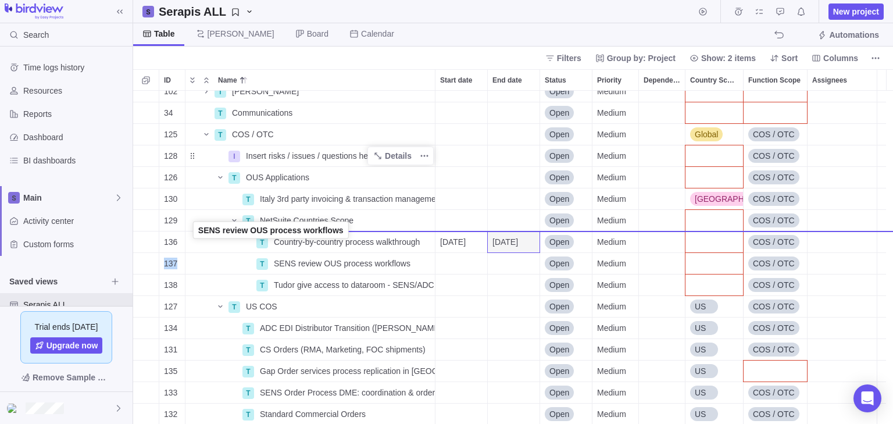
drag, startPoint x: 189, startPoint y: 260, endPoint x: 191, endPoint y: 232, distance: 27.9
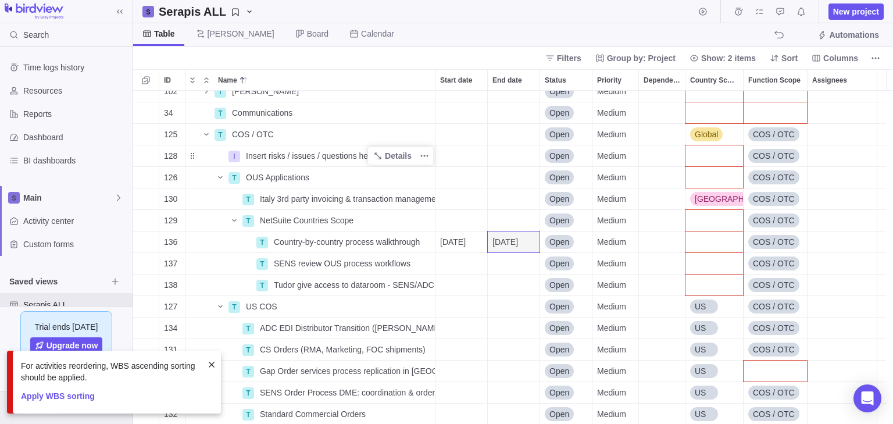
click at [72, 396] on span "Apply WBS sorting" at bounding box center [58, 396] width 74 height 16
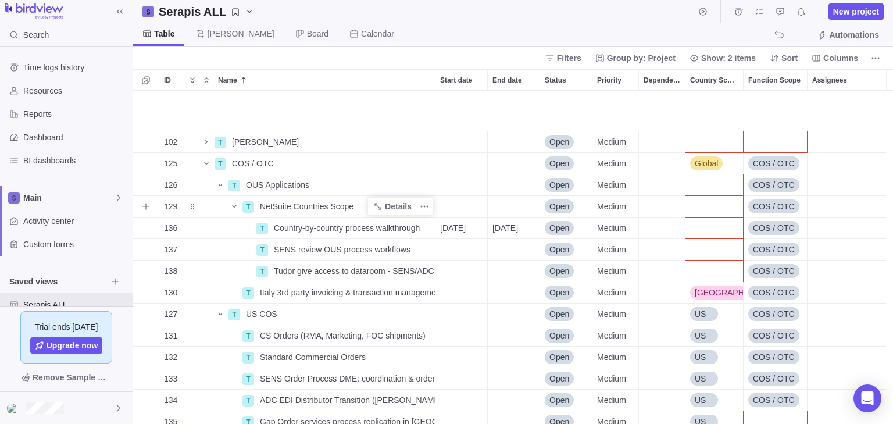
scroll to position [398, 0]
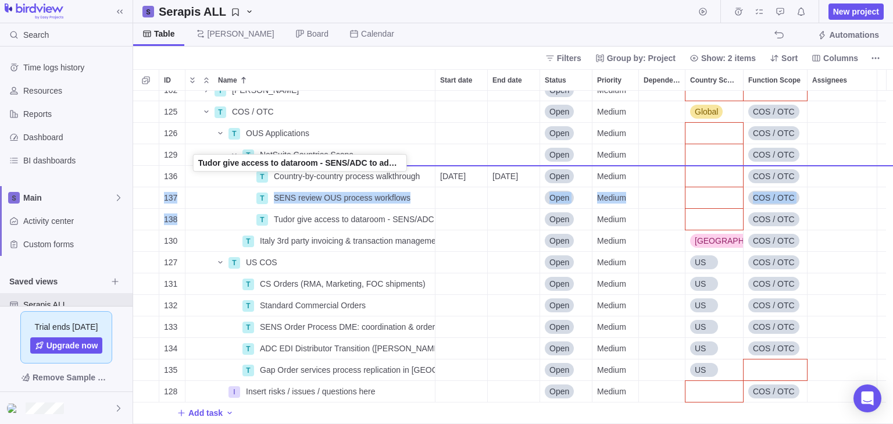
drag, startPoint x: 189, startPoint y: 219, endPoint x: 191, endPoint y: 165, distance: 54.1
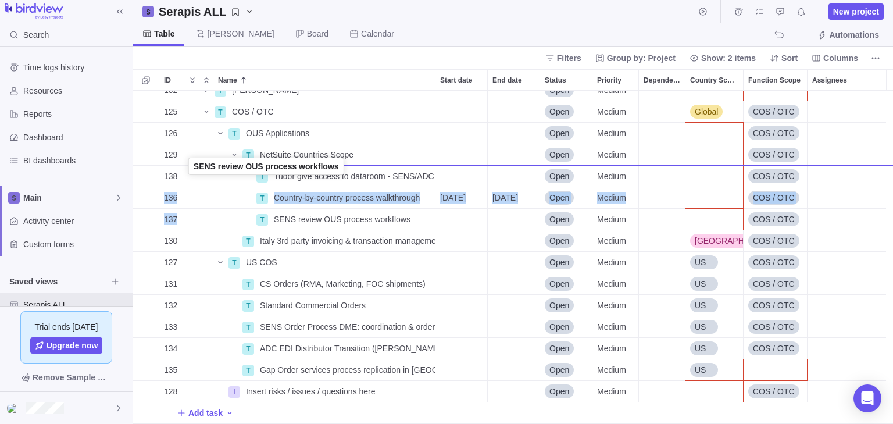
drag, startPoint x: 191, startPoint y: 220, endPoint x: 188, endPoint y: 169, distance: 50.6
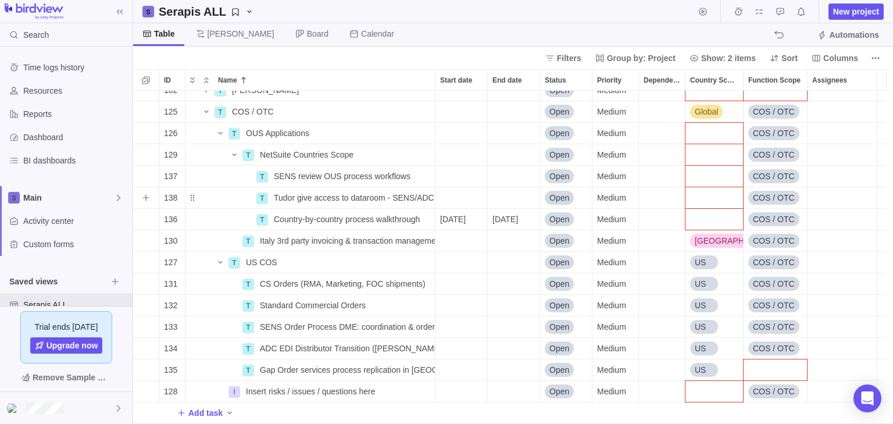
click at [456, 195] on div "Start date" at bounding box center [461, 197] width 52 height 21
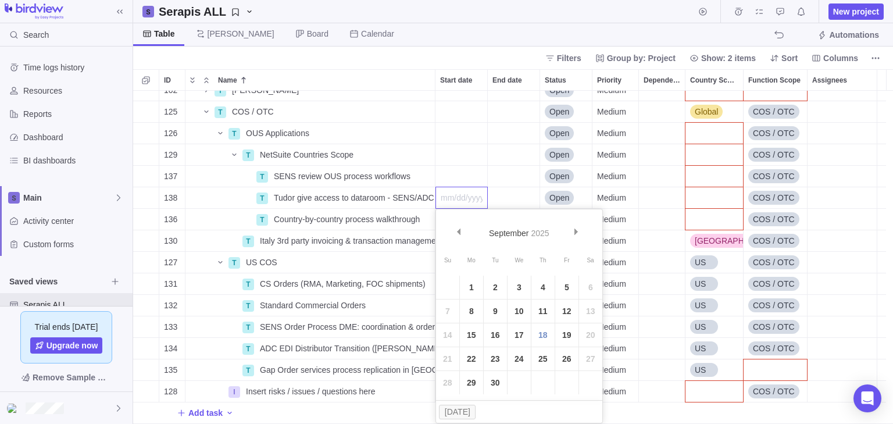
scroll to position [397, 0]
drag, startPoint x: 547, startPoint y: 330, endPoint x: 541, endPoint y: 289, distance: 41.1
click at [547, 330] on link "18" at bounding box center [542, 334] width 23 height 23
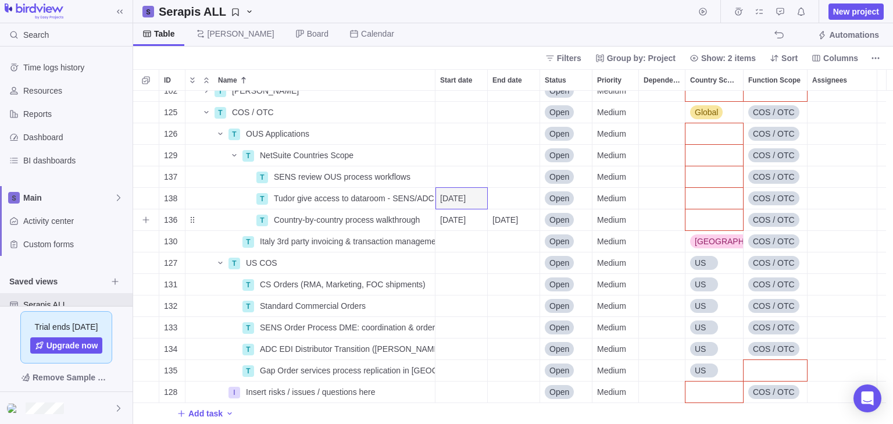
click at [509, 201] on div "End date" at bounding box center [514, 198] width 52 height 21
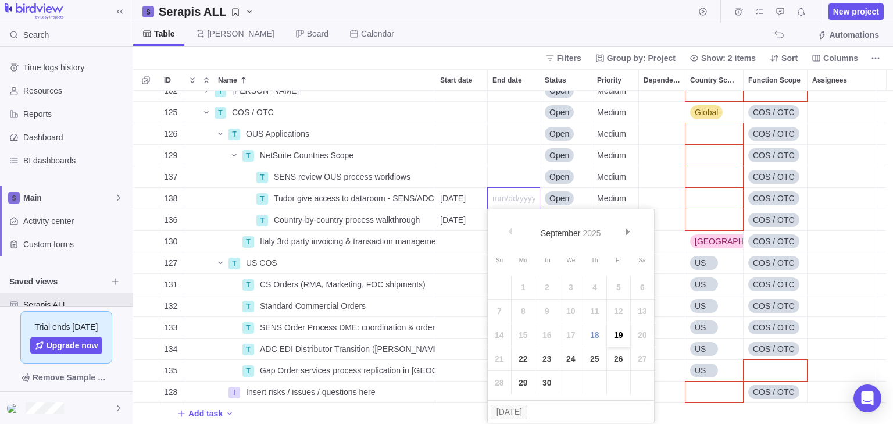
drag, startPoint x: 614, startPoint y: 335, endPoint x: 610, endPoint y: 325, distance: 10.7
click at [614, 335] on link "19" at bounding box center [618, 334] width 23 height 23
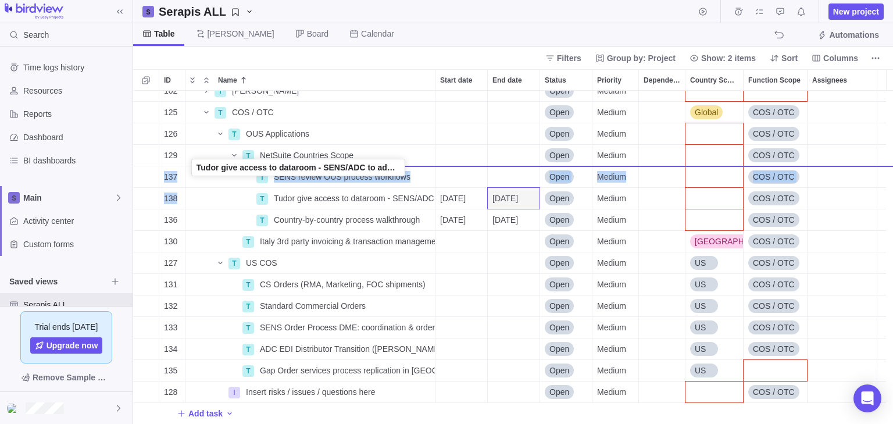
drag, startPoint x: 191, startPoint y: 196, endPoint x: 191, endPoint y: 167, distance: 28.5
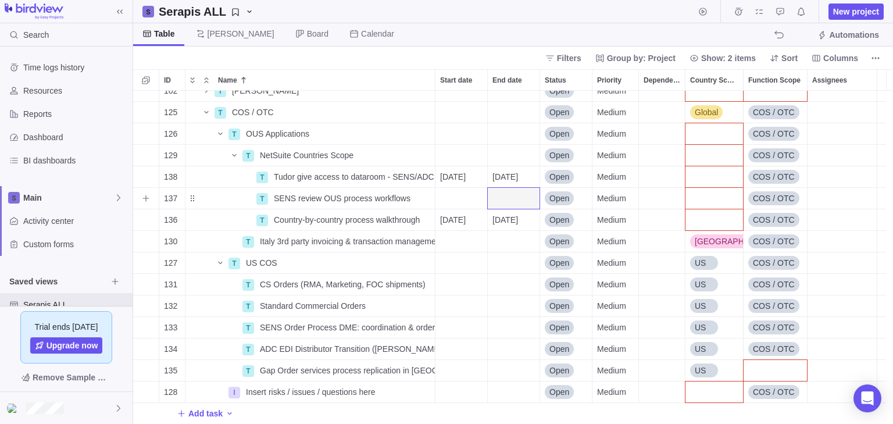
click at [446, 193] on div "Start date" at bounding box center [461, 198] width 52 height 21
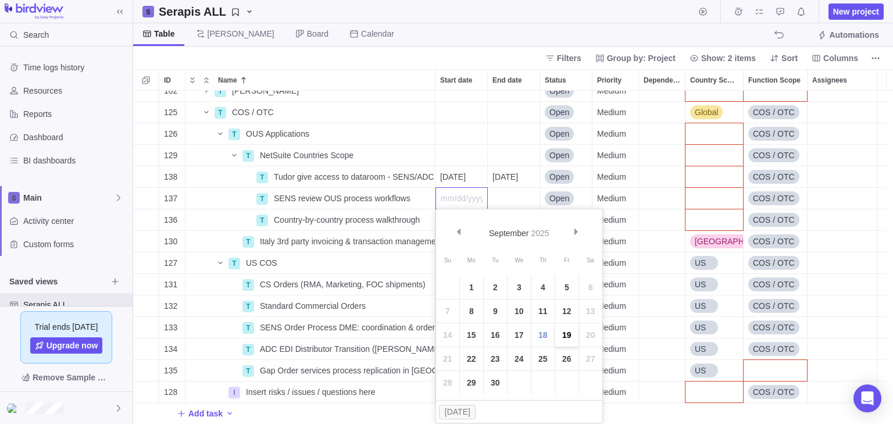
click at [560, 333] on link "19" at bounding box center [566, 334] width 23 height 23
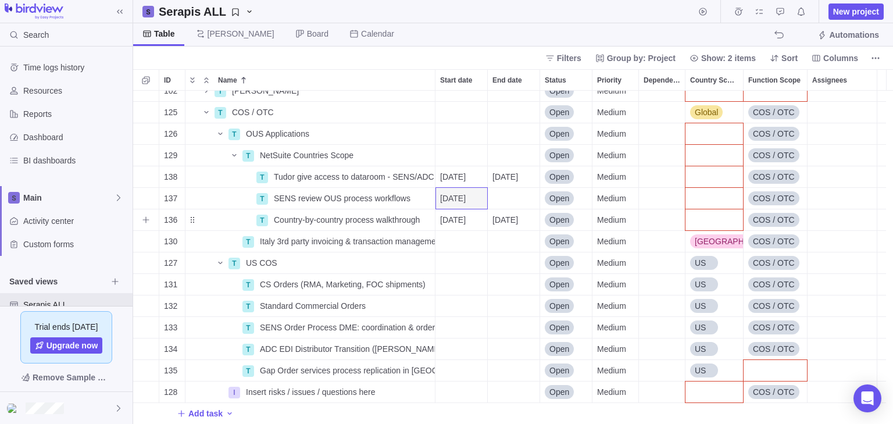
click at [514, 194] on div "End date" at bounding box center [514, 198] width 52 height 21
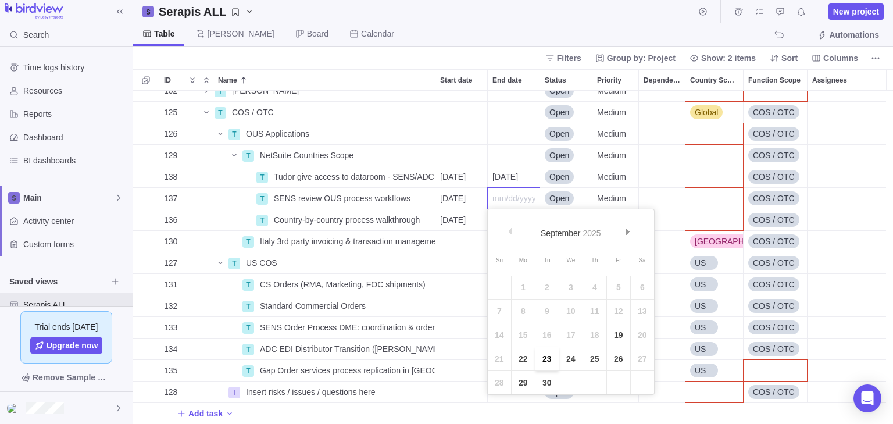
click at [544, 356] on link "23" at bounding box center [546, 358] width 23 height 23
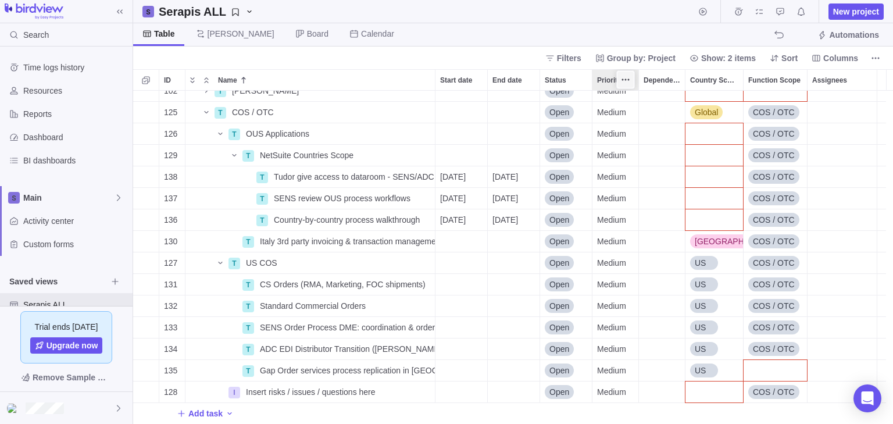
drag, startPoint x: 610, startPoint y: 81, endPoint x: 626, endPoint y: 79, distance: 15.9
click at [624, 80] on icon "More actions" at bounding box center [625, 79] width 9 height 9
click at [649, 163] on span "Hide" at bounding box center [649, 160] width 17 height 12
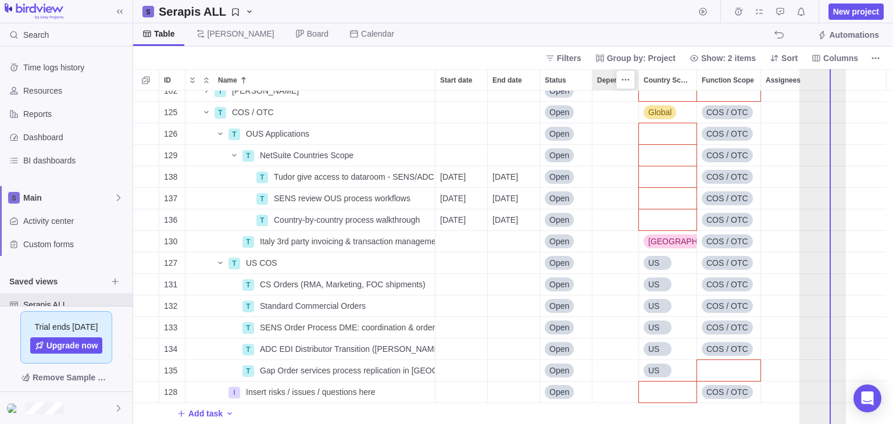
drag, startPoint x: 609, startPoint y: 80, endPoint x: 816, endPoint y: 98, distance: 207.6
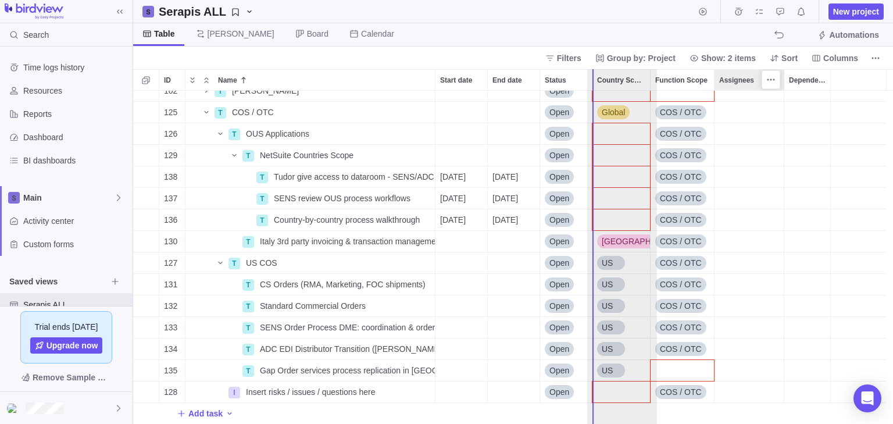
drag, startPoint x: 749, startPoint y: 83, endPoint x: 617, endPoint y: 81, distance: 132.5
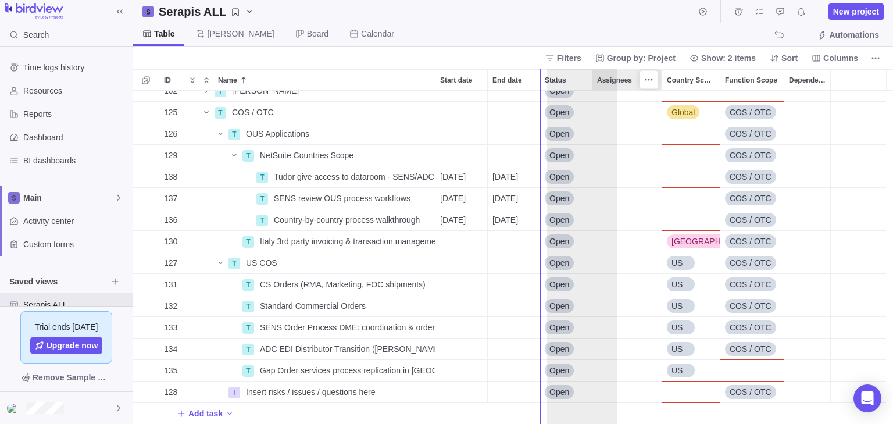
drag, startPoint x: 623, startPoint y: 81, endPoint x: 574, endPoint y: 78, distance: 48.9
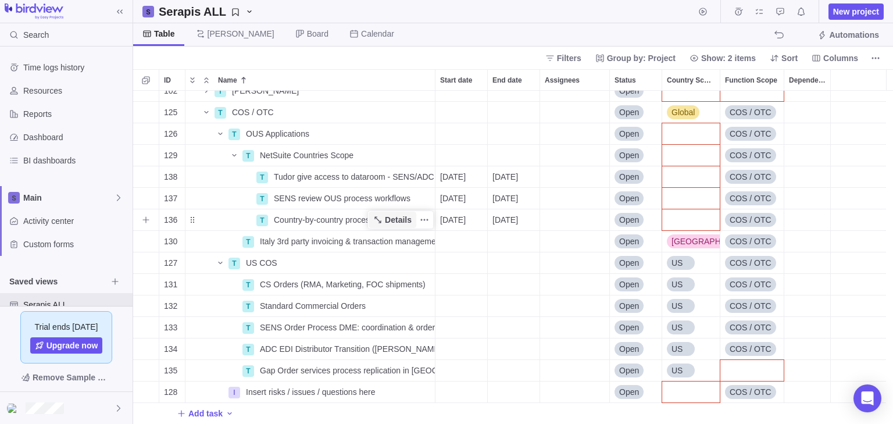
click at [396, 215] on span "Details" at bounding box center [398, 220] width 27 height 12
